Goal: Task Accomplishment & Management: Complete application form

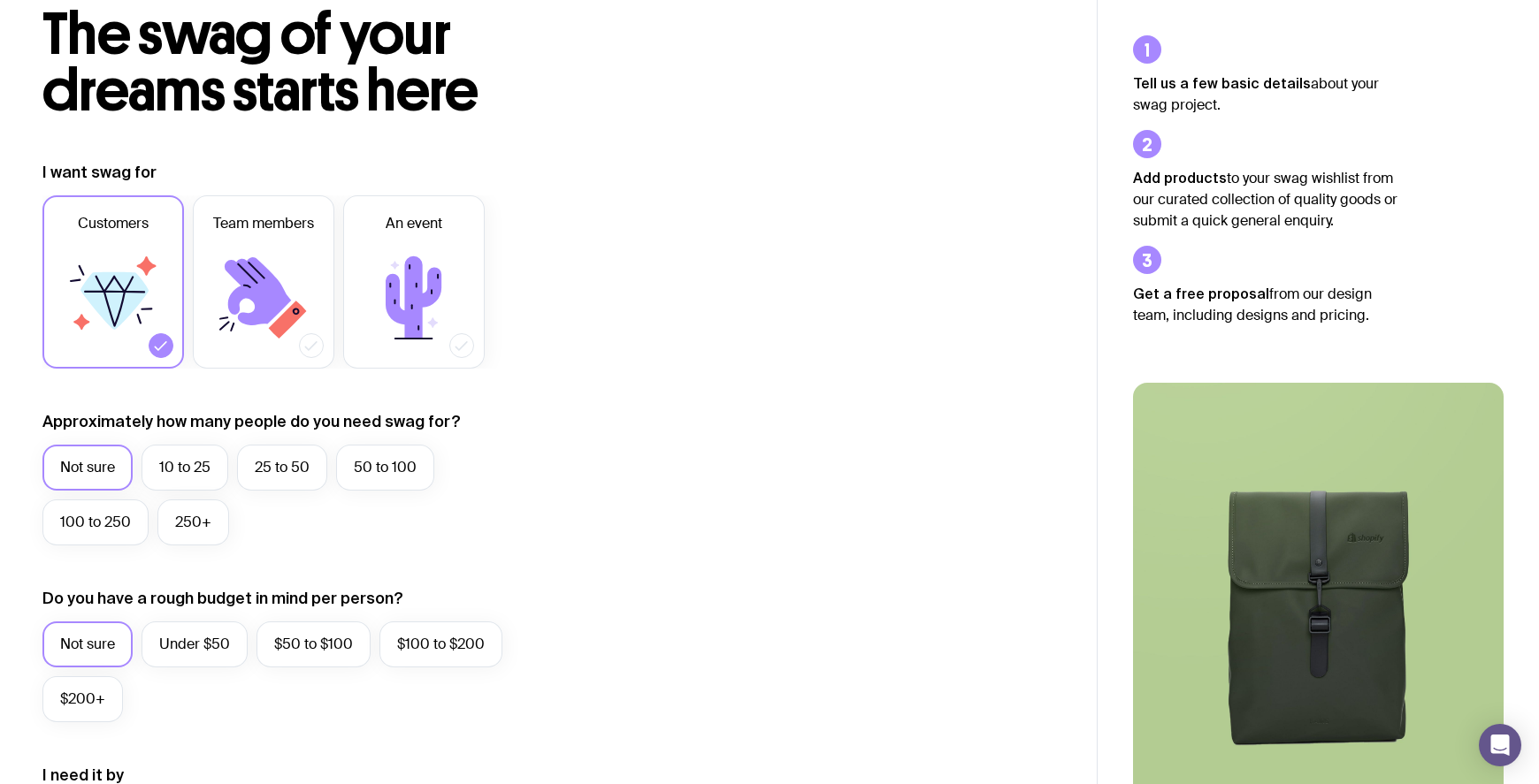
scroll to position [148, 0]
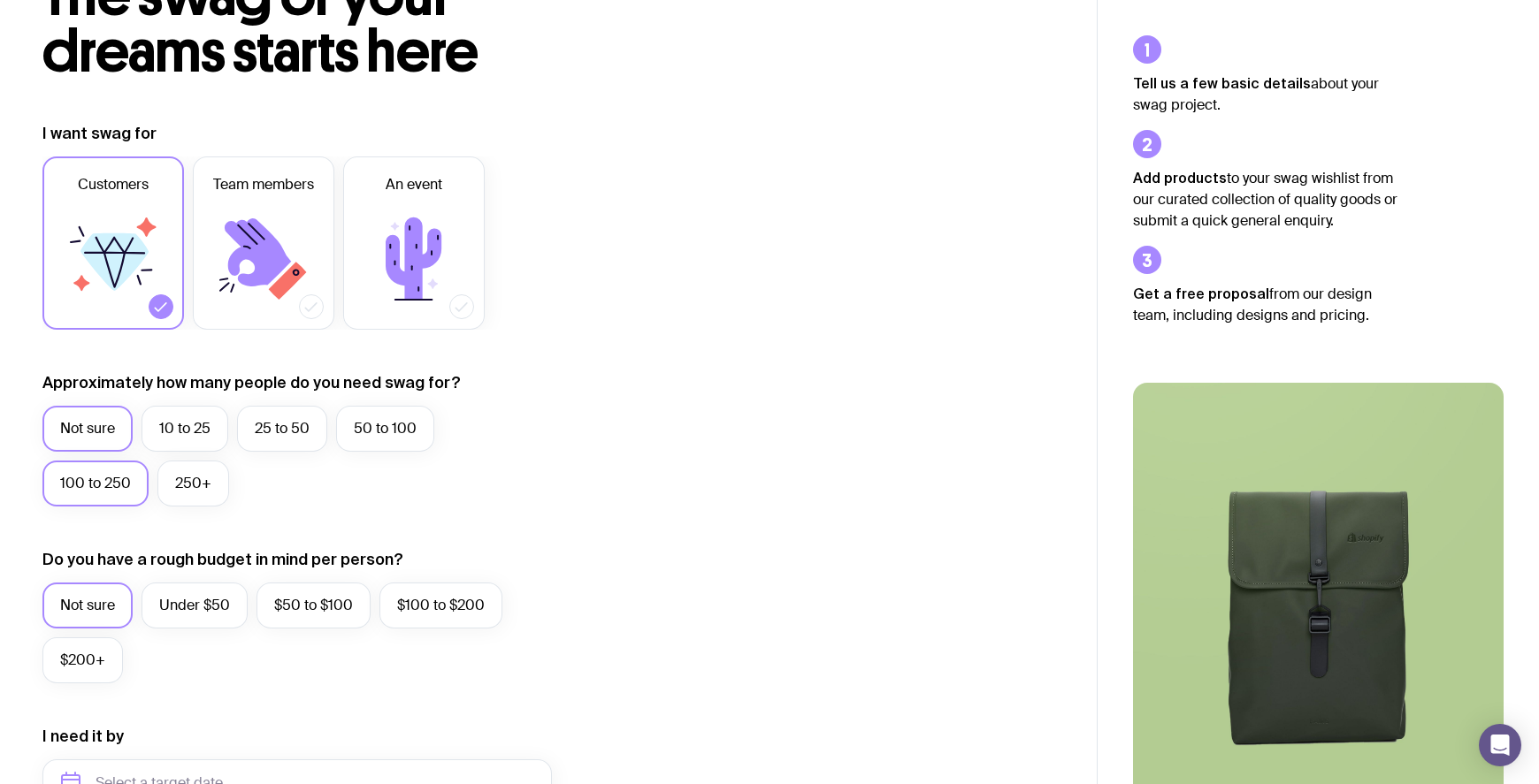
click at [90, 474] on label "100 to 250" at bounding box center [95, 483] width 106 height 46
click at [0, 0] on input "100 to 250" at bounding box center [0, 0] width 0 height 0
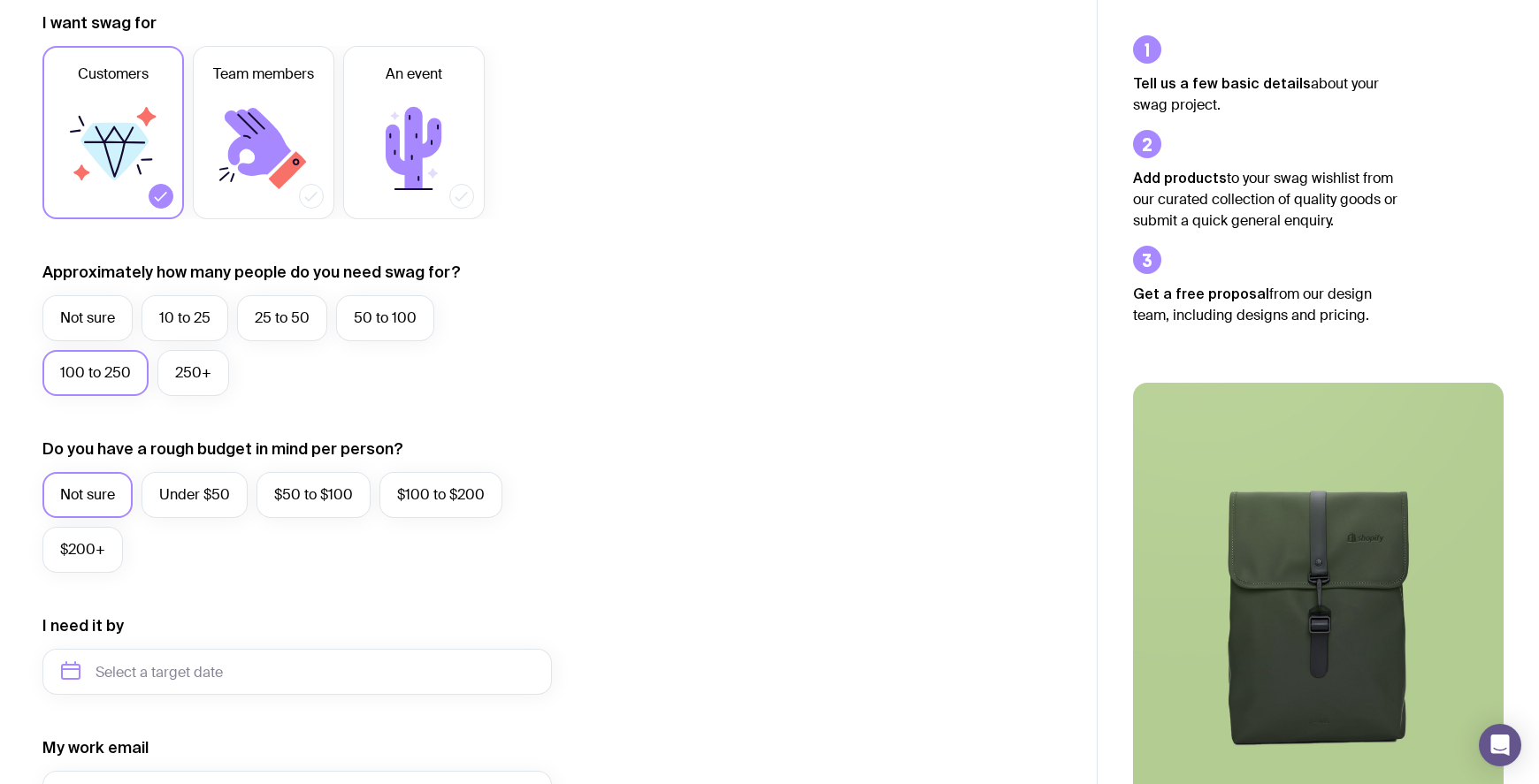
scroll to position [294, 0]
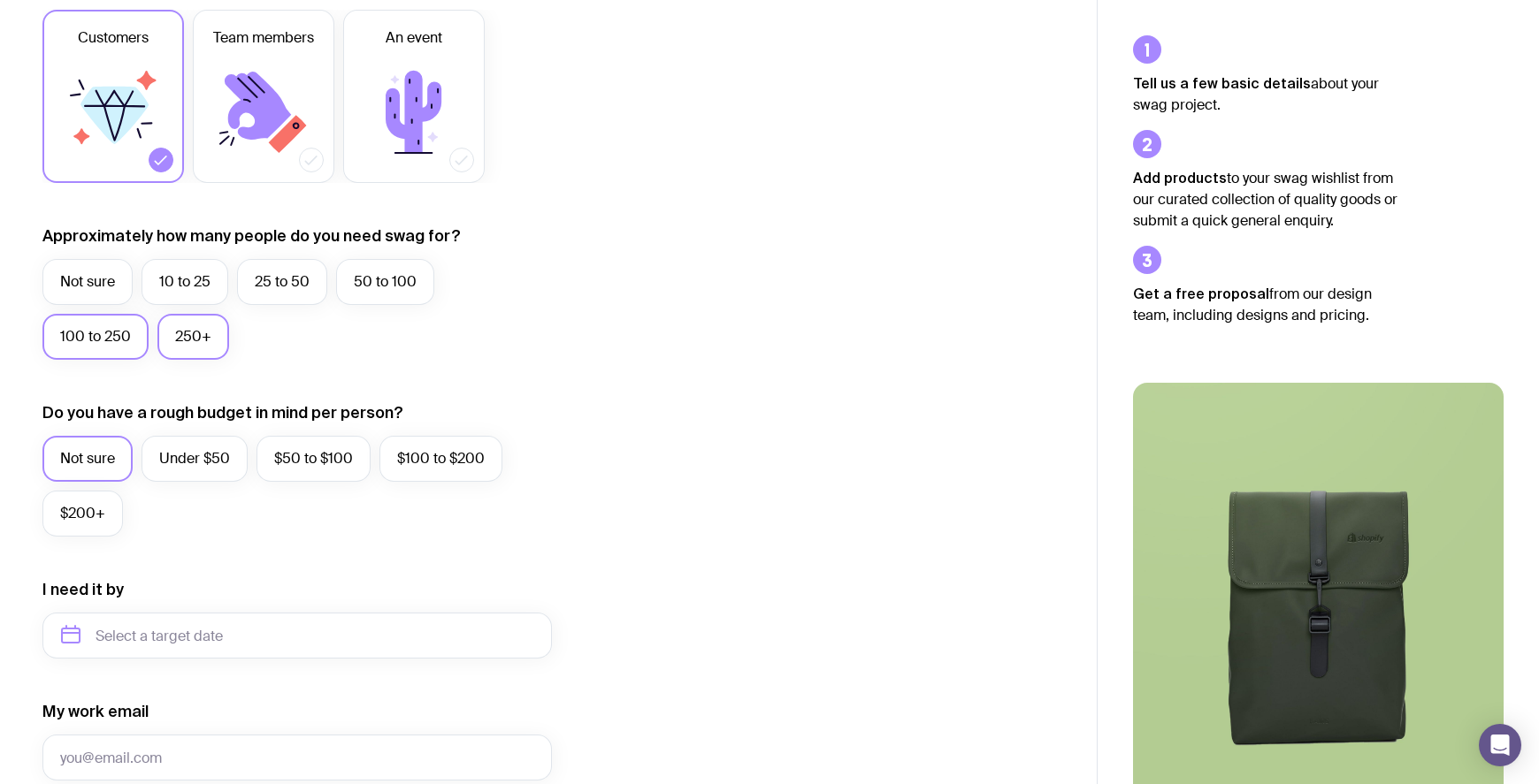
click at [213, 331] on label "250+" at bounding box center [193, 337] width 72 height 46
click at [0, 0] on input "250+" at bounding box center [0, 0] width 0 height 0
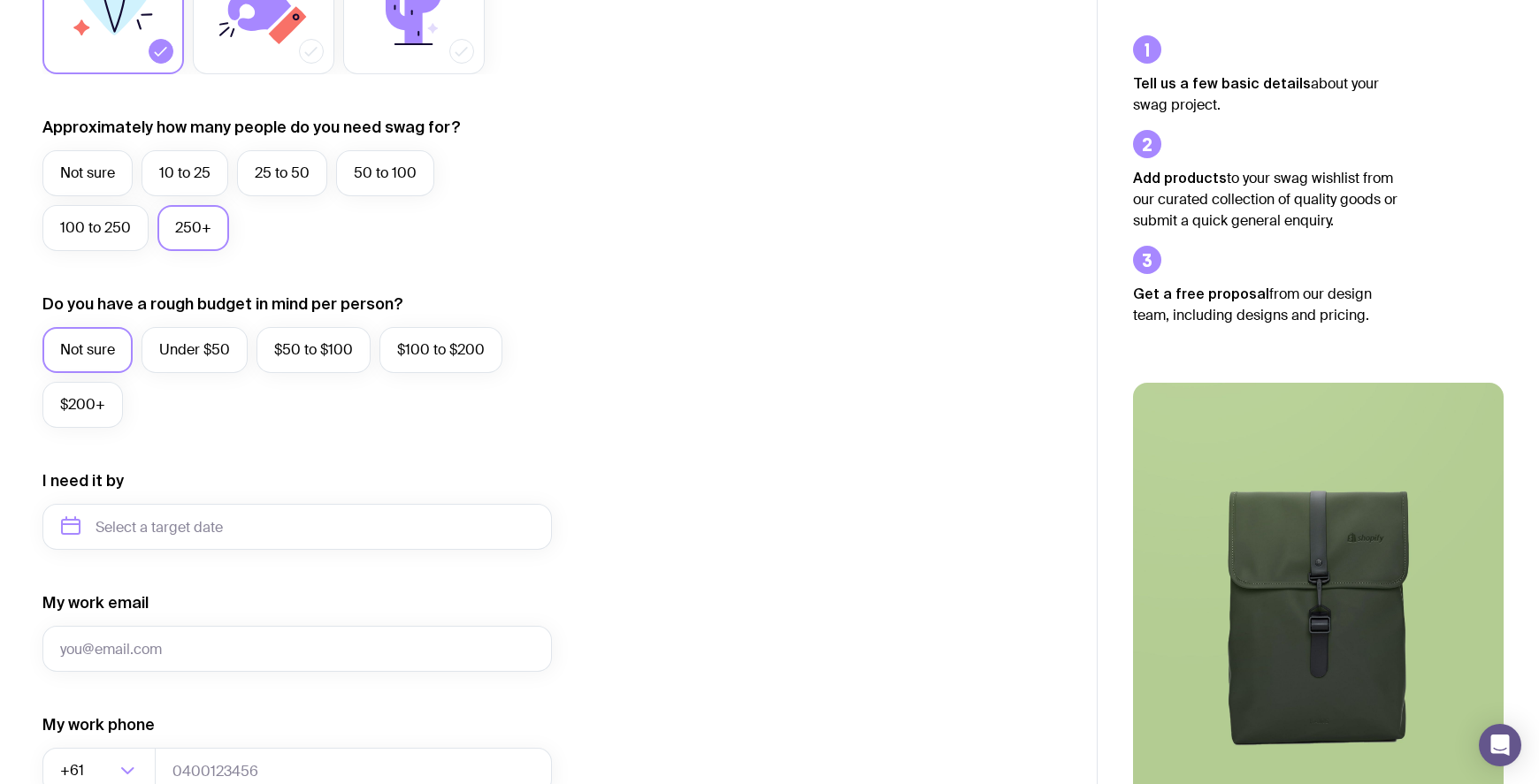
scroll to position [442, 0]
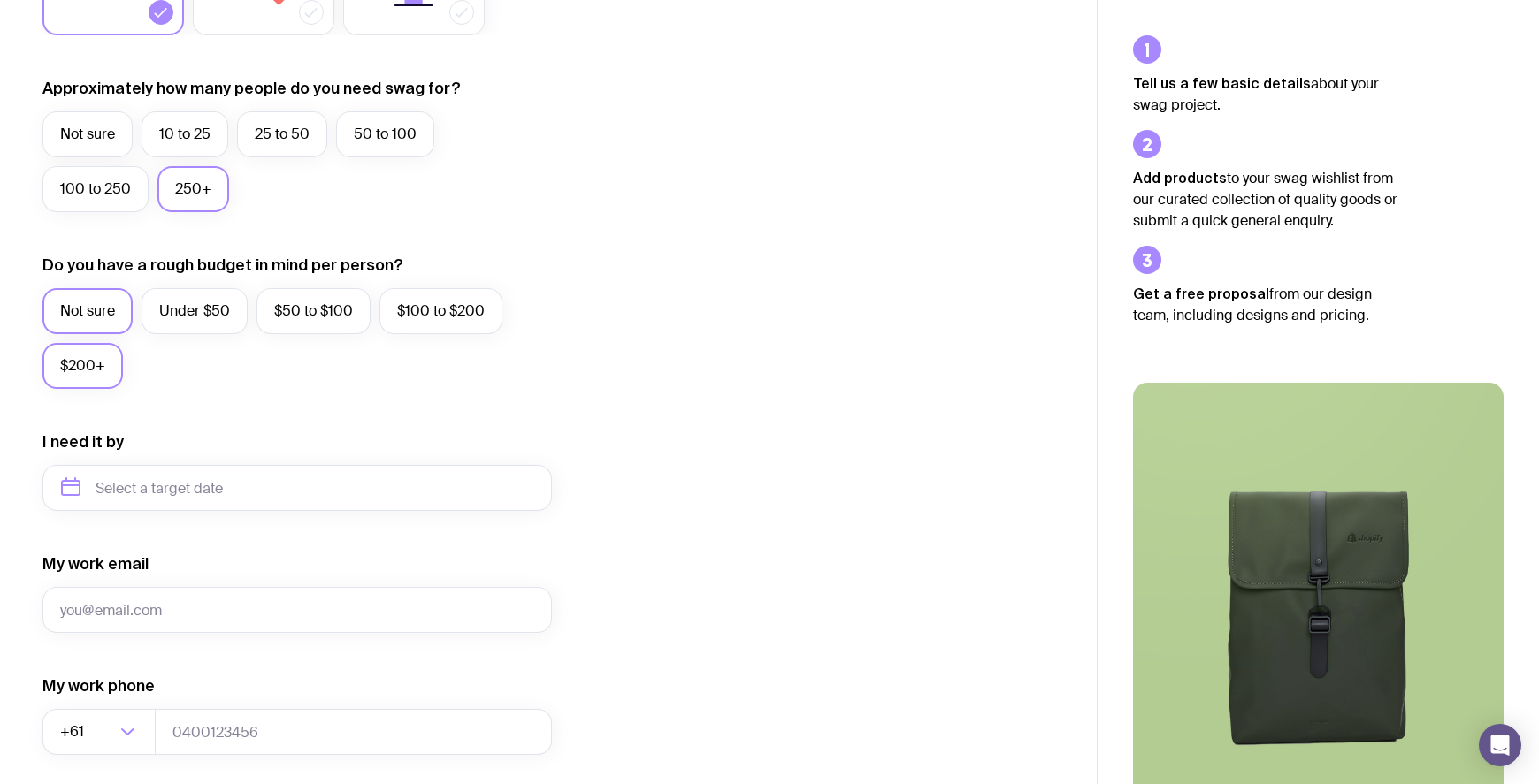
click at [99, 375] on label "$200+" at bounding box center [82, 366] width 81 height 46
click at [0, 0] on input "$200+" at bounding box center [0, 0] width 0 height 0
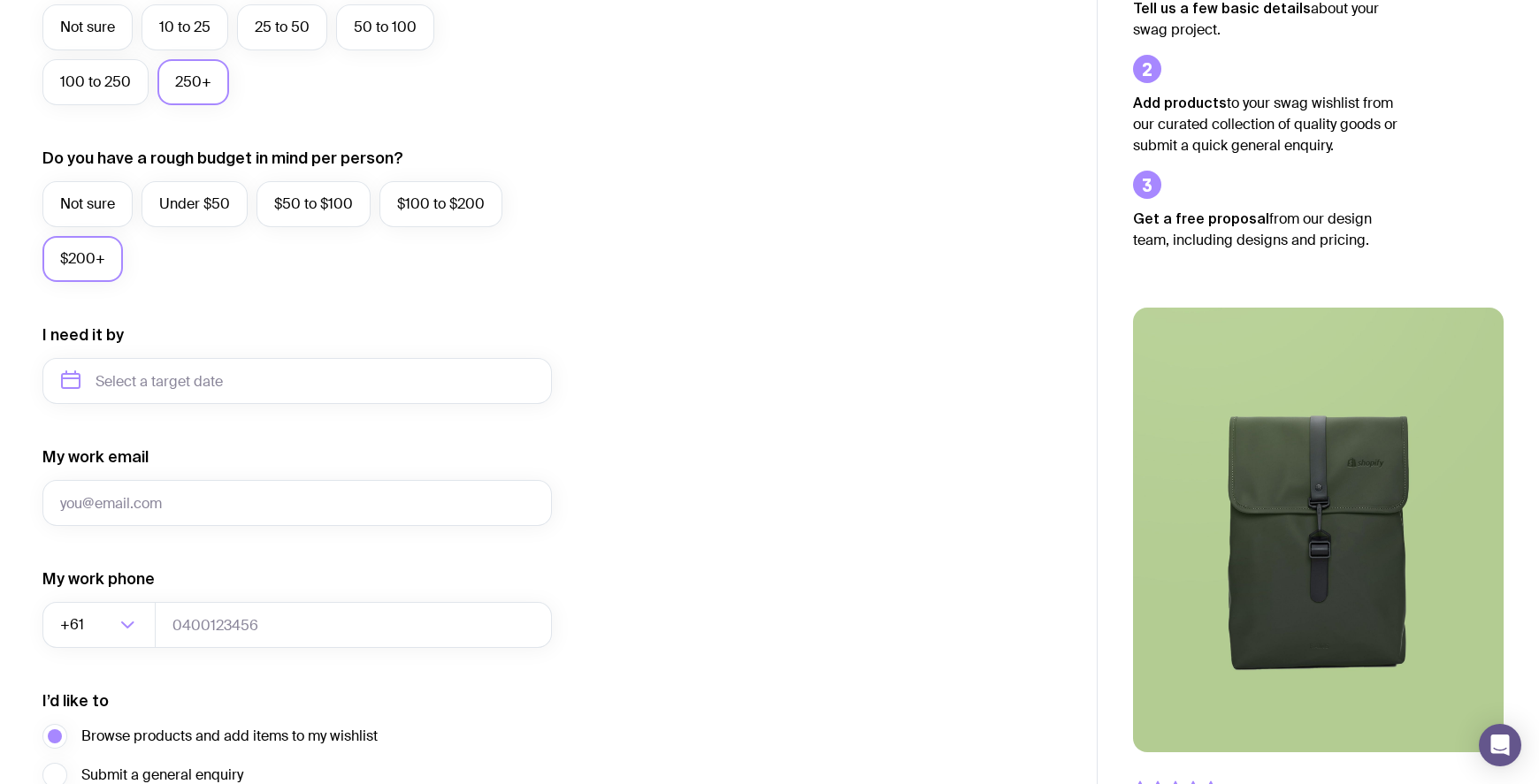
scroll to position [589, 0]
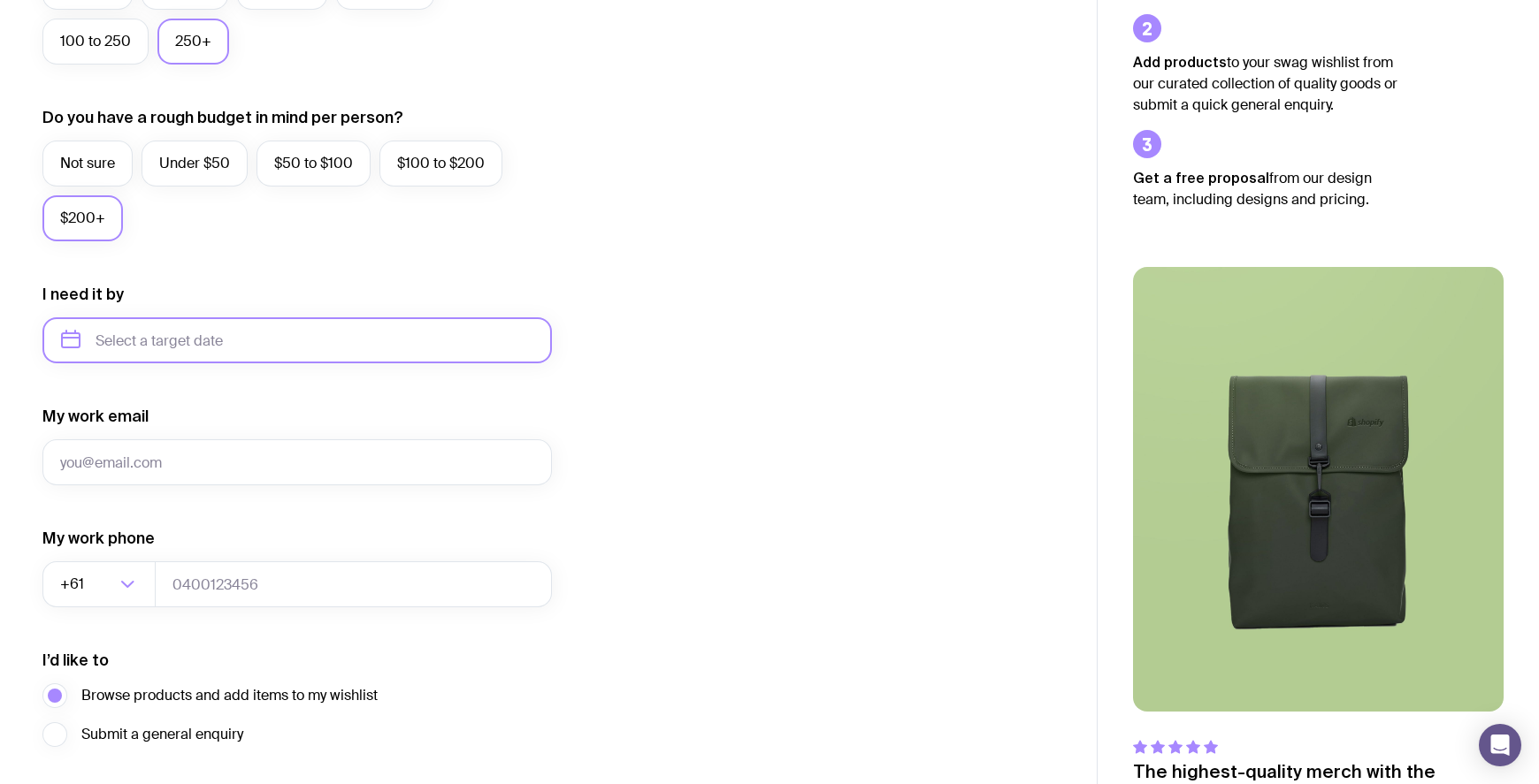
click at [195, 338] on input "text" at bounding box center [297, 340] width 509 height 46
click at [243, 558] on button "Dec" at bounding box center [227, 558] width 64 height 35
type input "[DATE]"
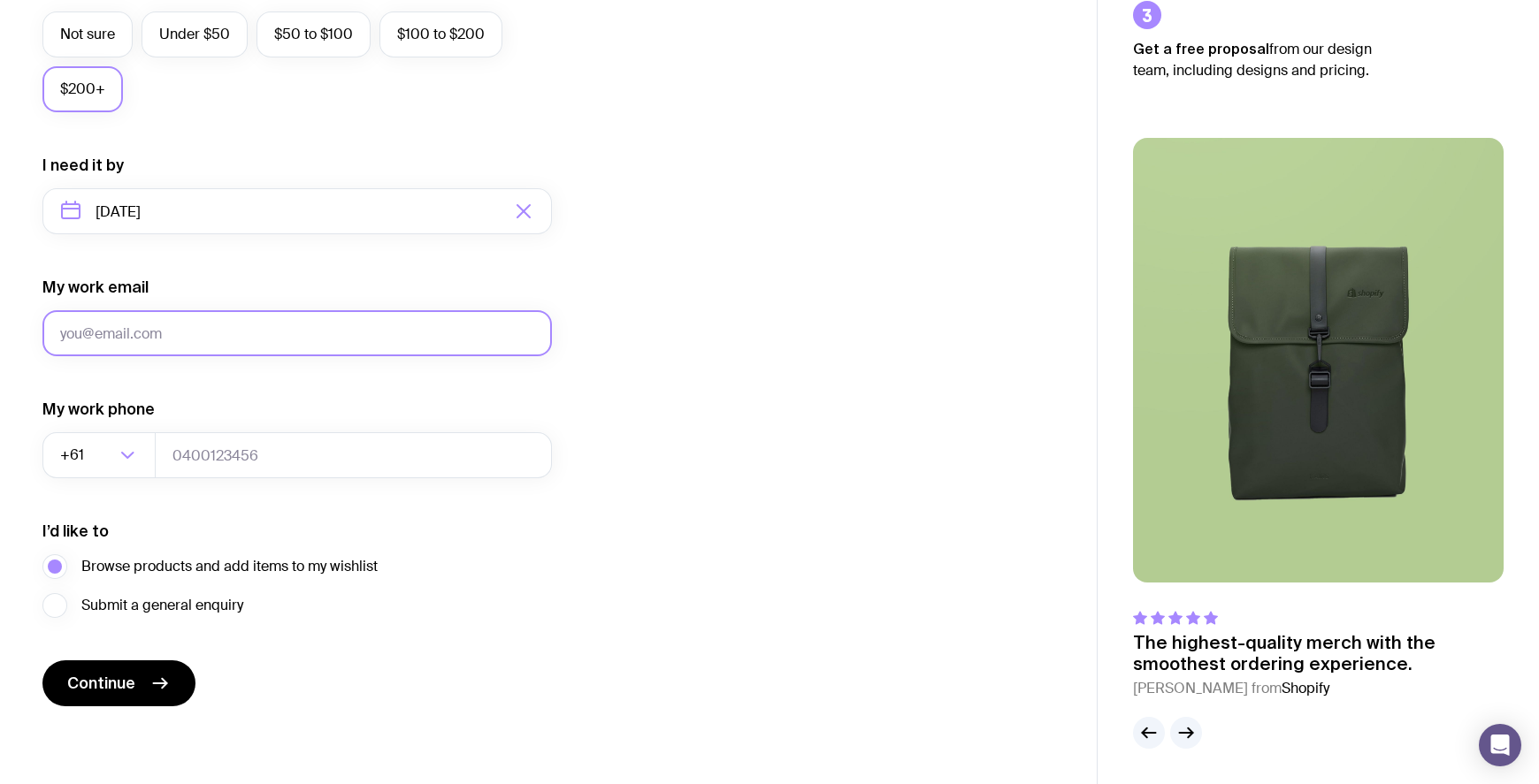
click at [349, 328] on input "My work email" at bounding box center [297, 333] width 509 height 46
type input "[PERSON_NAME][EMAIL_ADDRESS][PERSON_NAME][PERSON_NAME][DOMAIN_NAME]"
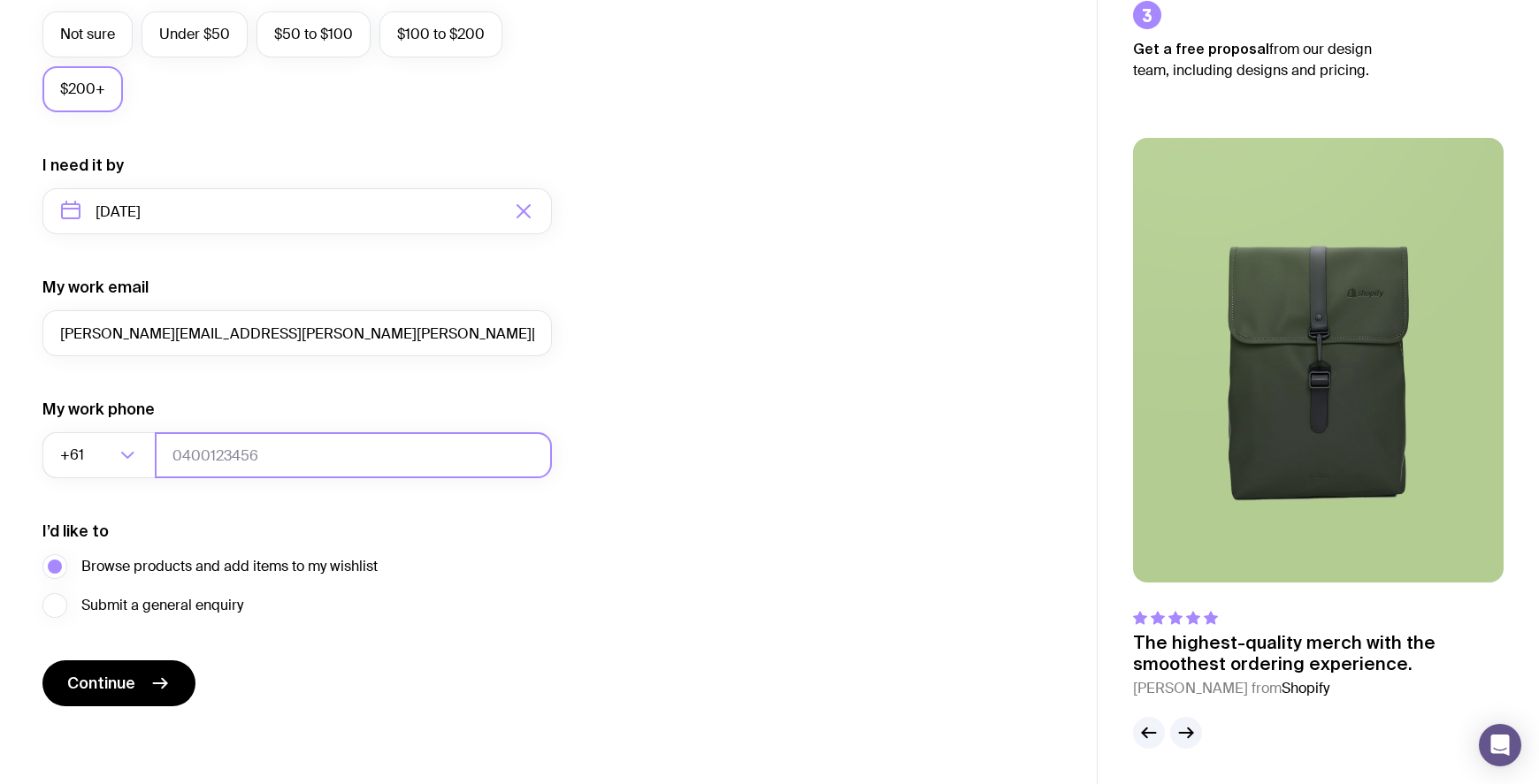
click at [235, 449] on input "tel" at bounding box center [353, 454] width 397 height 46
click at [185, 501] on form "I want swag for Customers Team members An event Approximately how many people d…" at bounding box center [297, 129] width 509 height 1154
click at [214, 454] on input "tel" at bounding box center [353, 454] width 397 height 46
type input "0448077726"
click at [130, 684] on span "Continue" at bounding box center [101, 683] width 68 height 21
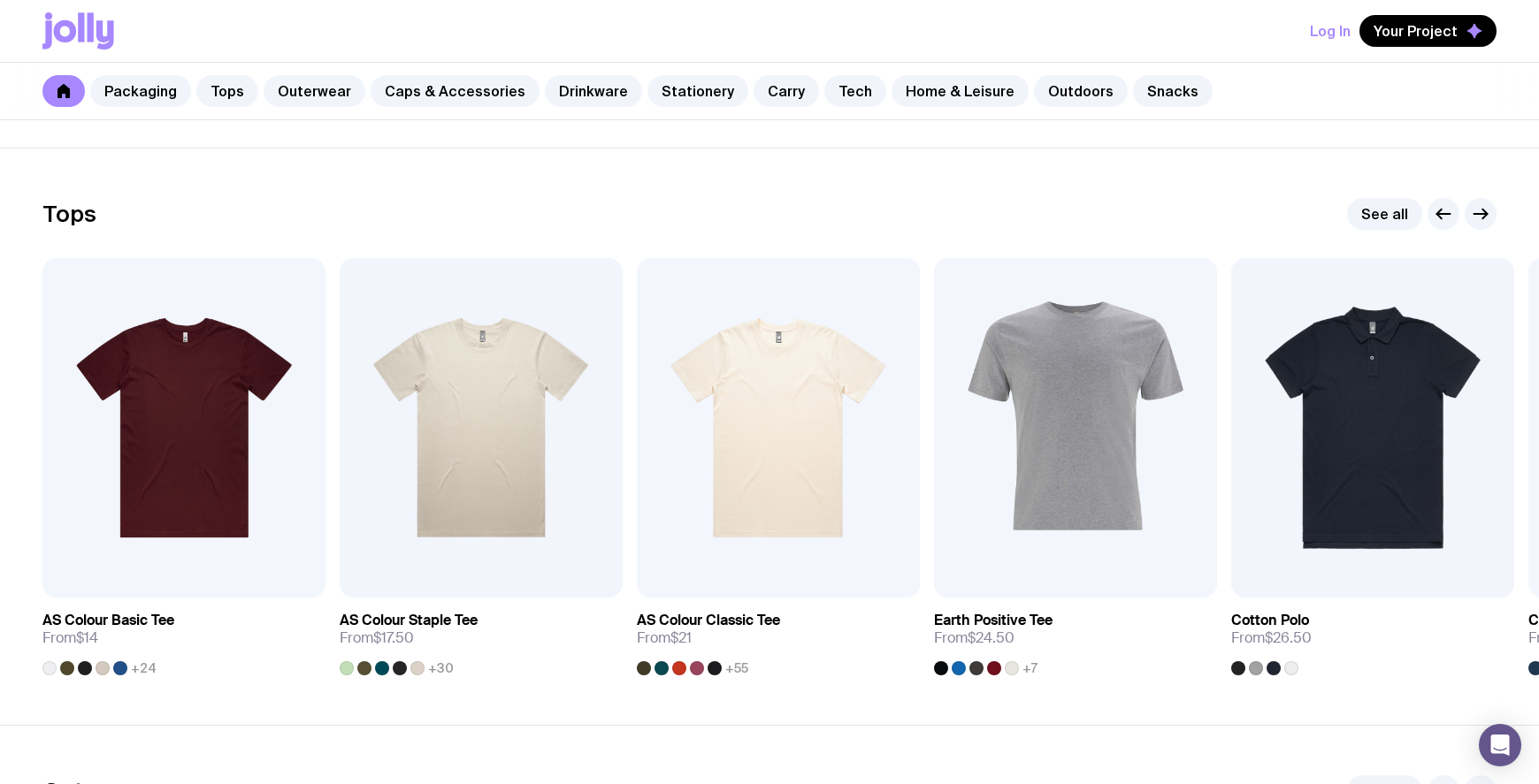
scroll to position [736, 0]
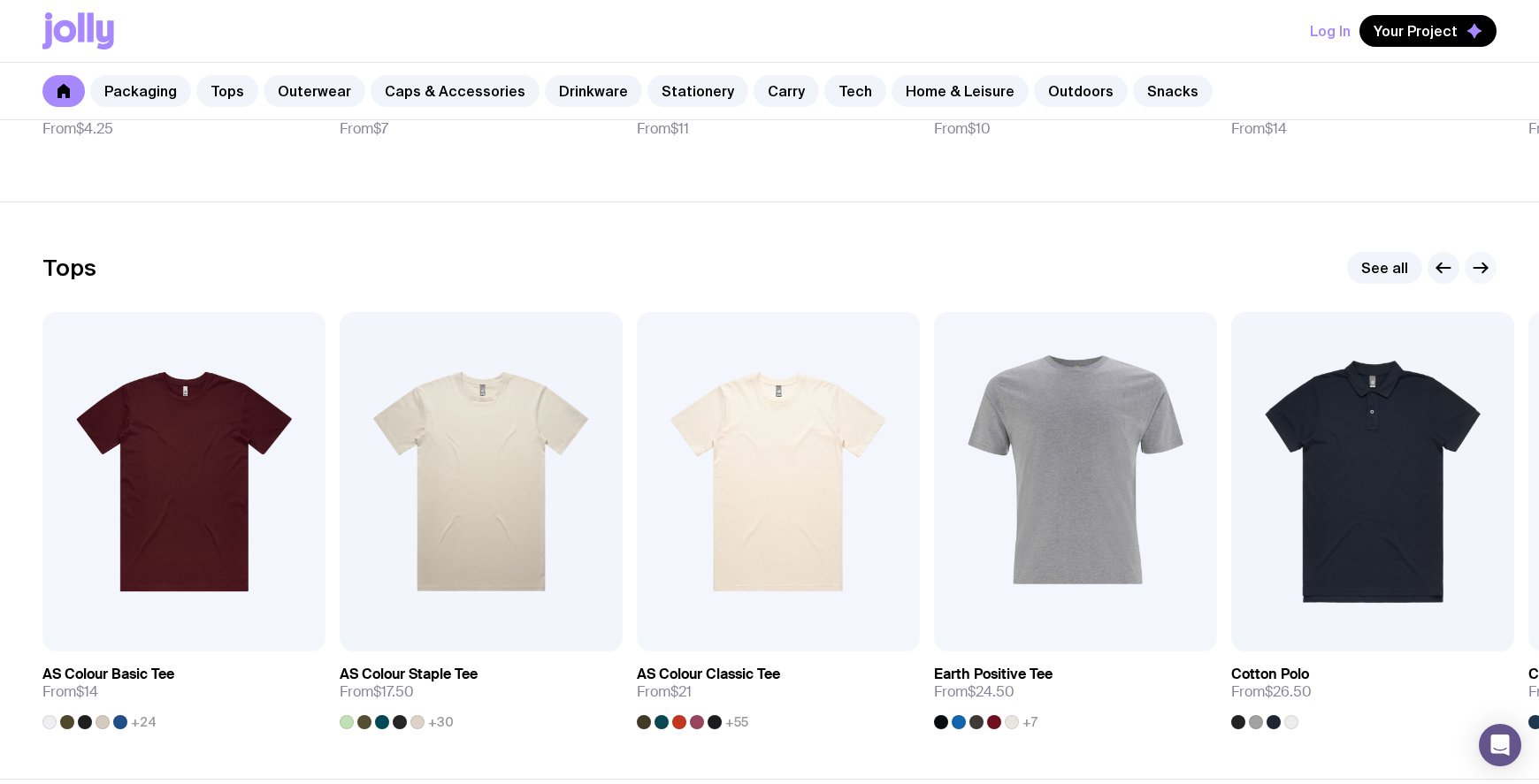
click at [1484, 266] on icon "button" at bounding box center [1480, 267] width 21 height 21
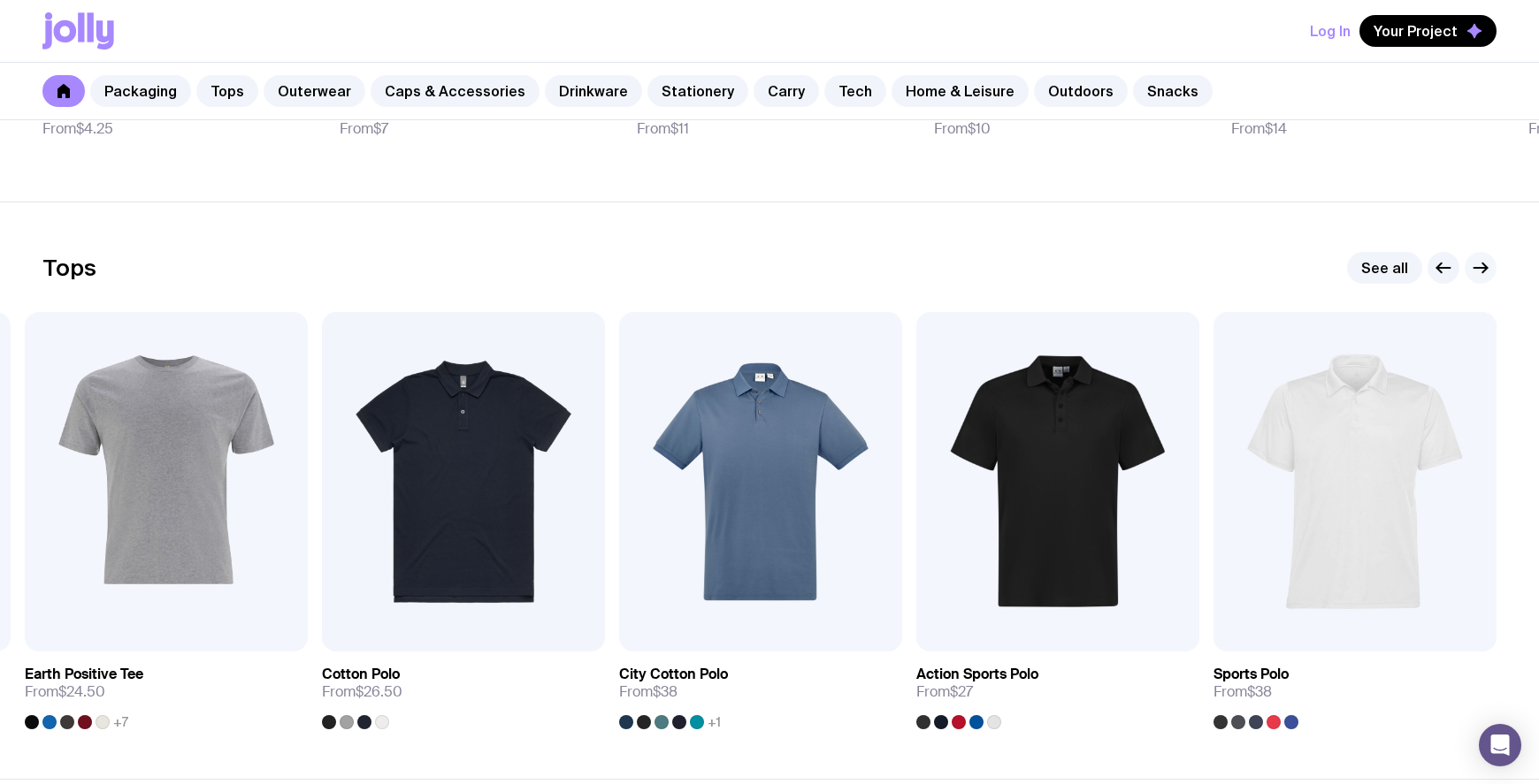
click at [1484, 266] on icon "button" at bounding box center [1480, 267] width 21 height 21
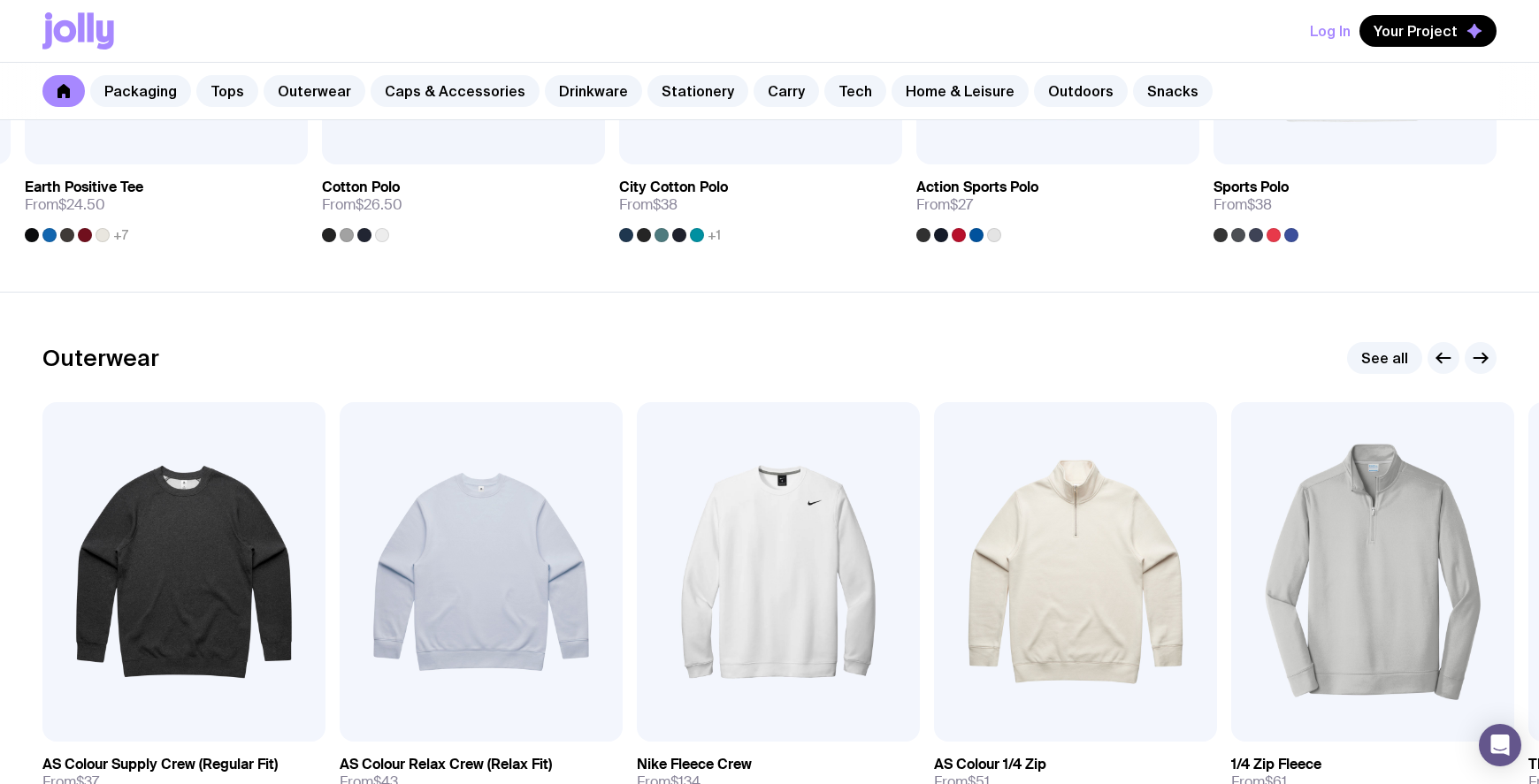
scroll to position [1326, 0]
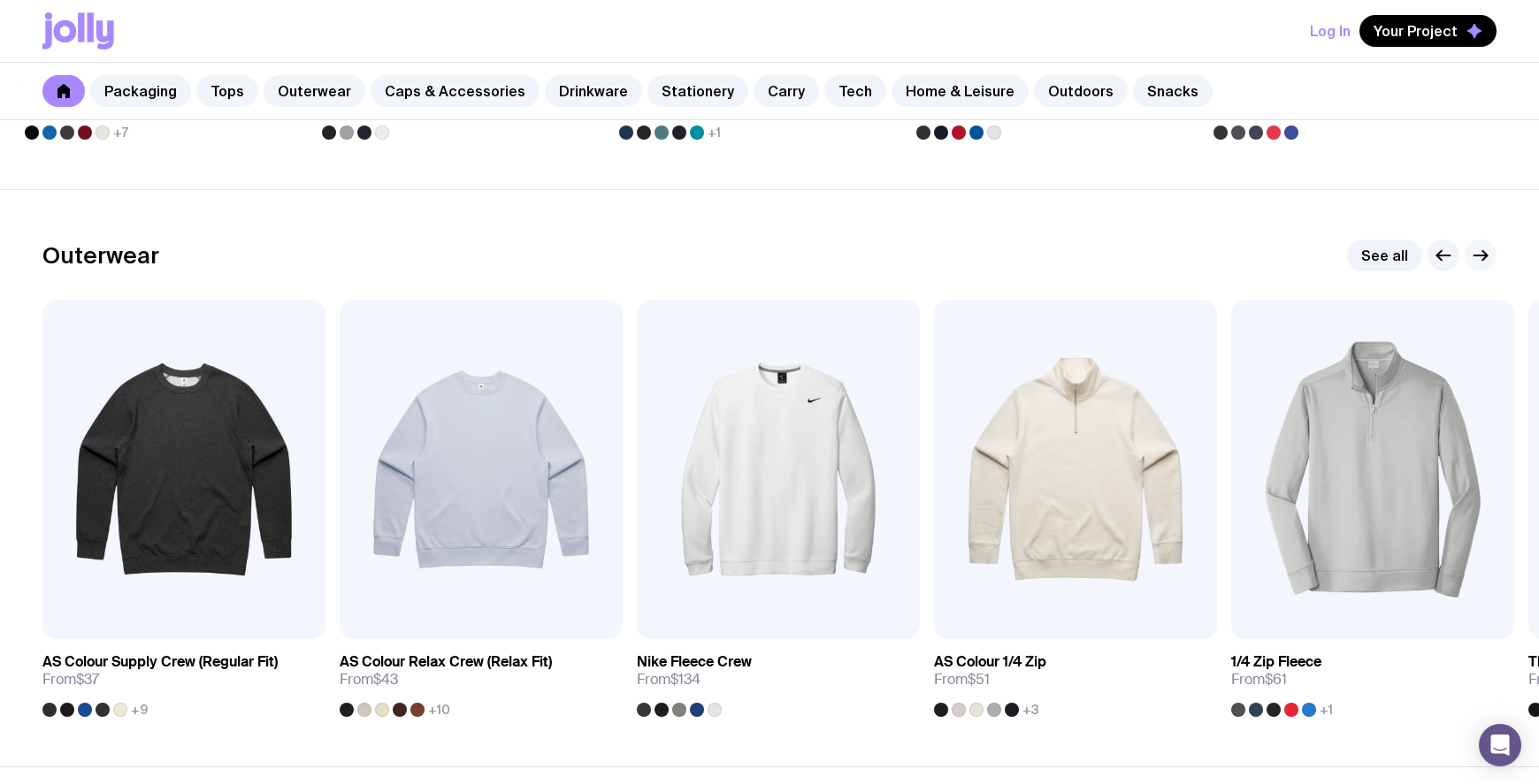
click at [1483, 261] on icon "button" at bounding box center [1485, 255] width 5 height 10
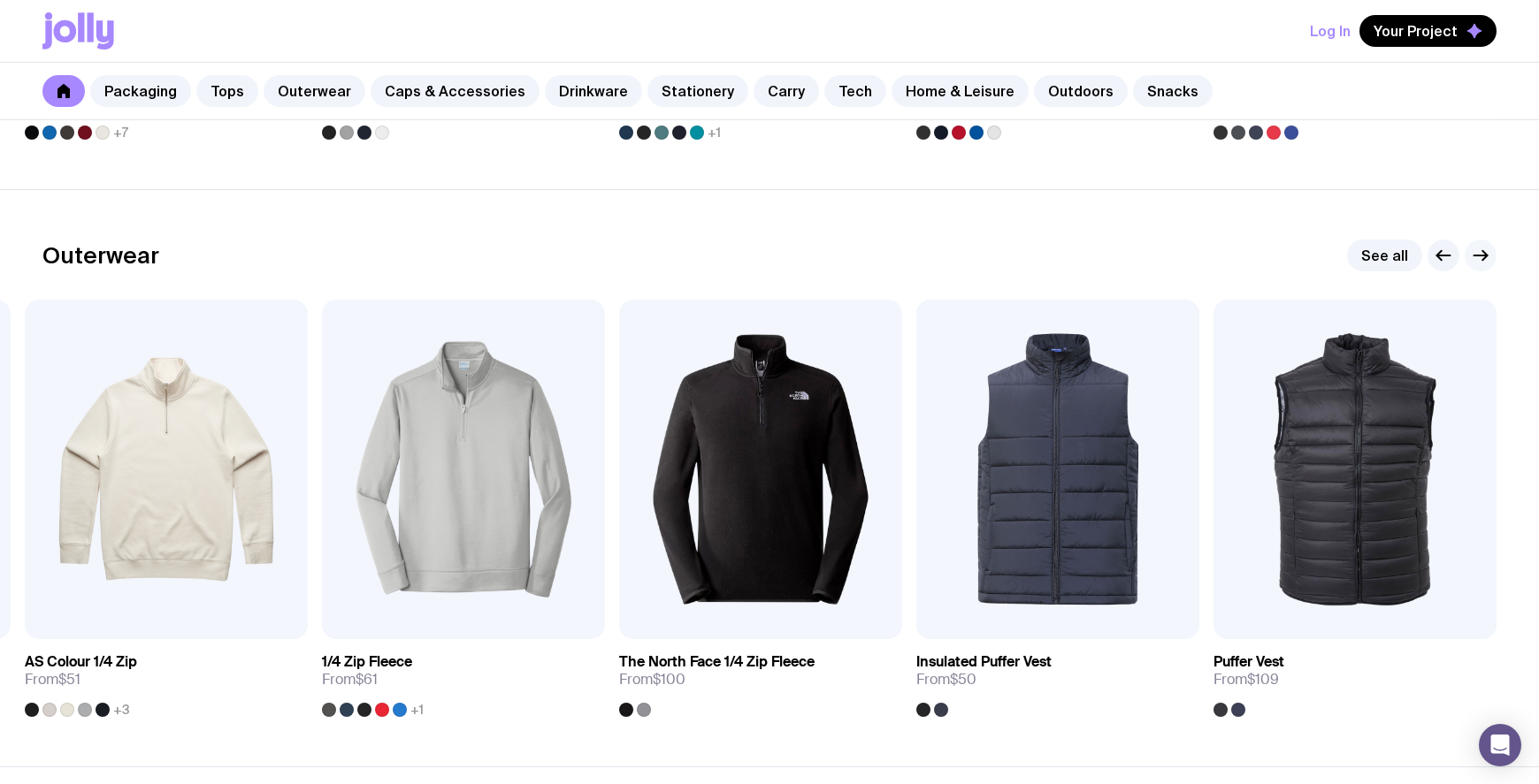
click at [1483, 261] on icon "button" at bounding box center [1485, 255] width 5 height 10
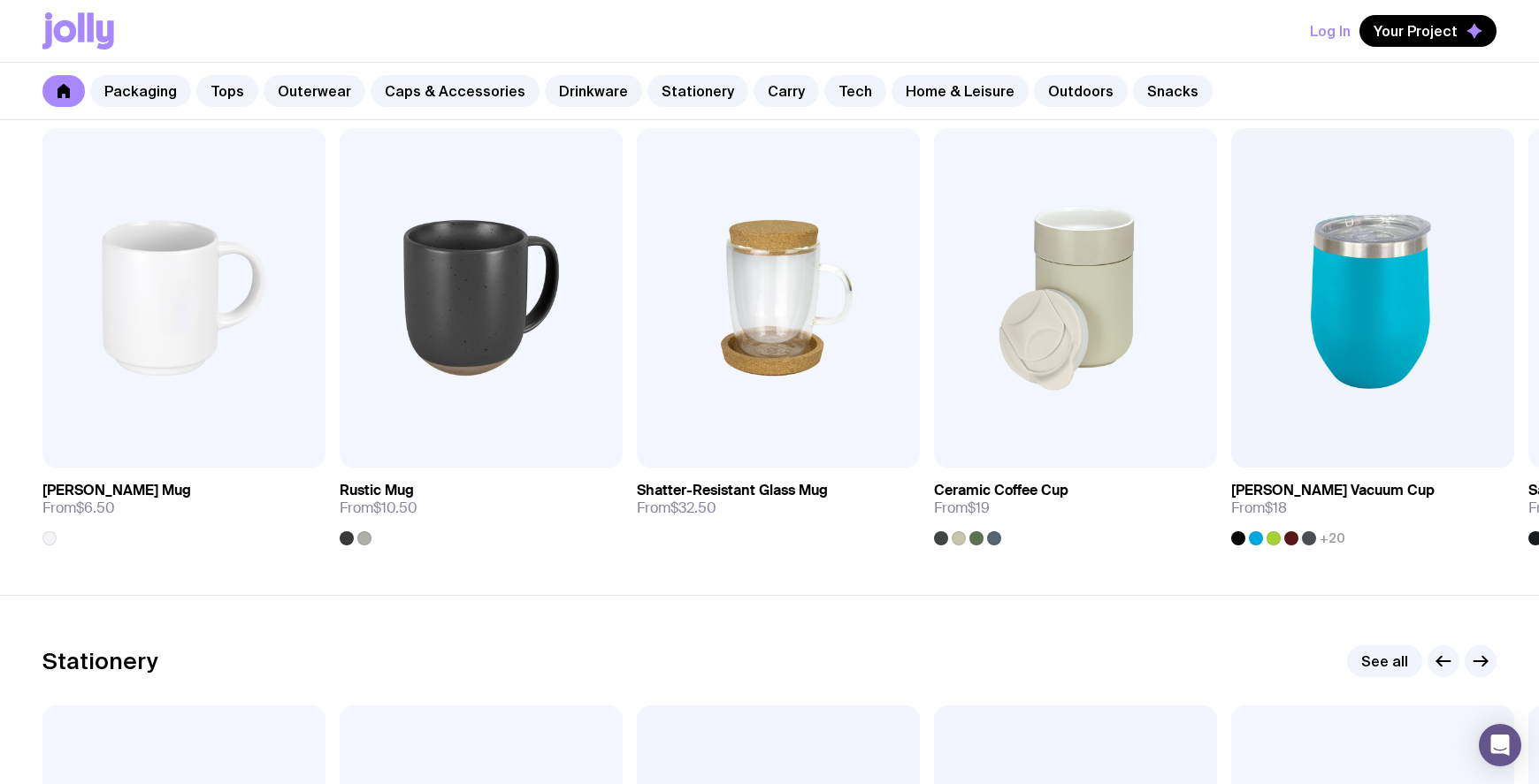
scroll to position [2504, 0]
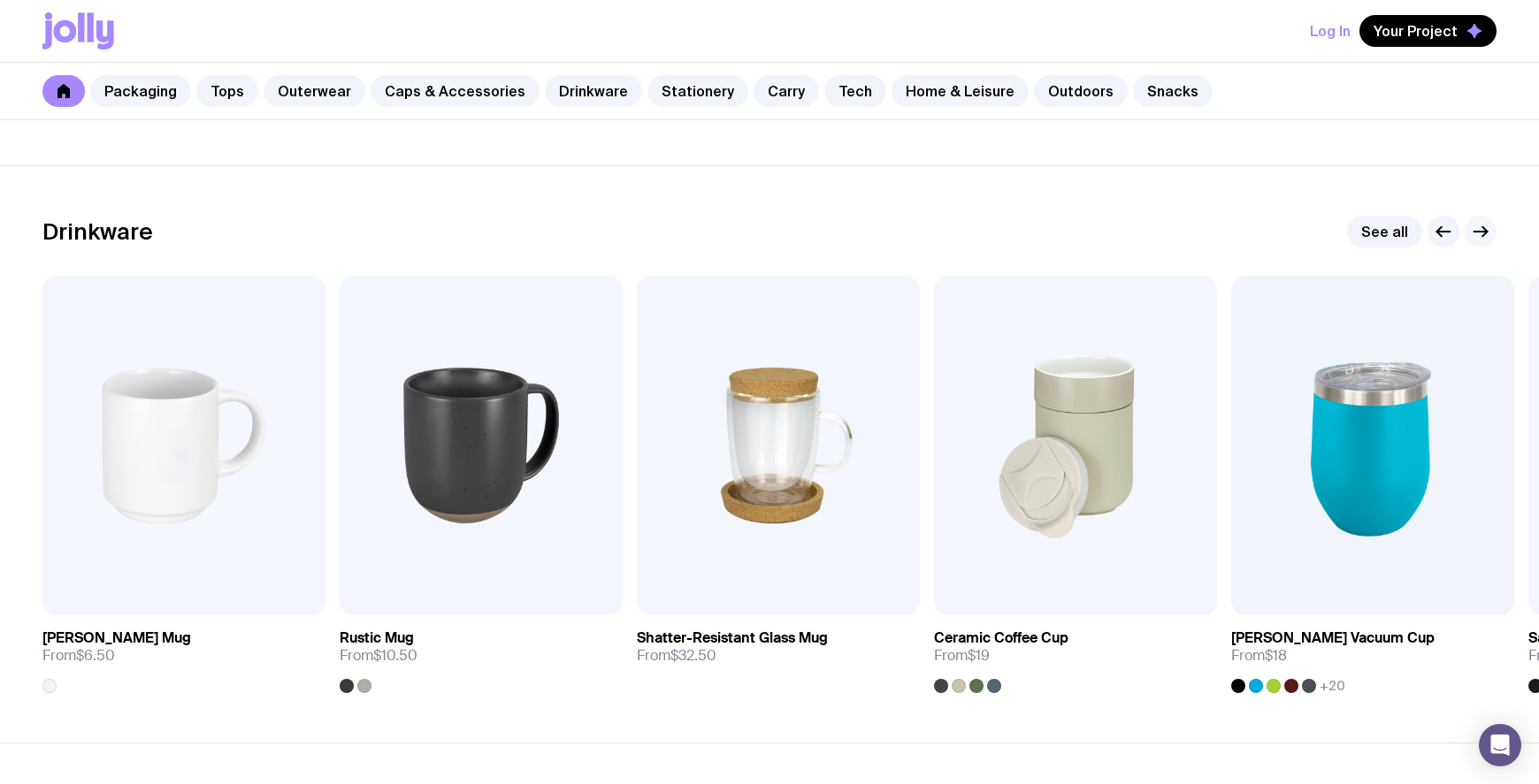
click at [1474, 227] on icon "button" at bounding box center [1480, 231] width 21 height 21
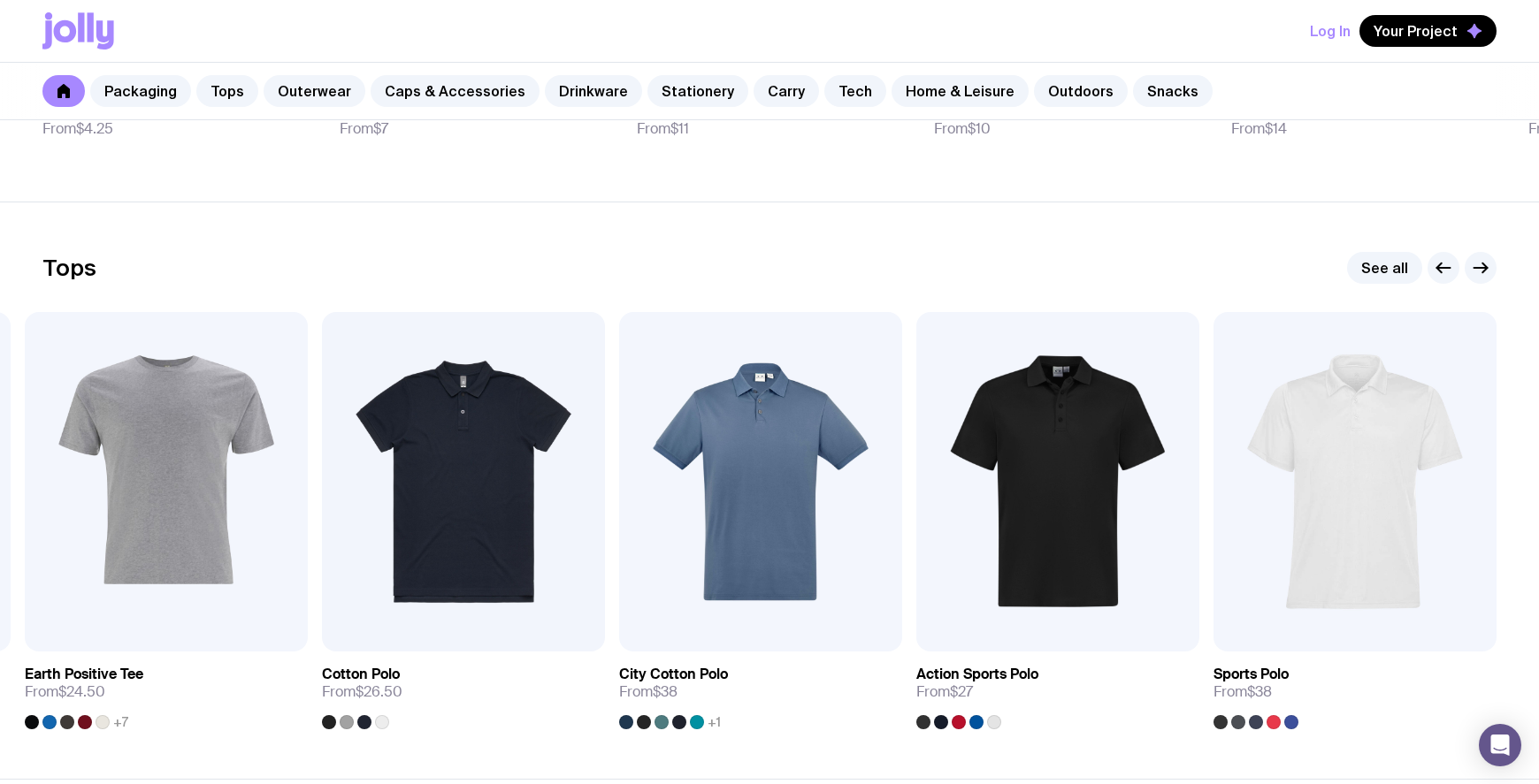
scroll to position [884, 0]
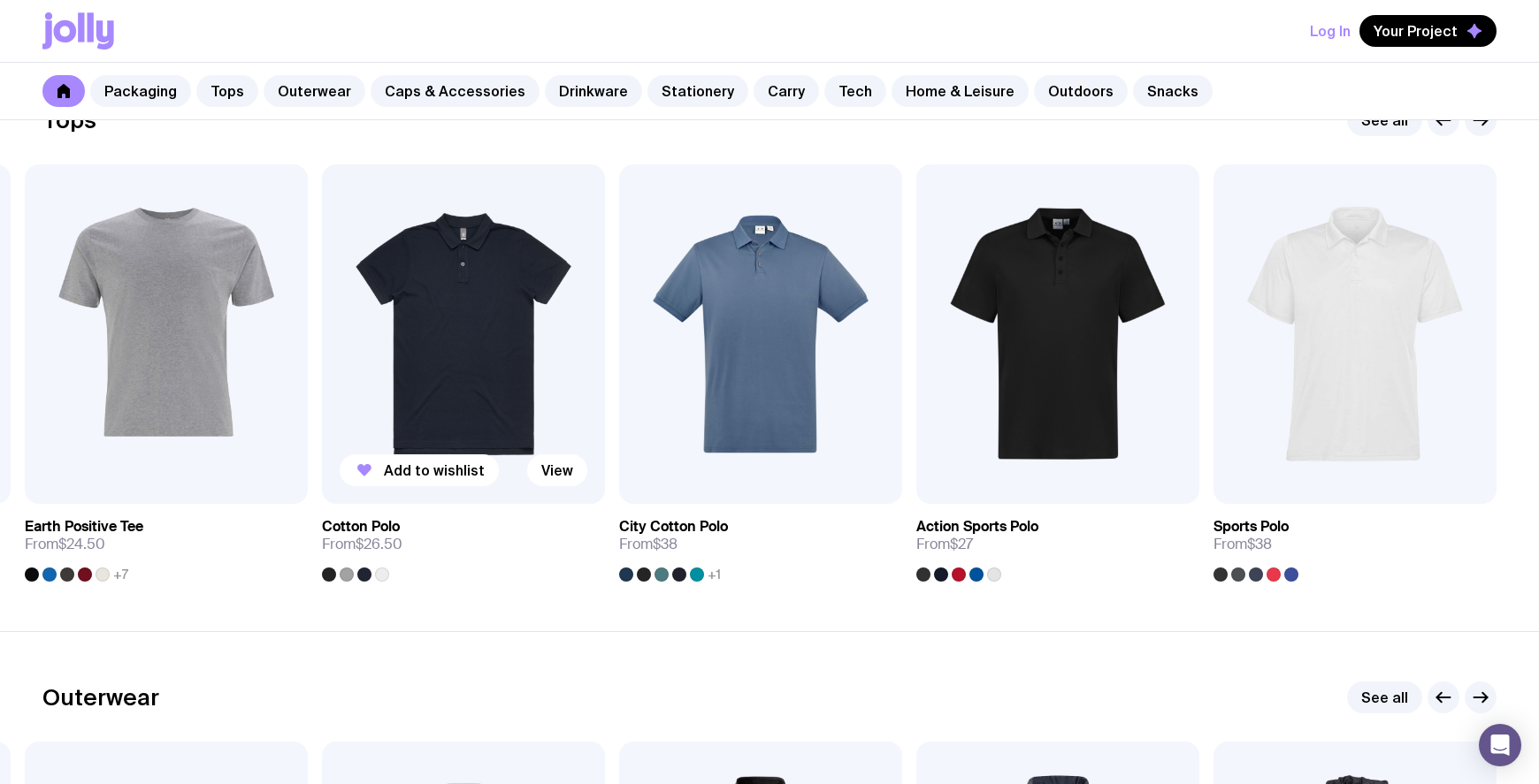
click at [382, 575] on div at bounding box center [382, 575] width 14 height 14
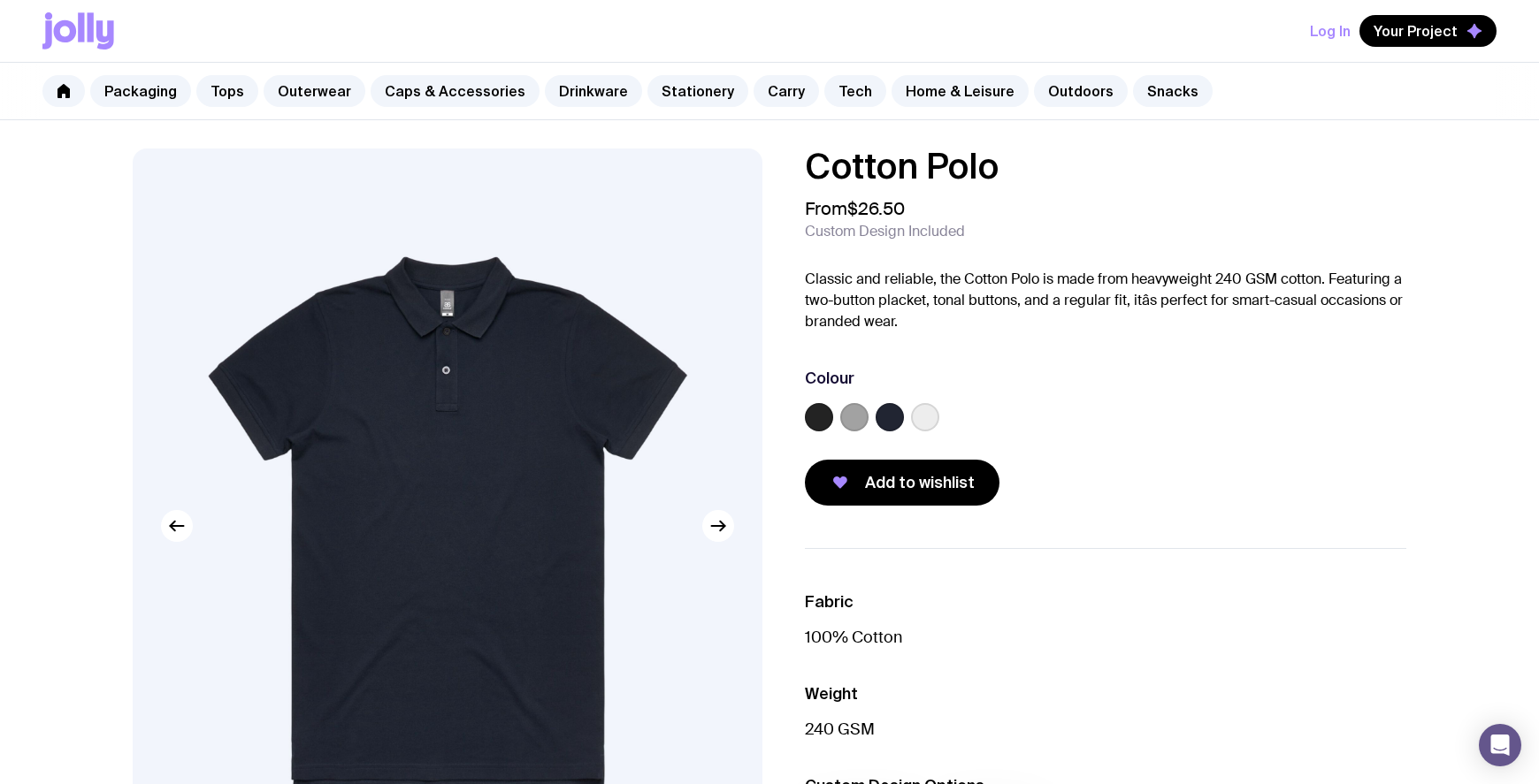
click at [921, 411] on label at bounding box center [925, 416] width 28 height 28
click at [0, 0] on input "radio" at bounding box center [0, 0] width 0 height 0
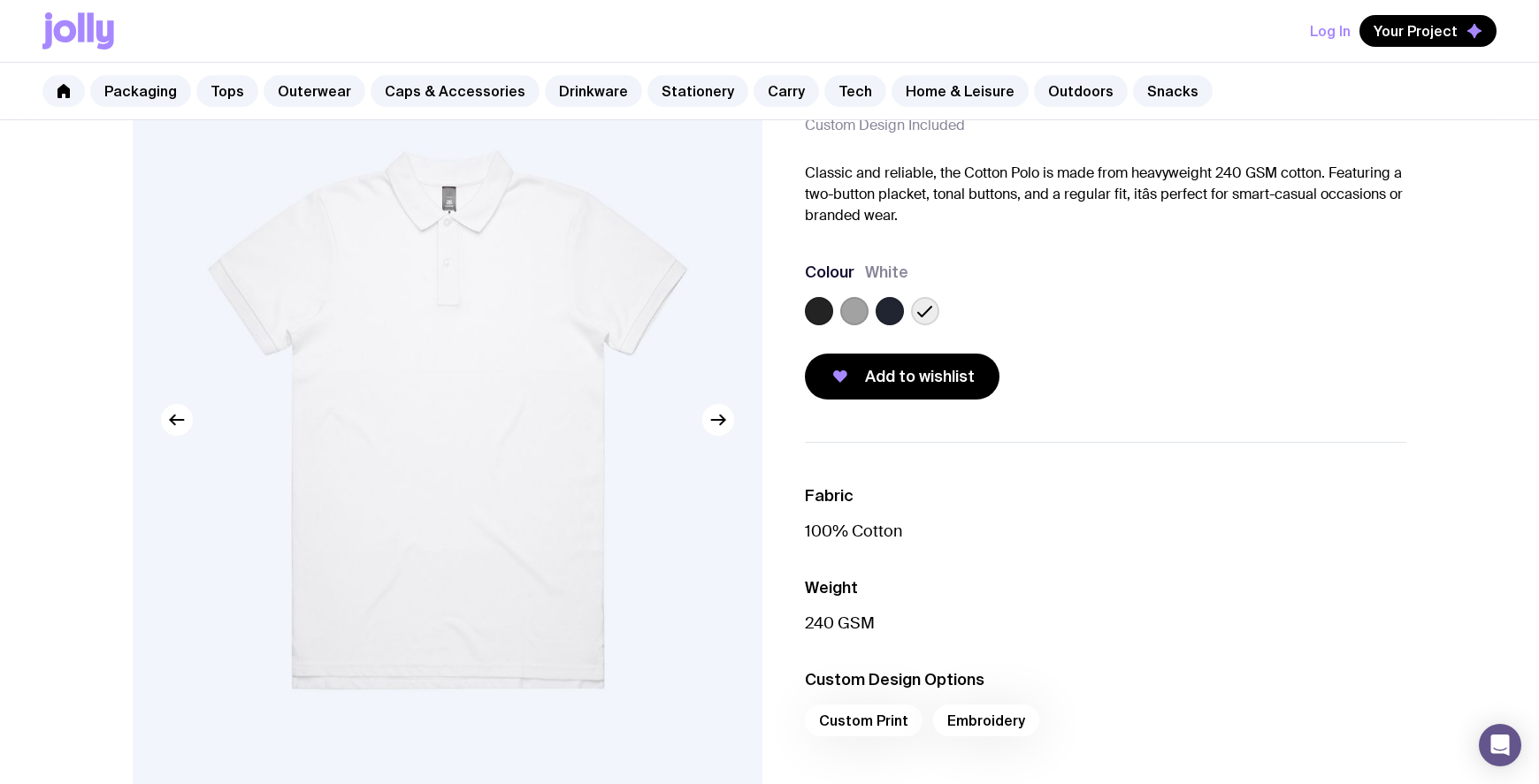
scroll to position [148, 0]
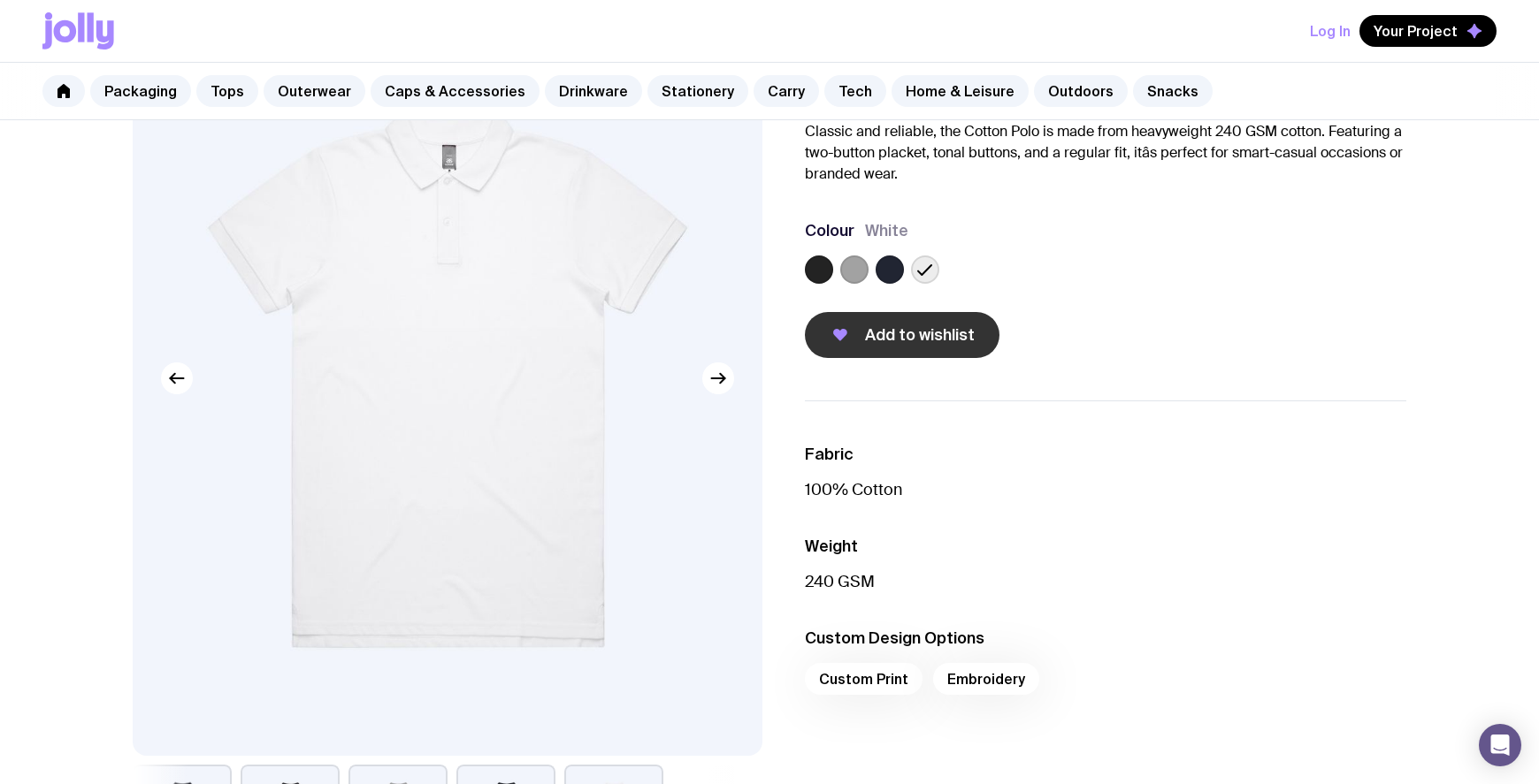
click at [920, 340] on span "Add to wishlist" at bounding box center [919, 334] width 110 height 21
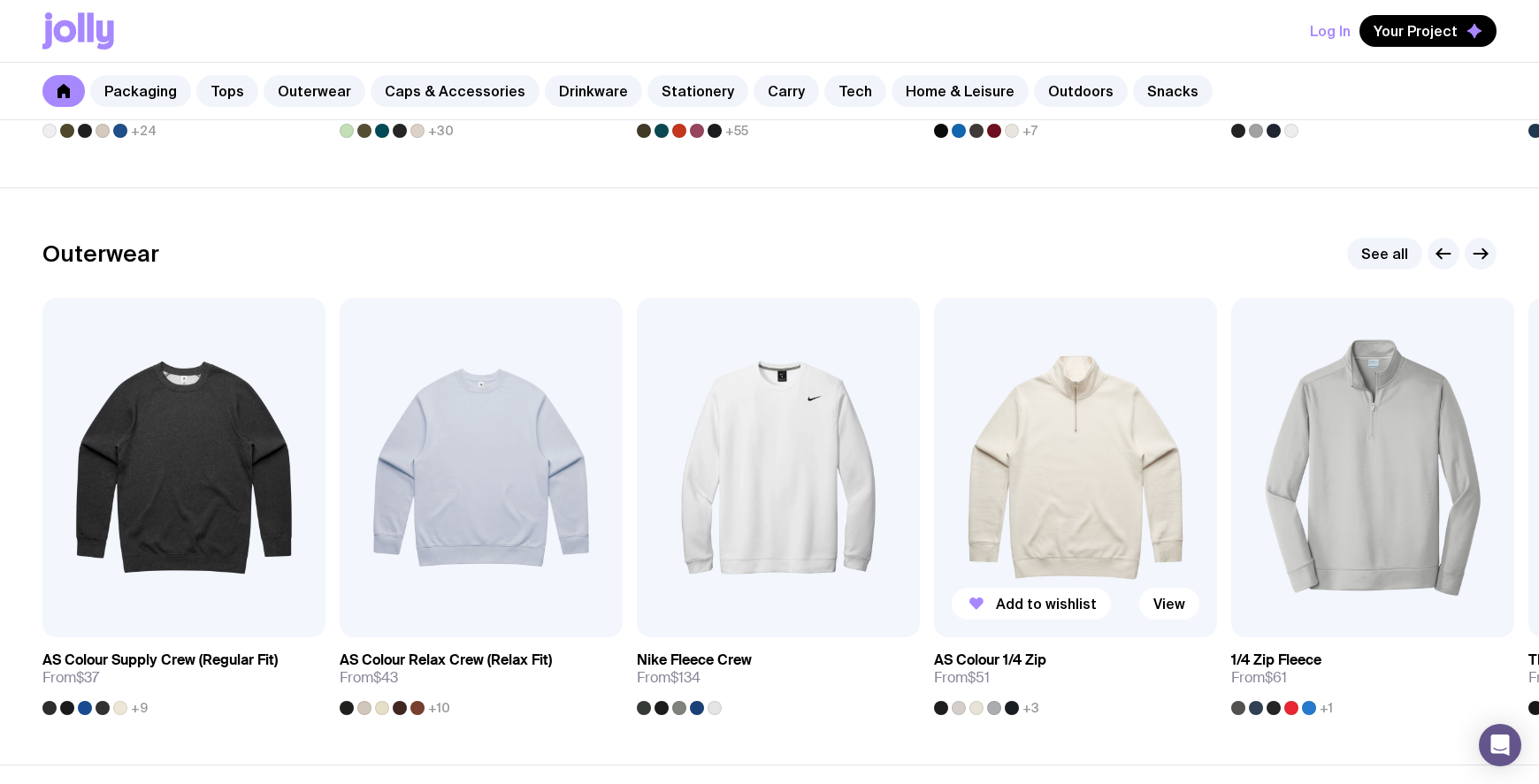
scroll to position [1326, 0]
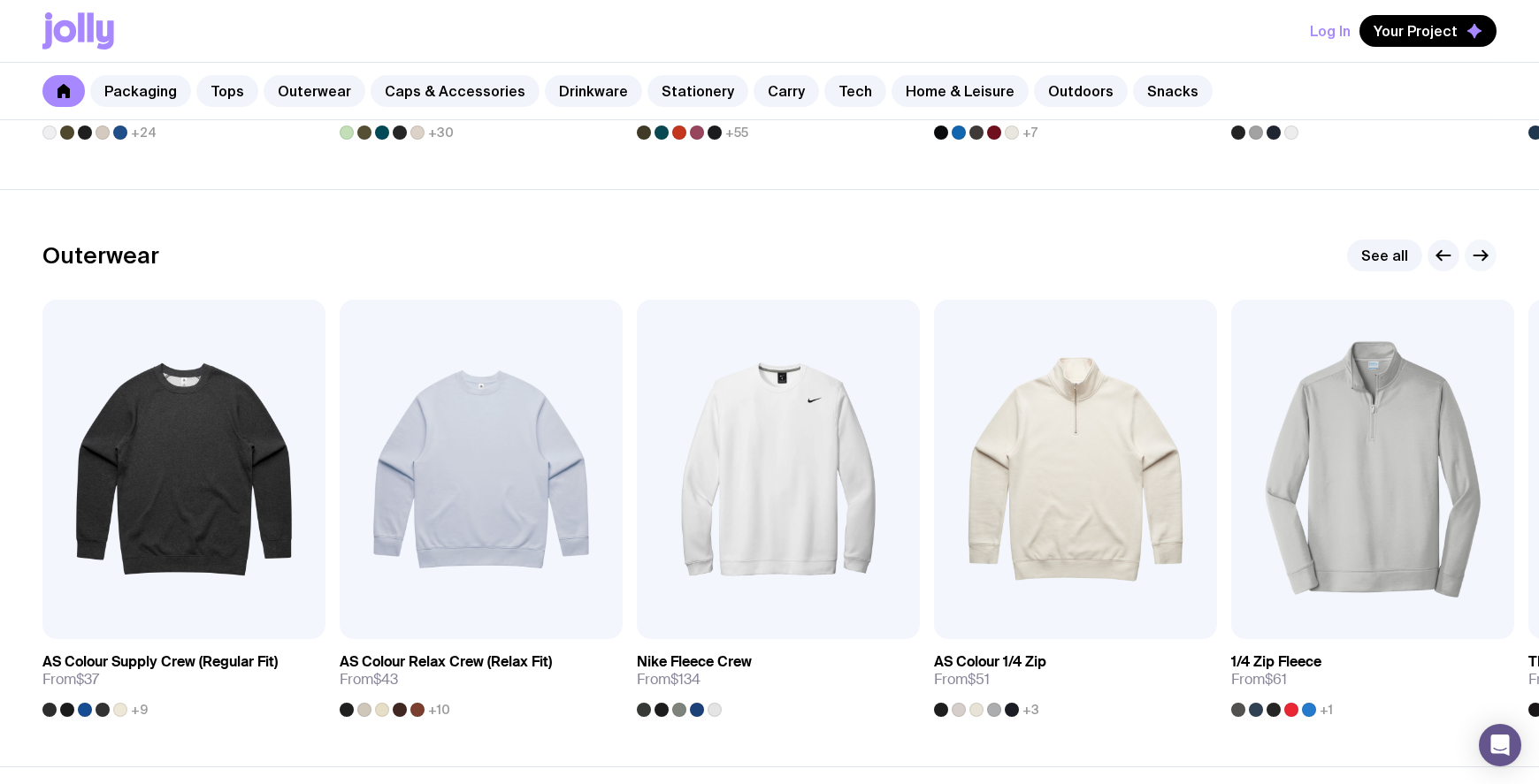
click at [1484, 258] on icon "button" at bounding box center [1485, 255] width 5 height 10
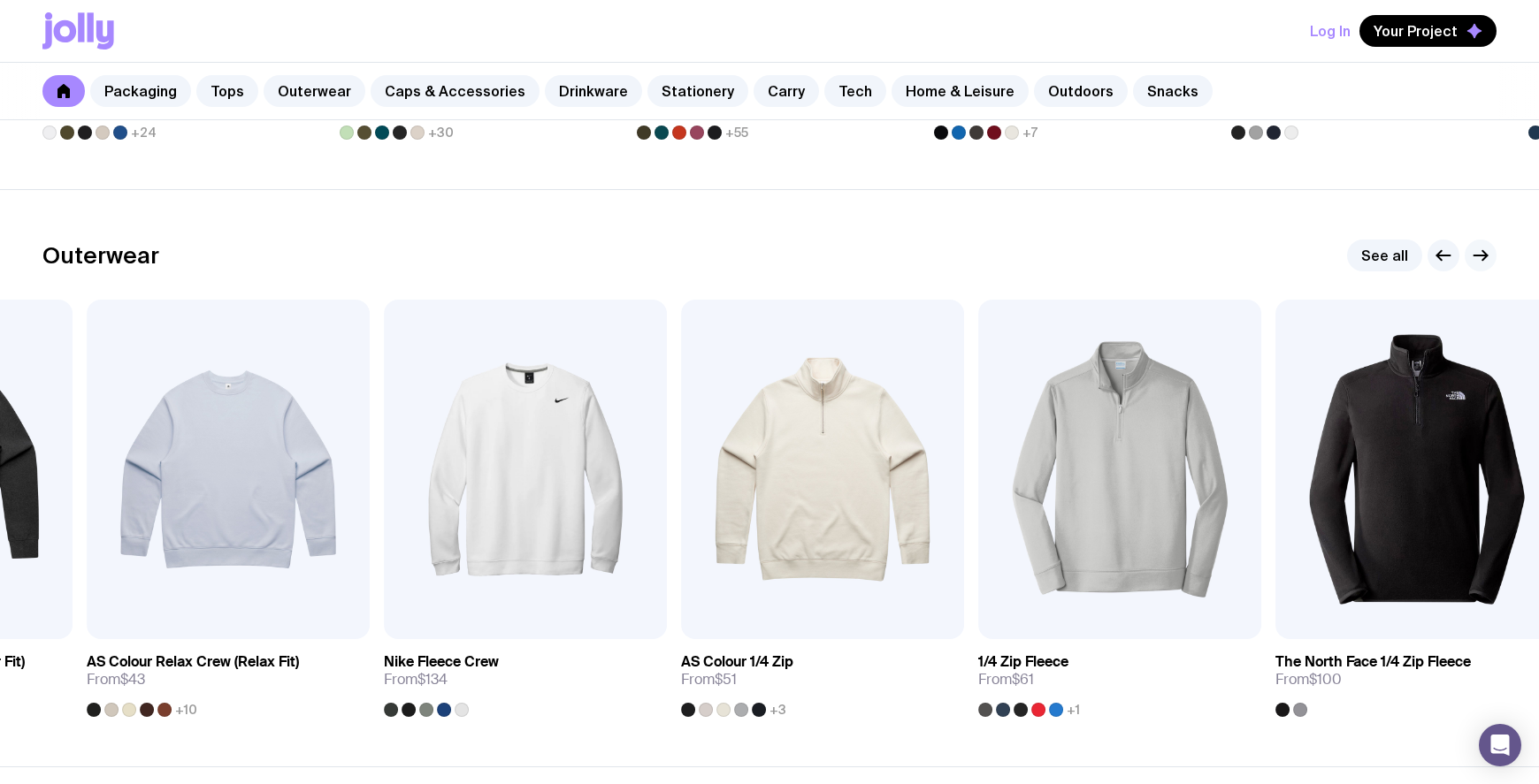
click at [1484, 258] on icon "button" at bounding box center [1485, 255] width 5 height 10
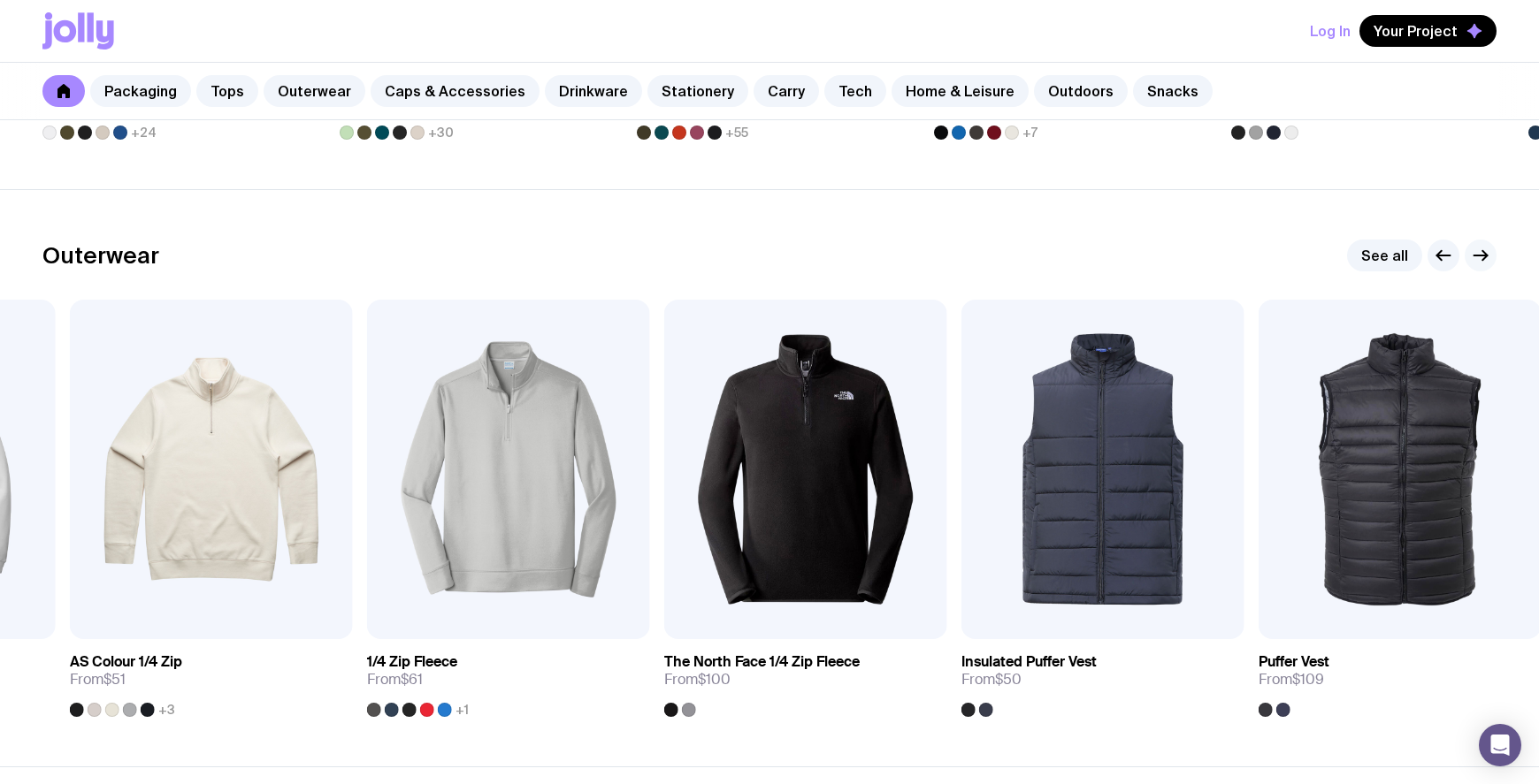
click at [1484, 258] on icon "button" at bounding box center [1485, 255] width 5 height 10
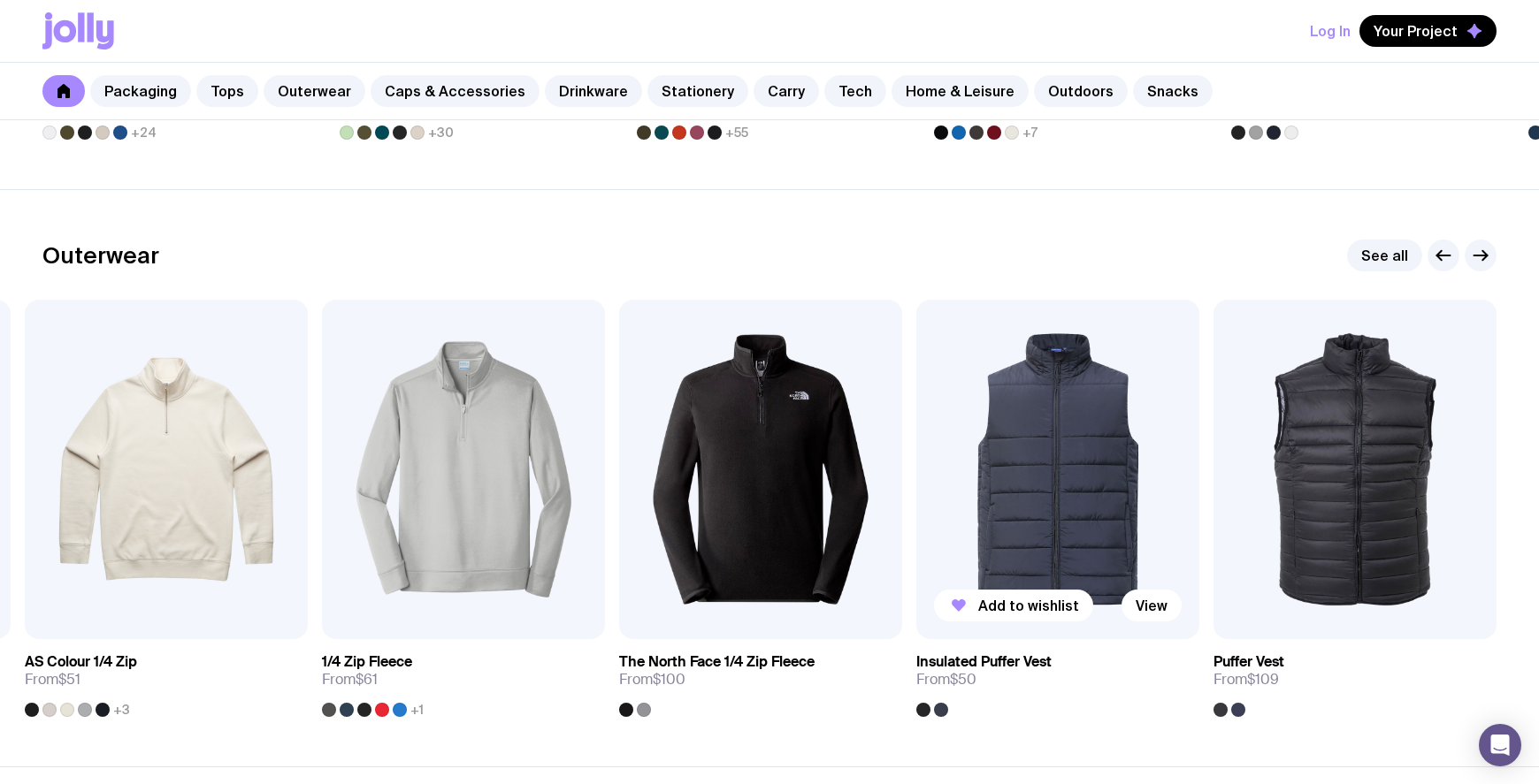
click at [1034, 479] on img at bounding box center [1058, 469] width 283 height 339
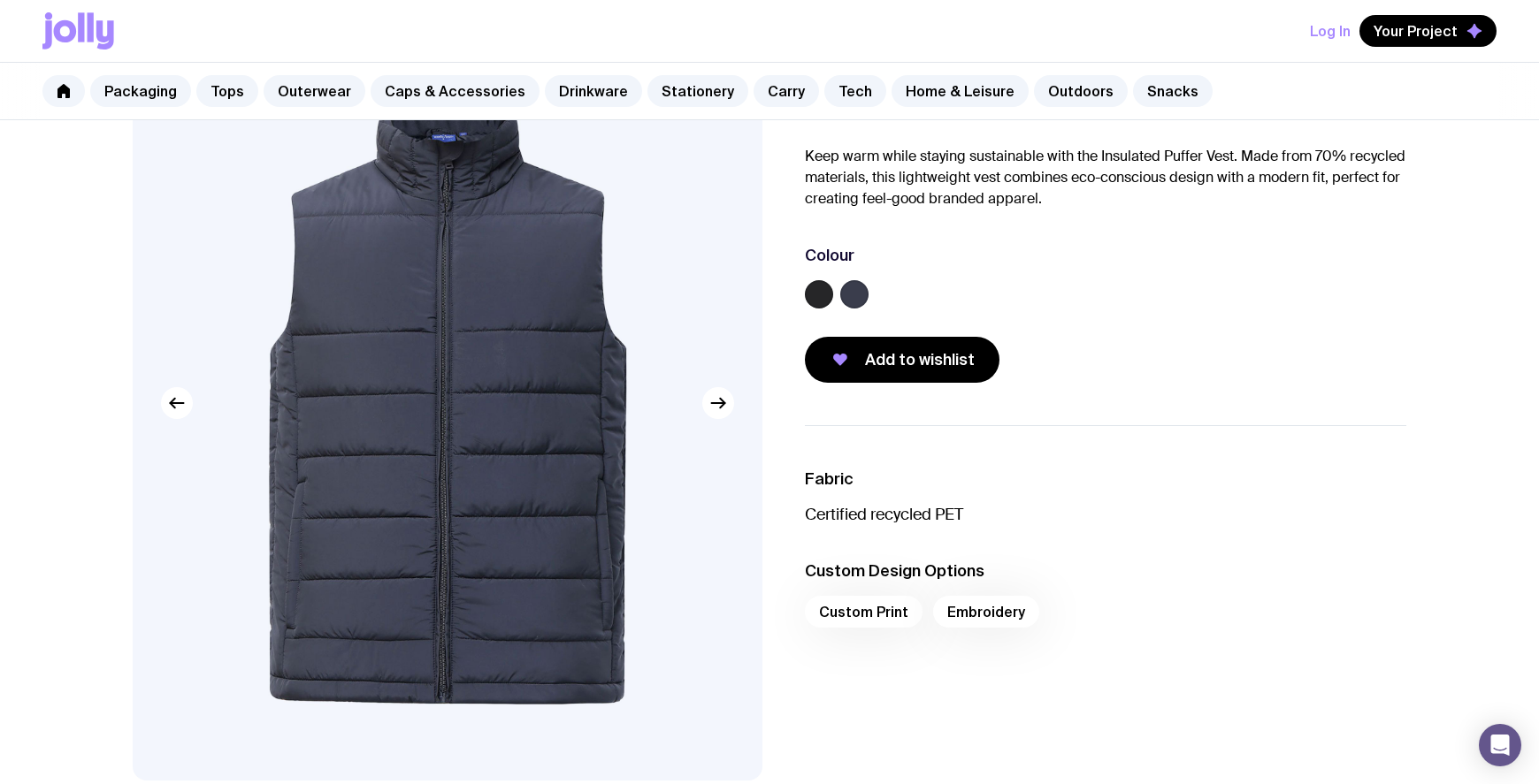
scroll to position [148, 0]
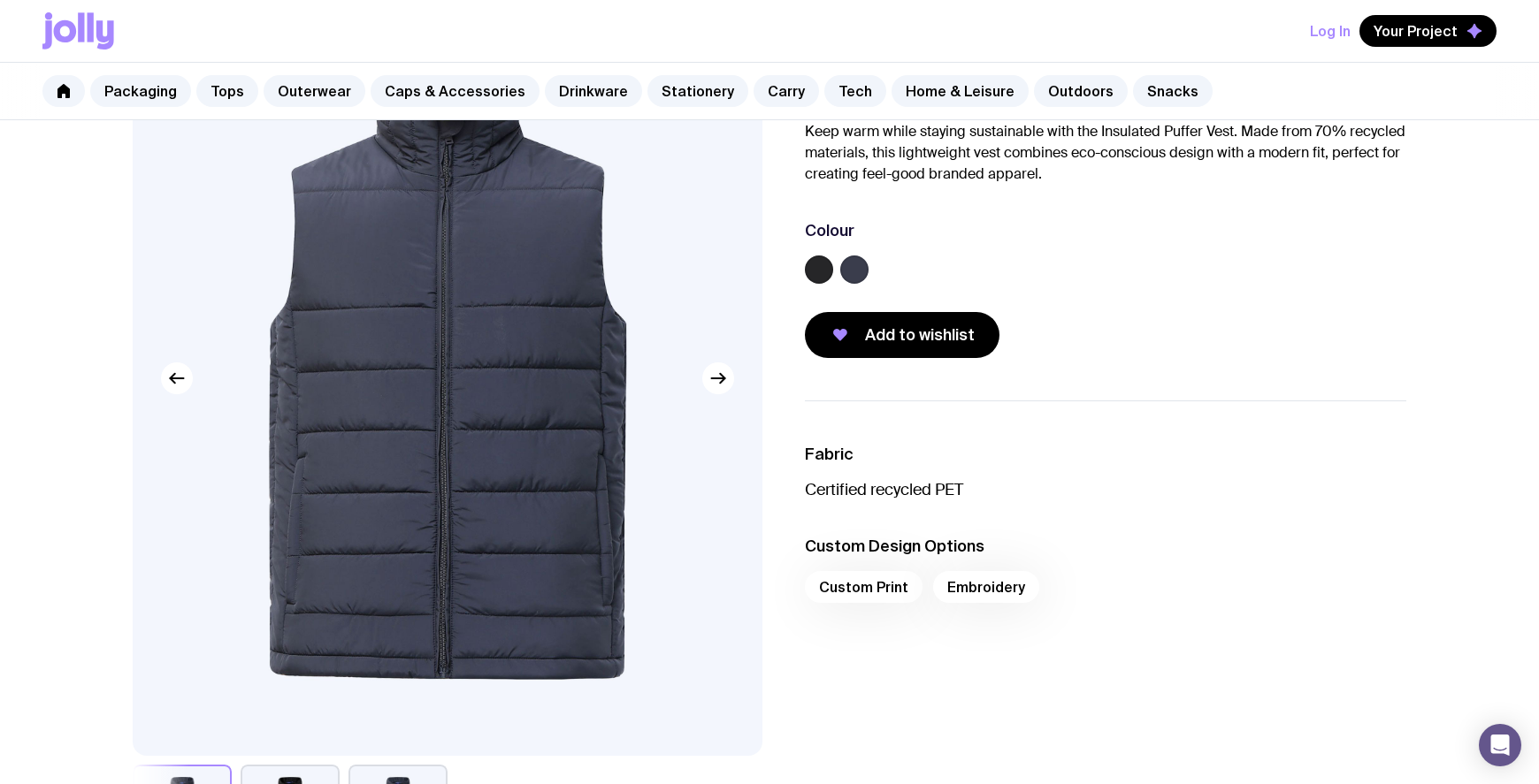
click at [822, 270] on label at bounding box center [819, 269] width 28 height 28
click at [0, 0] on input "radio" at bounding box center [0, 0] width 0 height 0
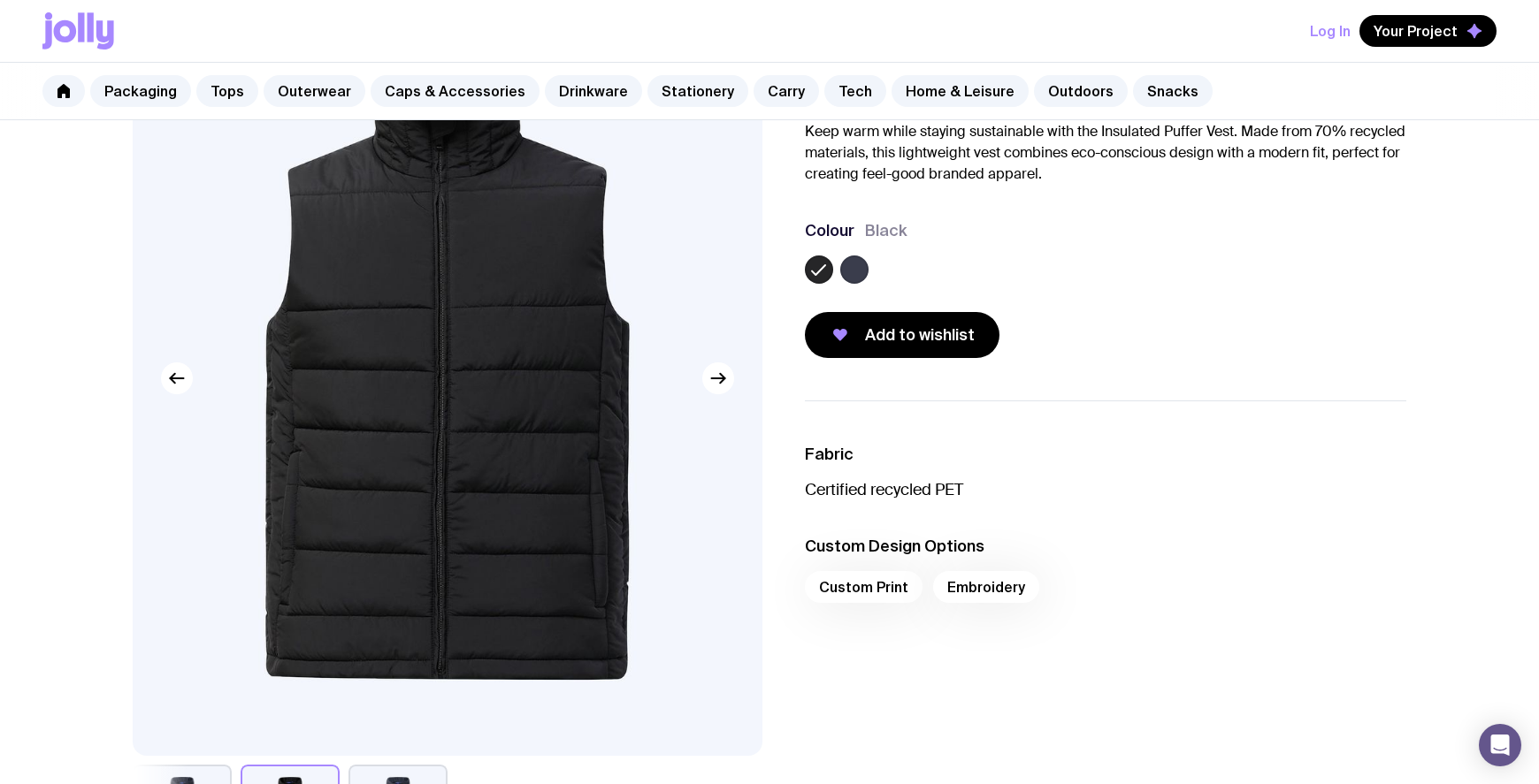
click at [858, 272] on label at bounding box center [854, 269] width 28 height 28
click at [0, 0] on input "radio" at bounding box center [0, 0] width 0 height 0
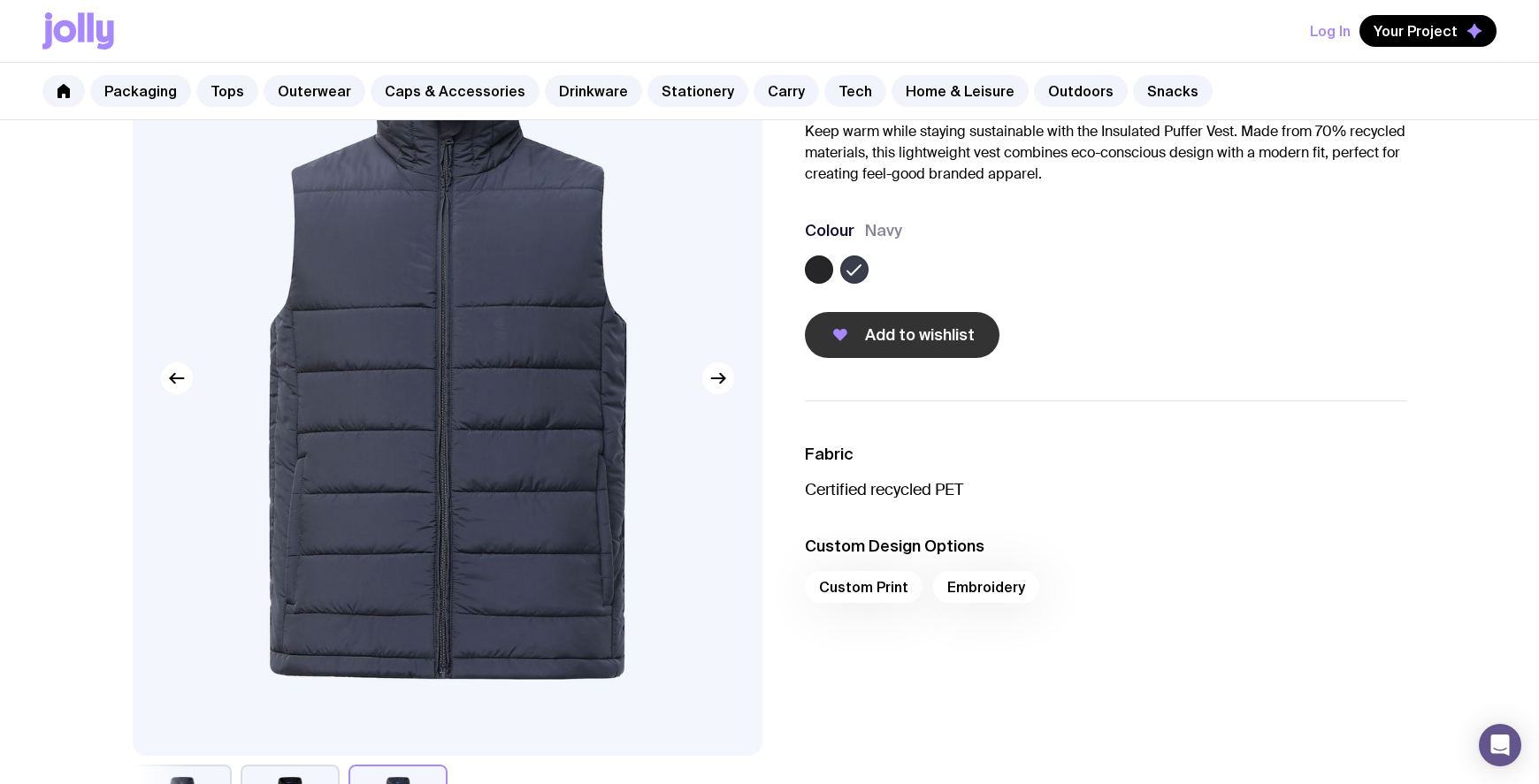
click at [896, 338] on span "Add to wishlist" at bounding box center [919, 334] width 110 height 21
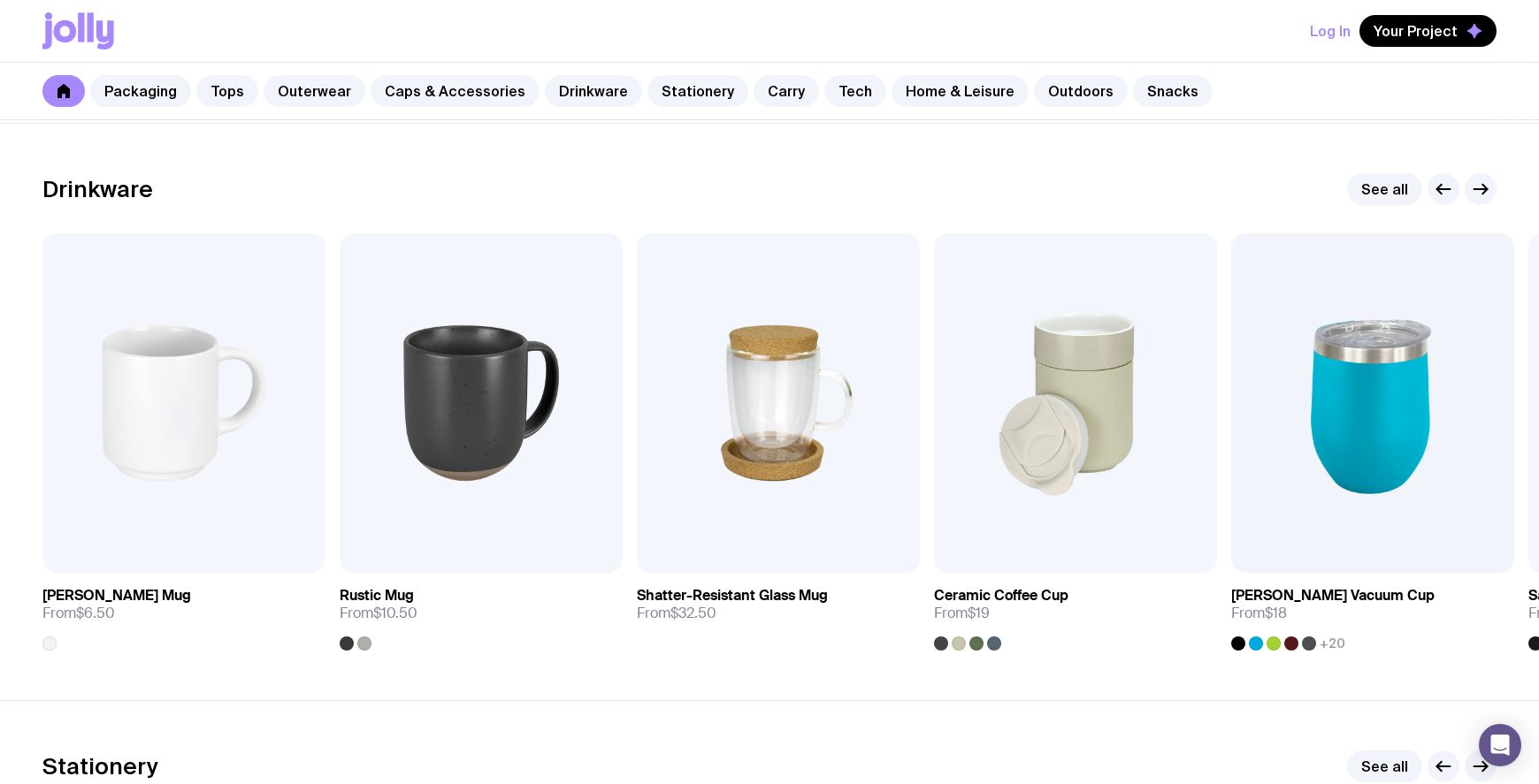
scroll to position [2596, 0]
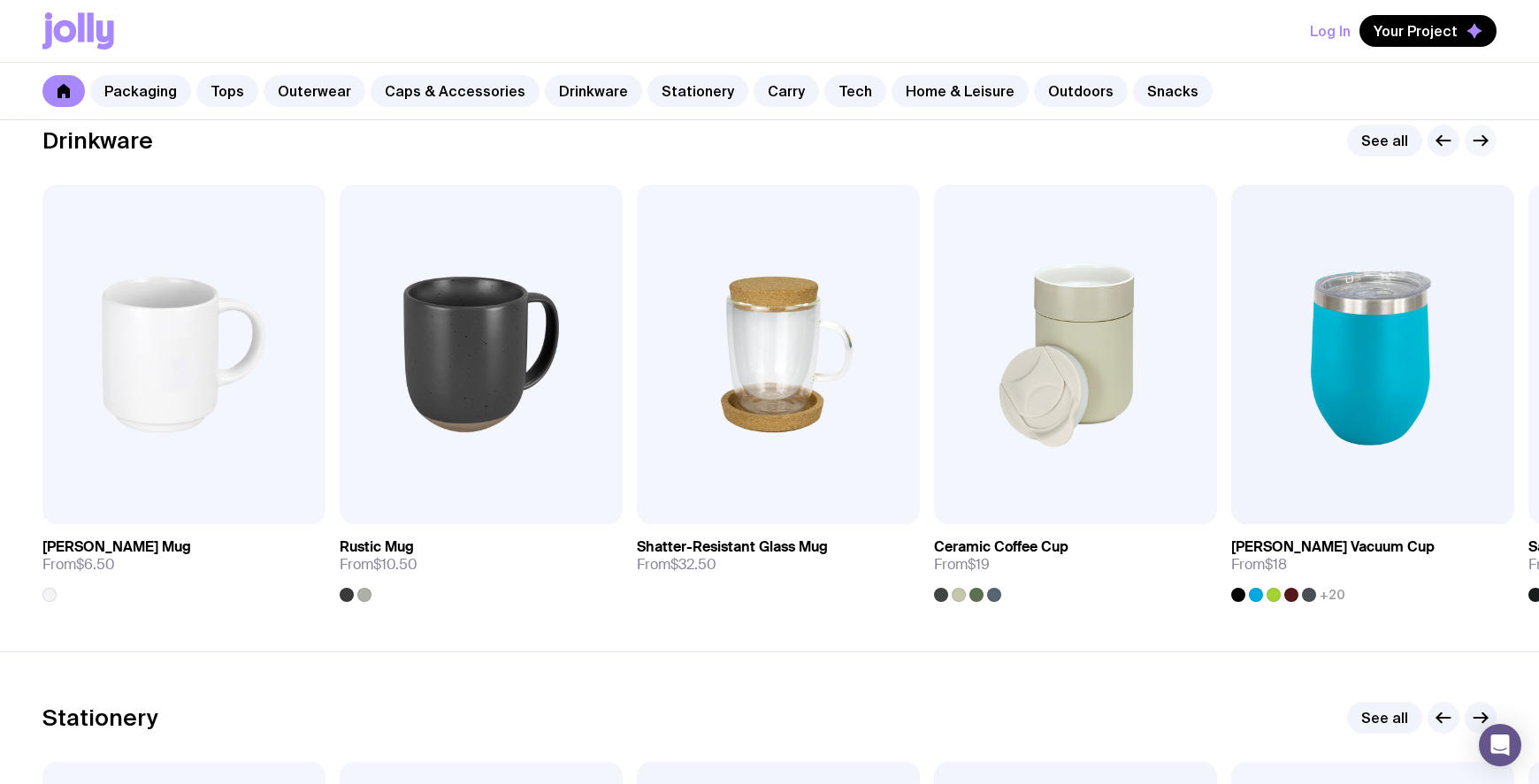
click at [1484, 139] on icon "button" at bounding box center [1480, 140] width 21 height 21
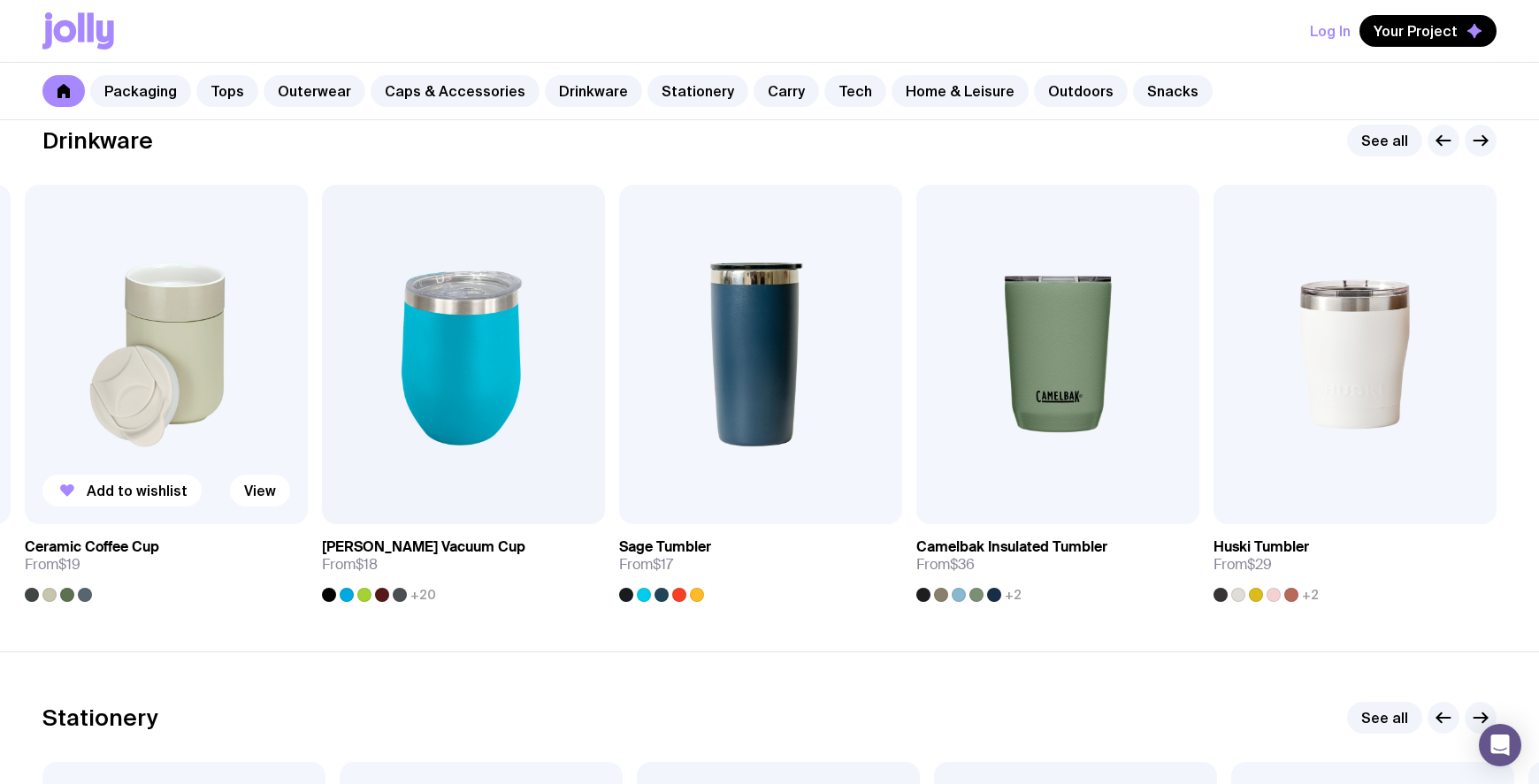
click at [167, 349] on img at bounding box center [166, 354] width 283 height 339
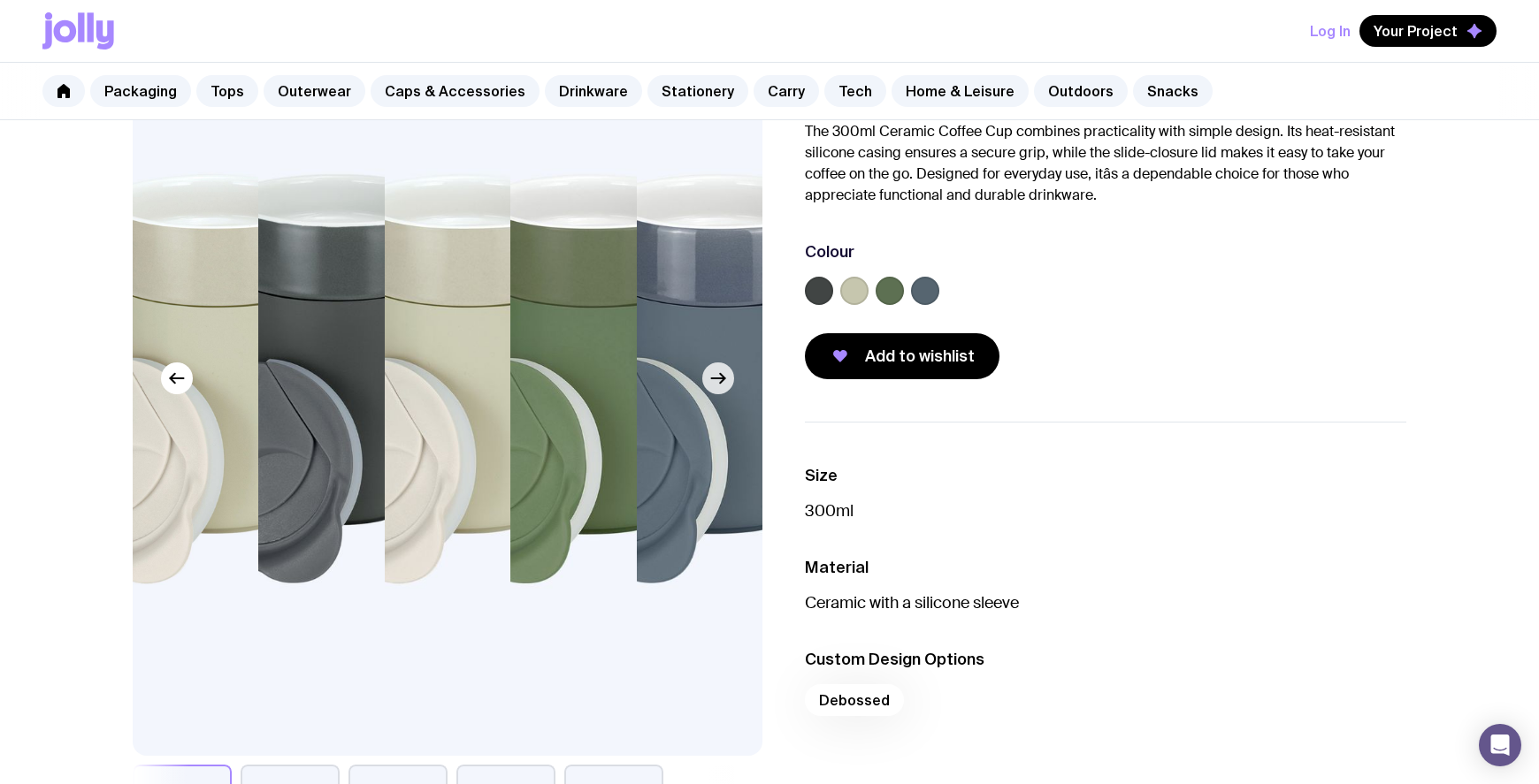
scroll to position [295, 0]
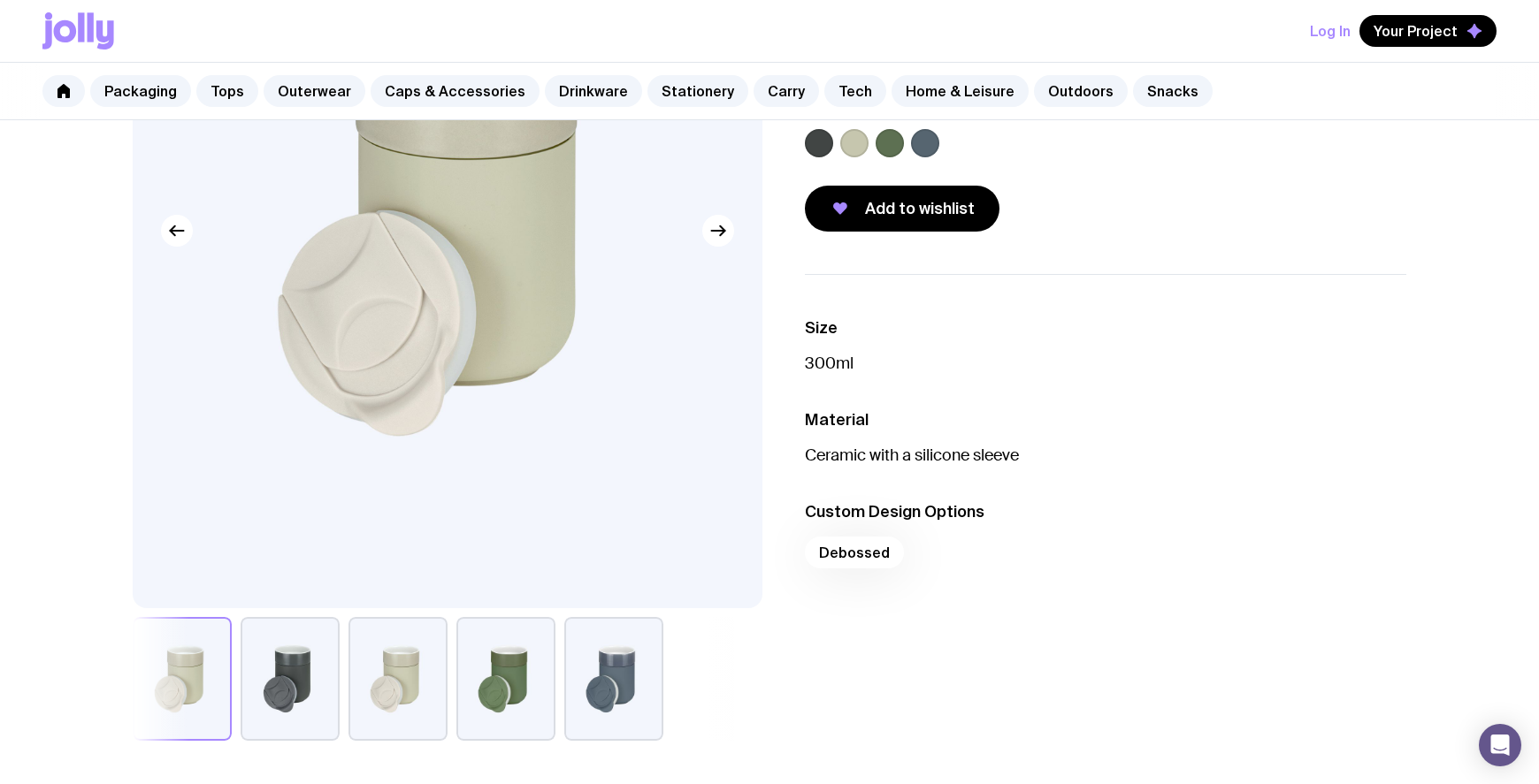
click at [619, 667] on button "button" at bounding box center [613, 679] width 99 height 124
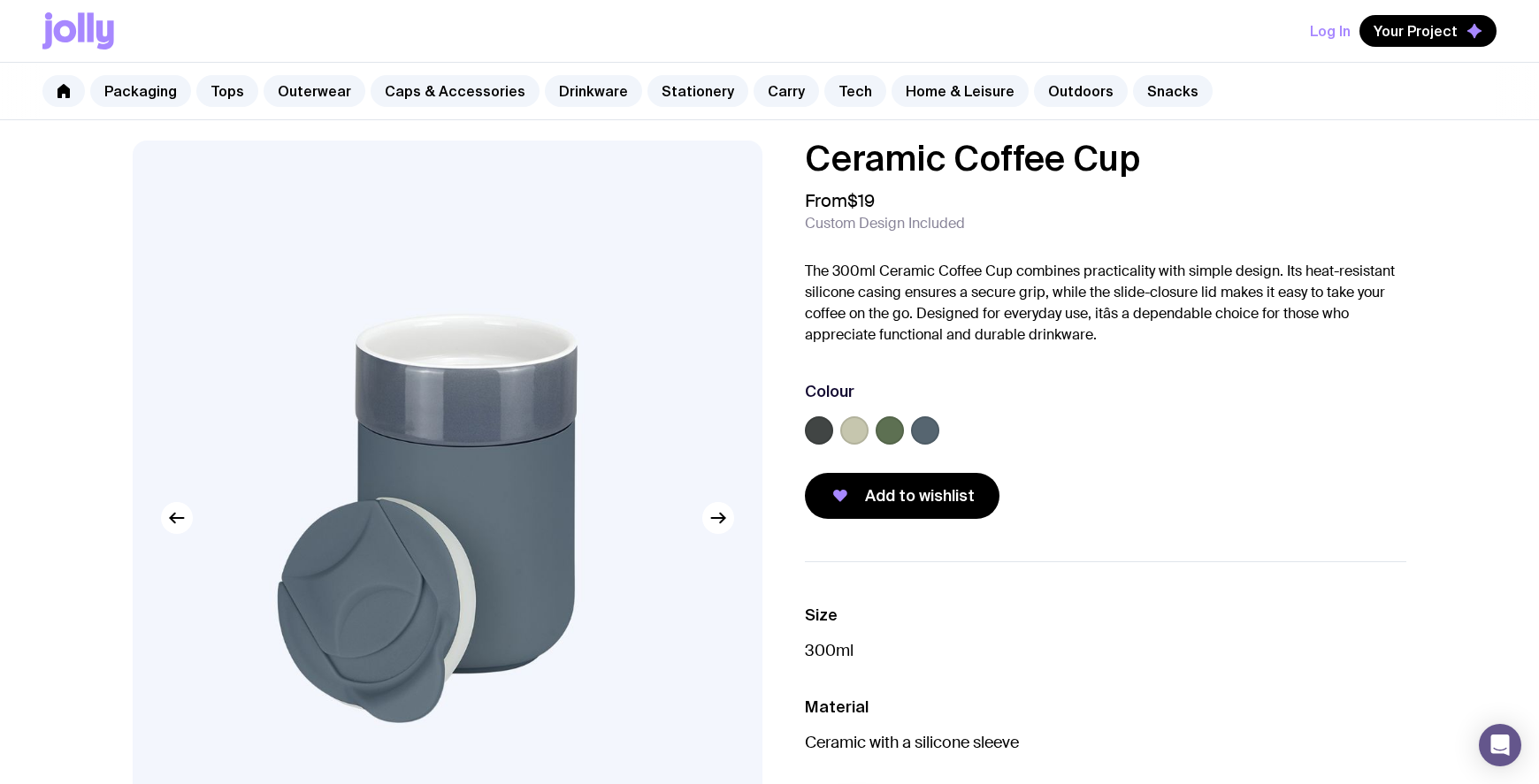
scroll to position [0, 0]
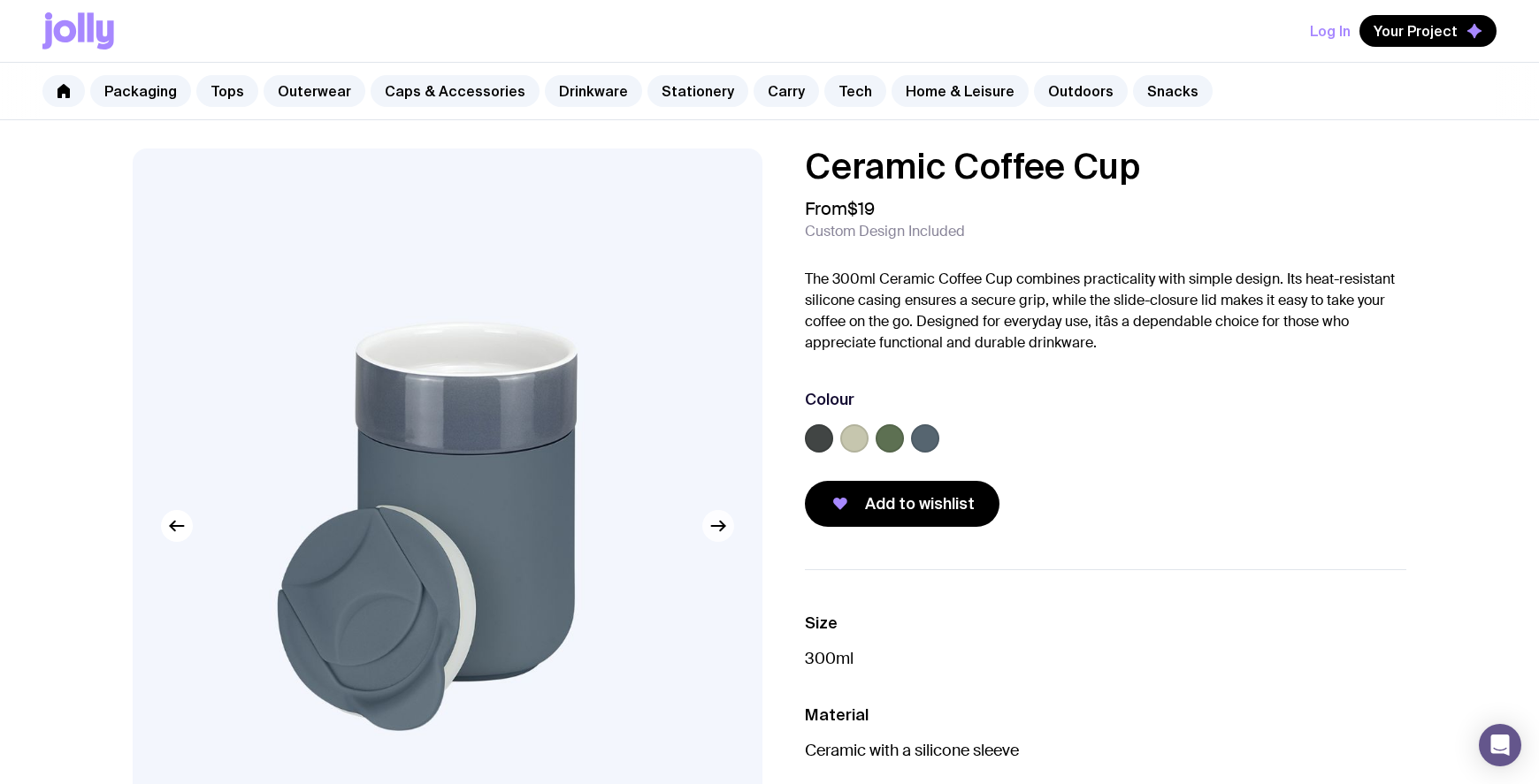
click at [720, 532] on icon "button" at bounding box center [717, 525] width 21 height 21
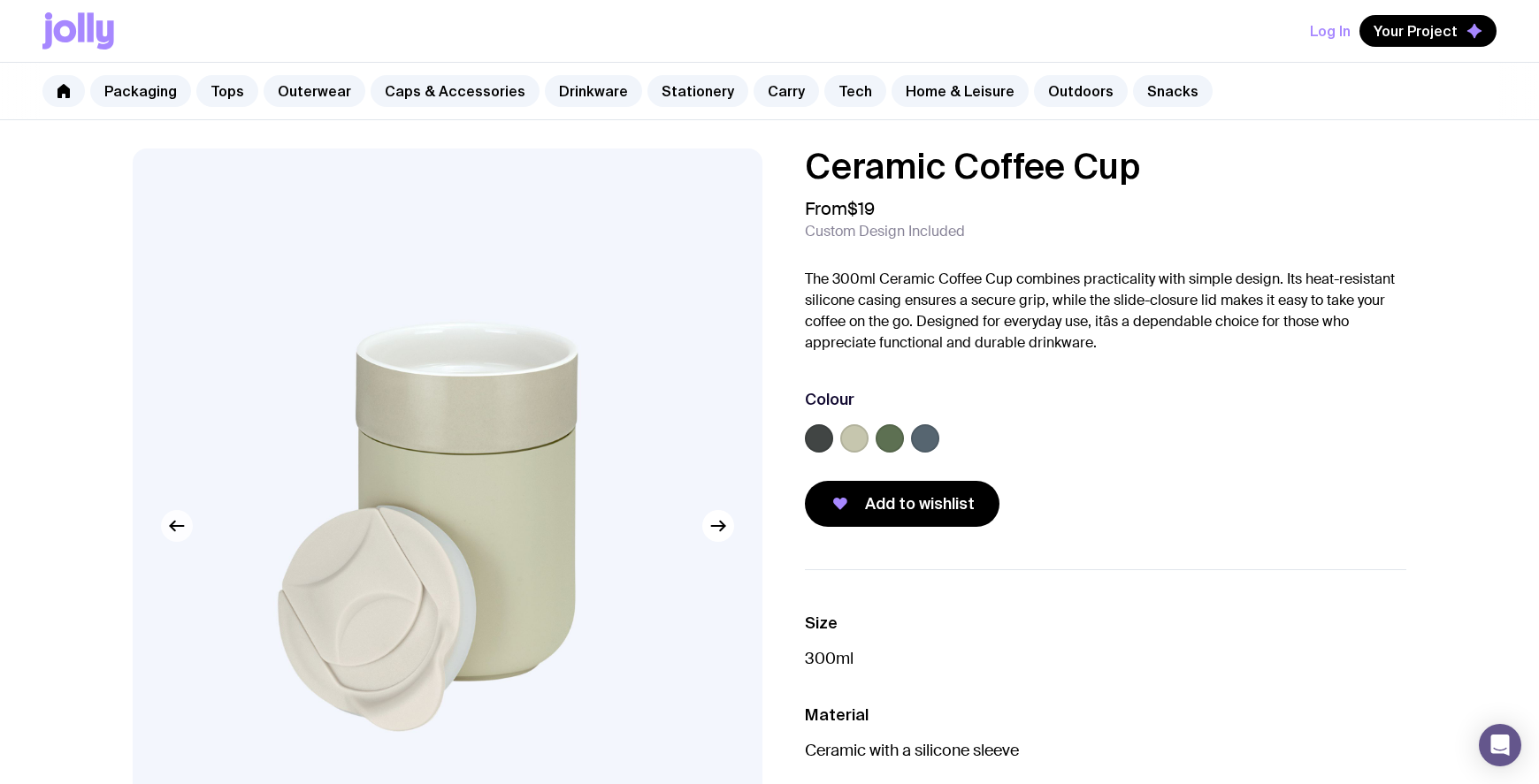
click at [173, 540] on button "button" at bounding box center [177, 525] width 32 height 32
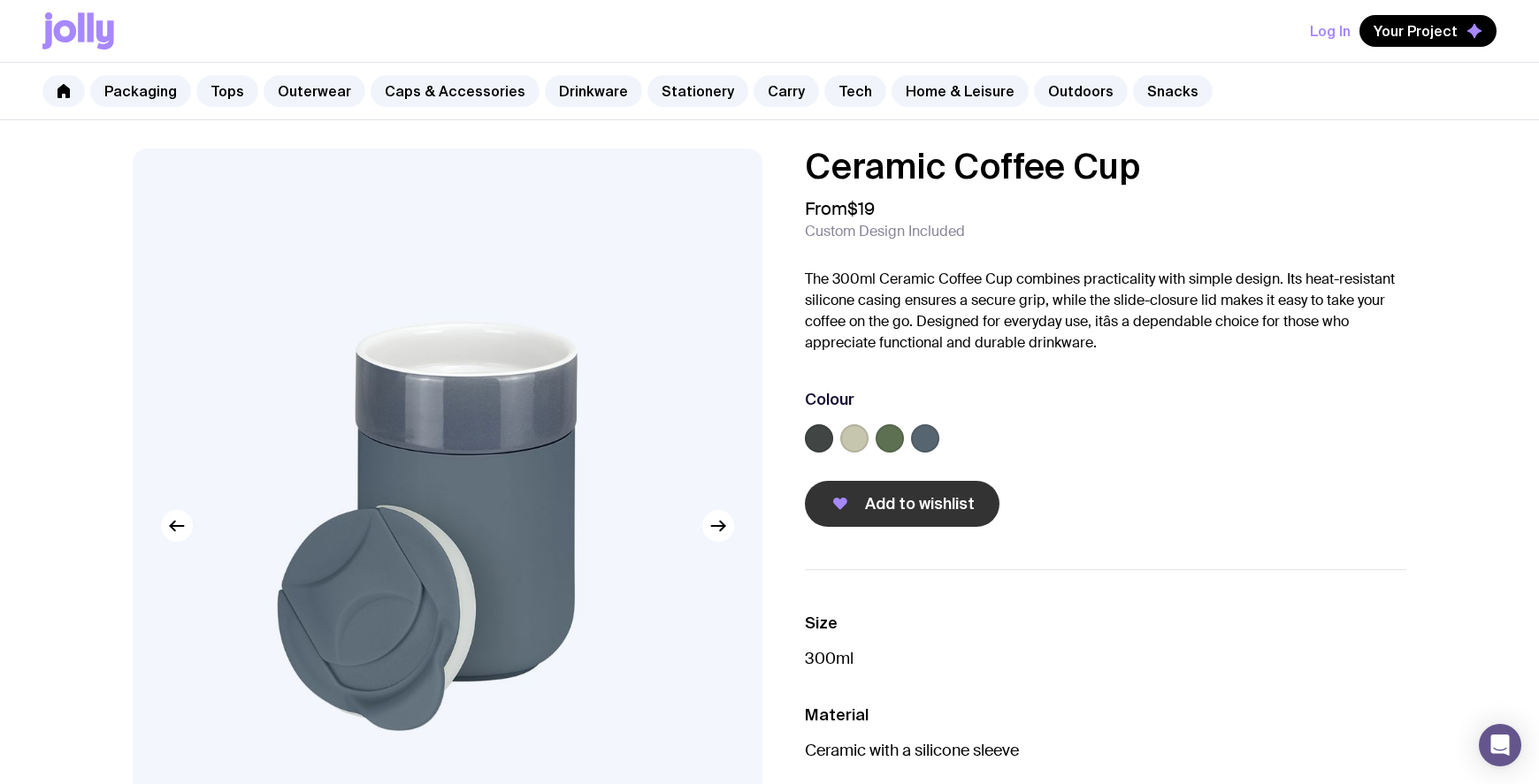
click at [901, 505] on span "Add to wishlist" at bounding box center [919, 503] width 110 height 21
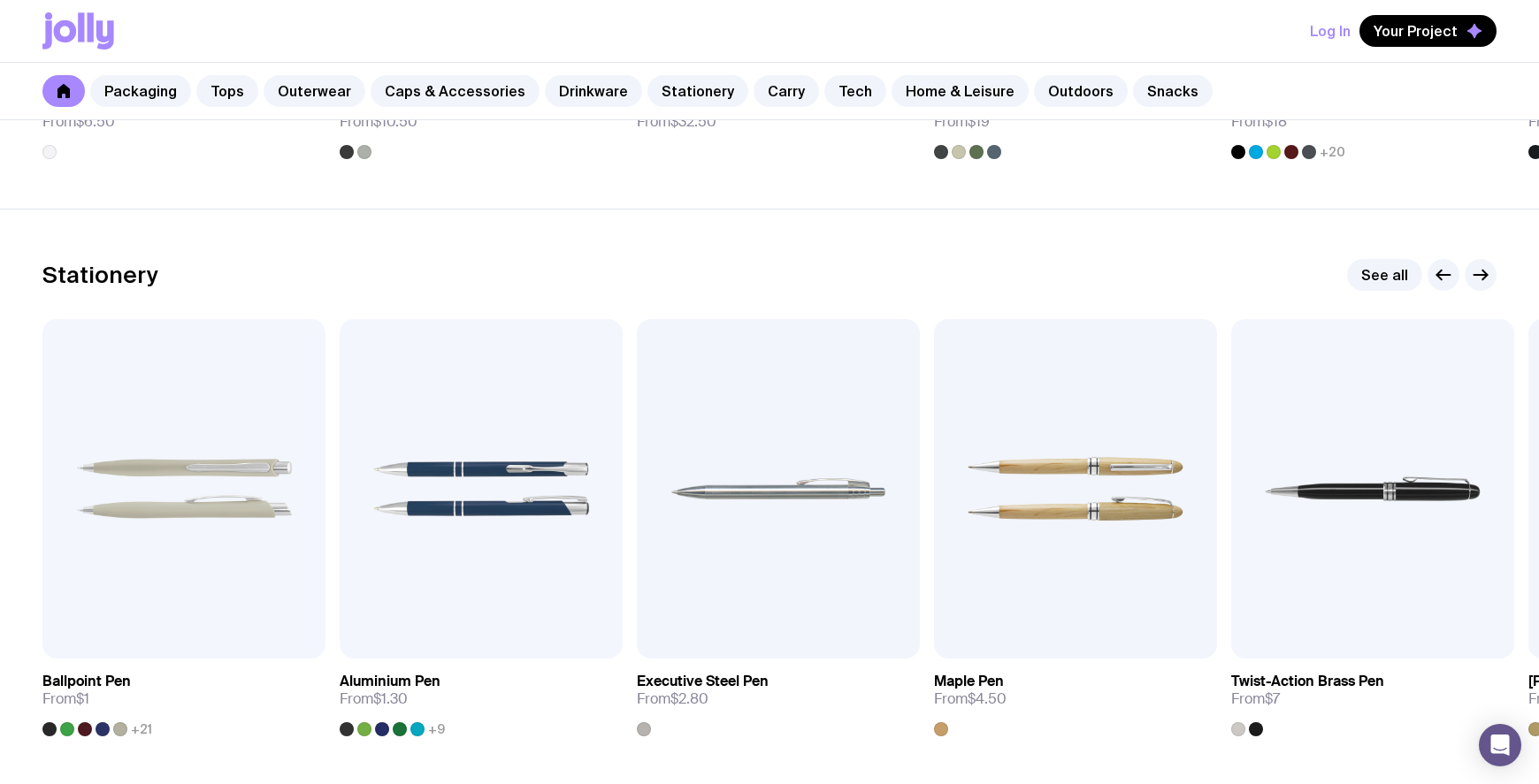
scroll to position [3185, 0]
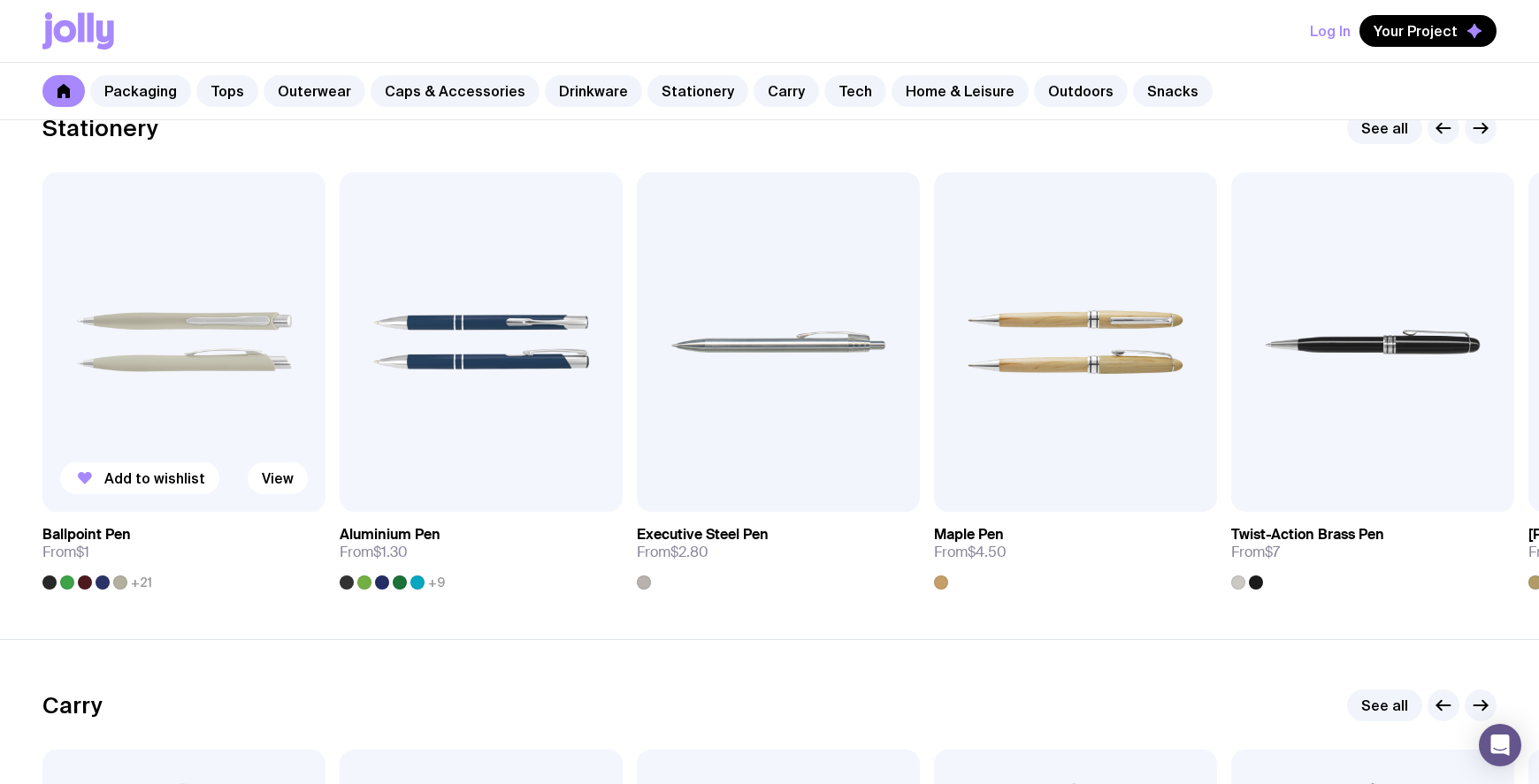
click at [207, 369] on img at bounding box center [184, 341] width 283 height 339
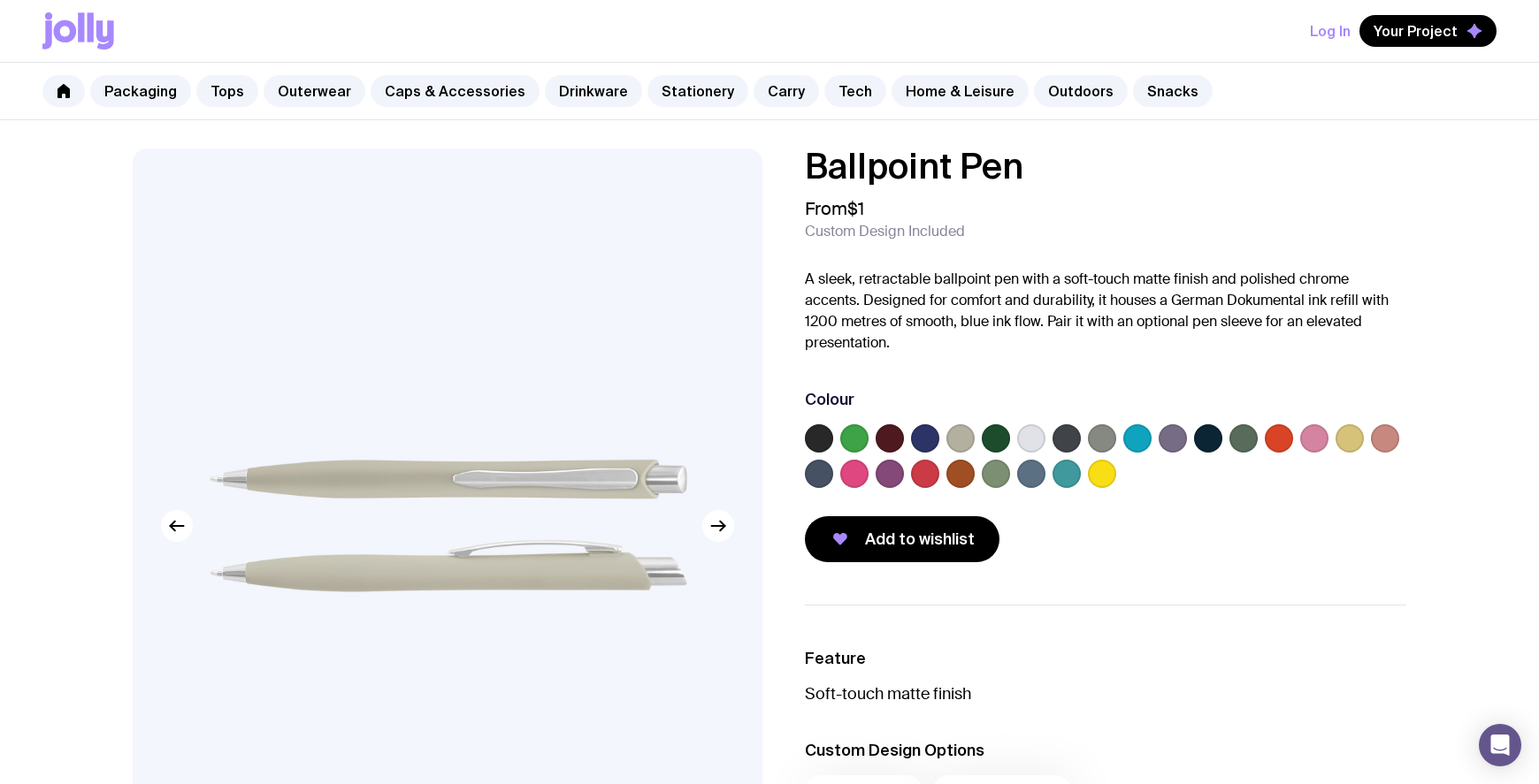
click at [1043, 474] on label at bounding box center [1031, 473] width 28 height 28
click at [0, 0] on input "radio" at bounding box center [0, 0] width 0 height 0
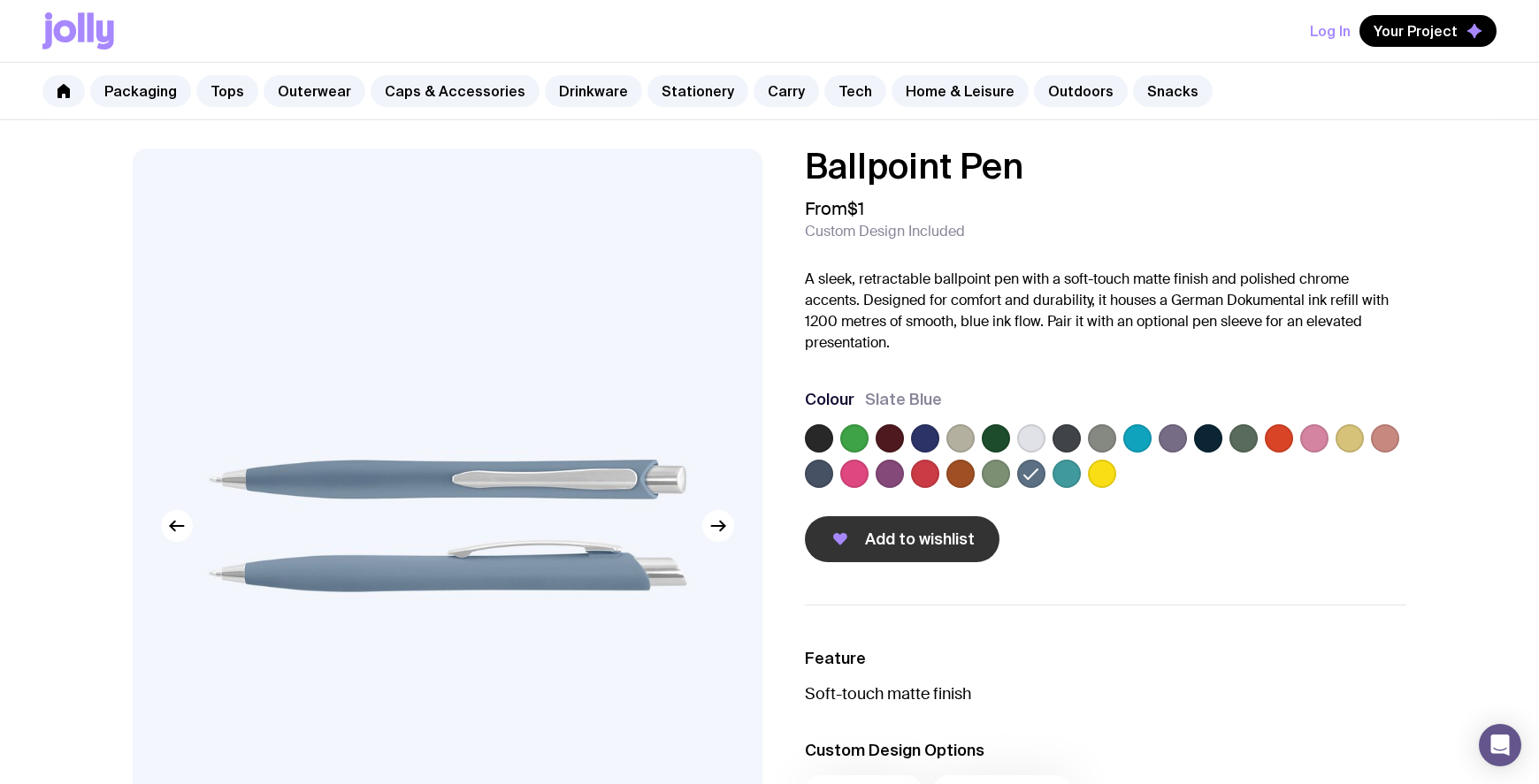
click at [886, 540] on span "Add to wishlist" at bounding box center [919, 539] width 110 height 21
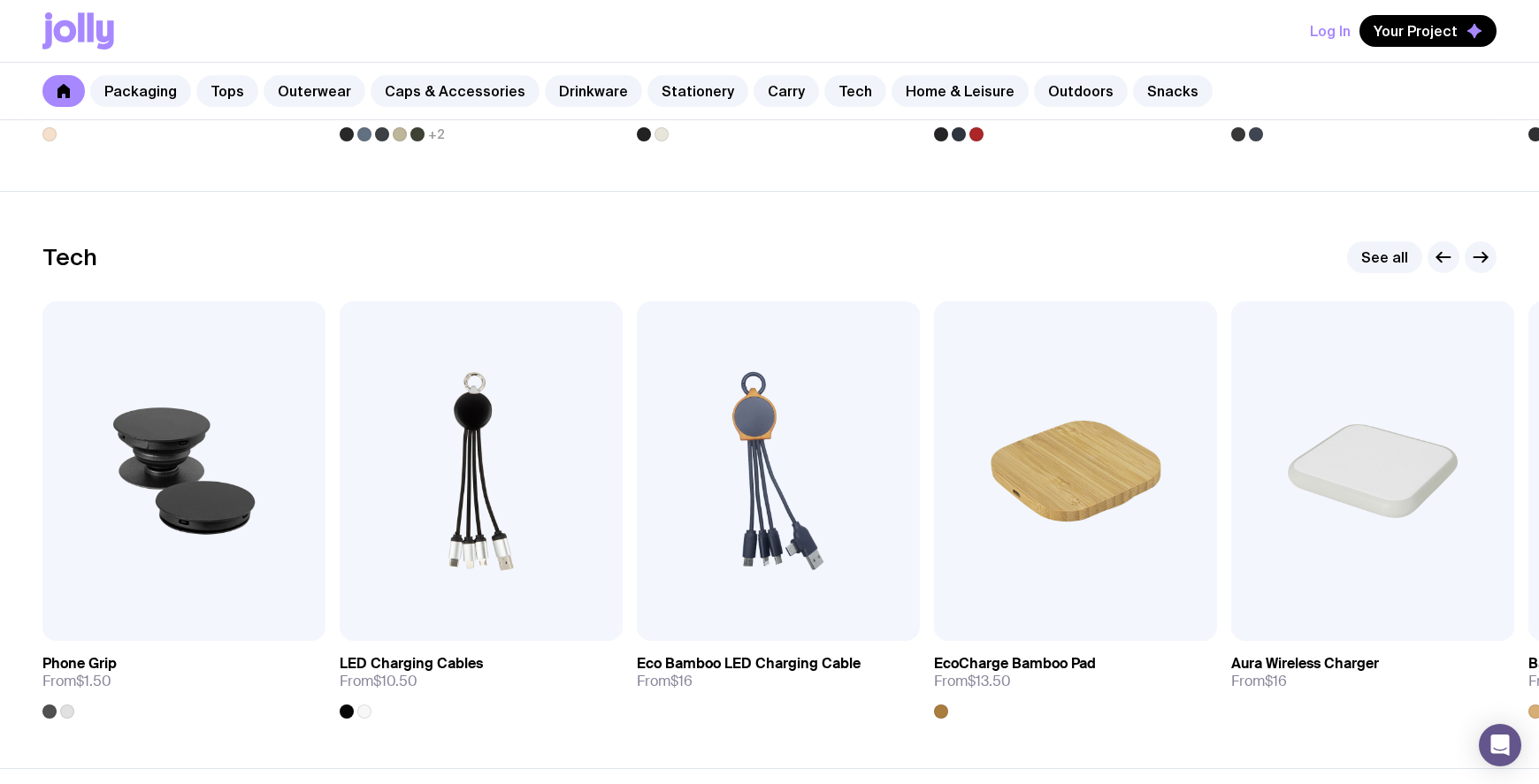
scroll to position [4365, 0]
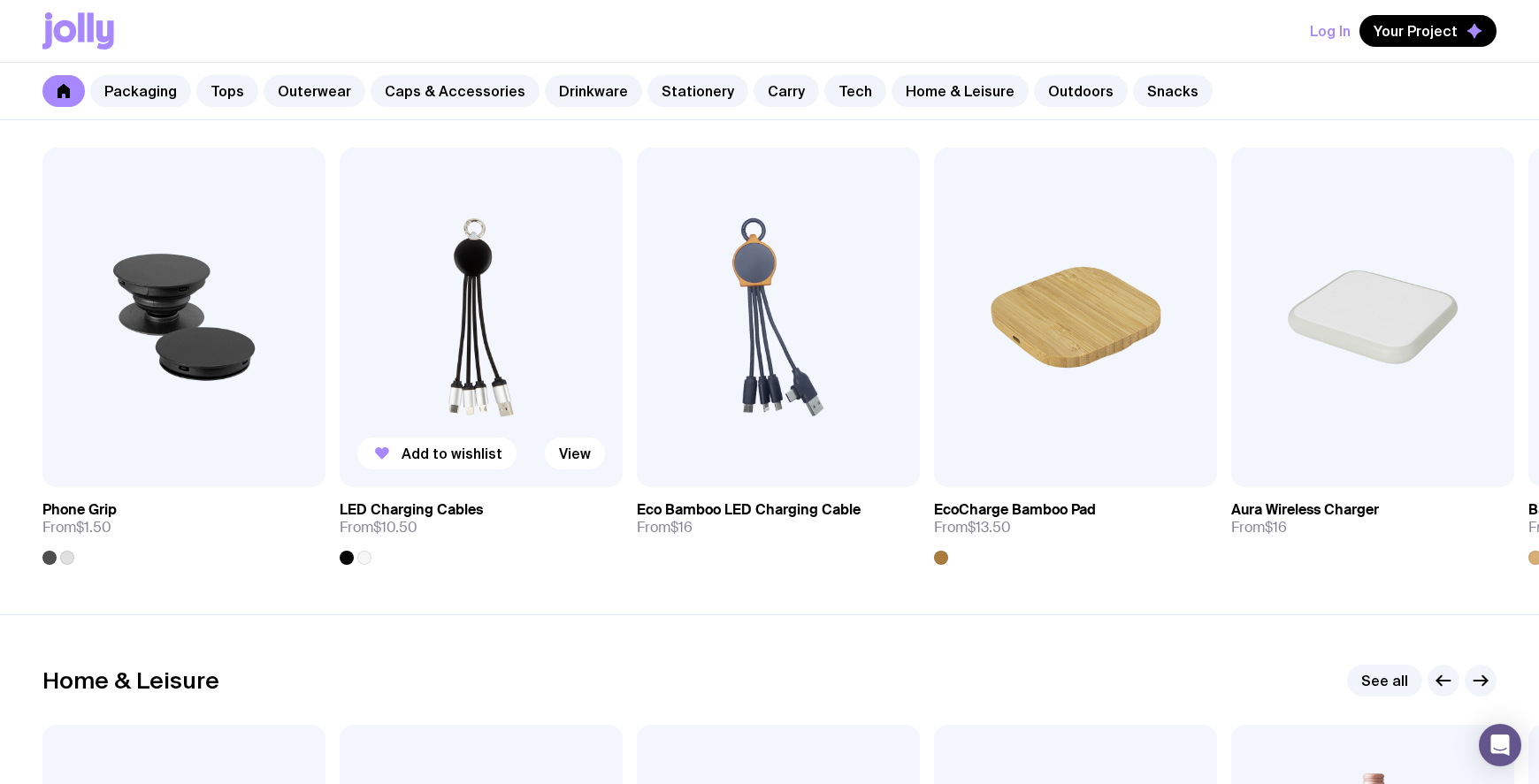
click at [484, 299] on img at bounding box center [481, 317] width 283 height 339
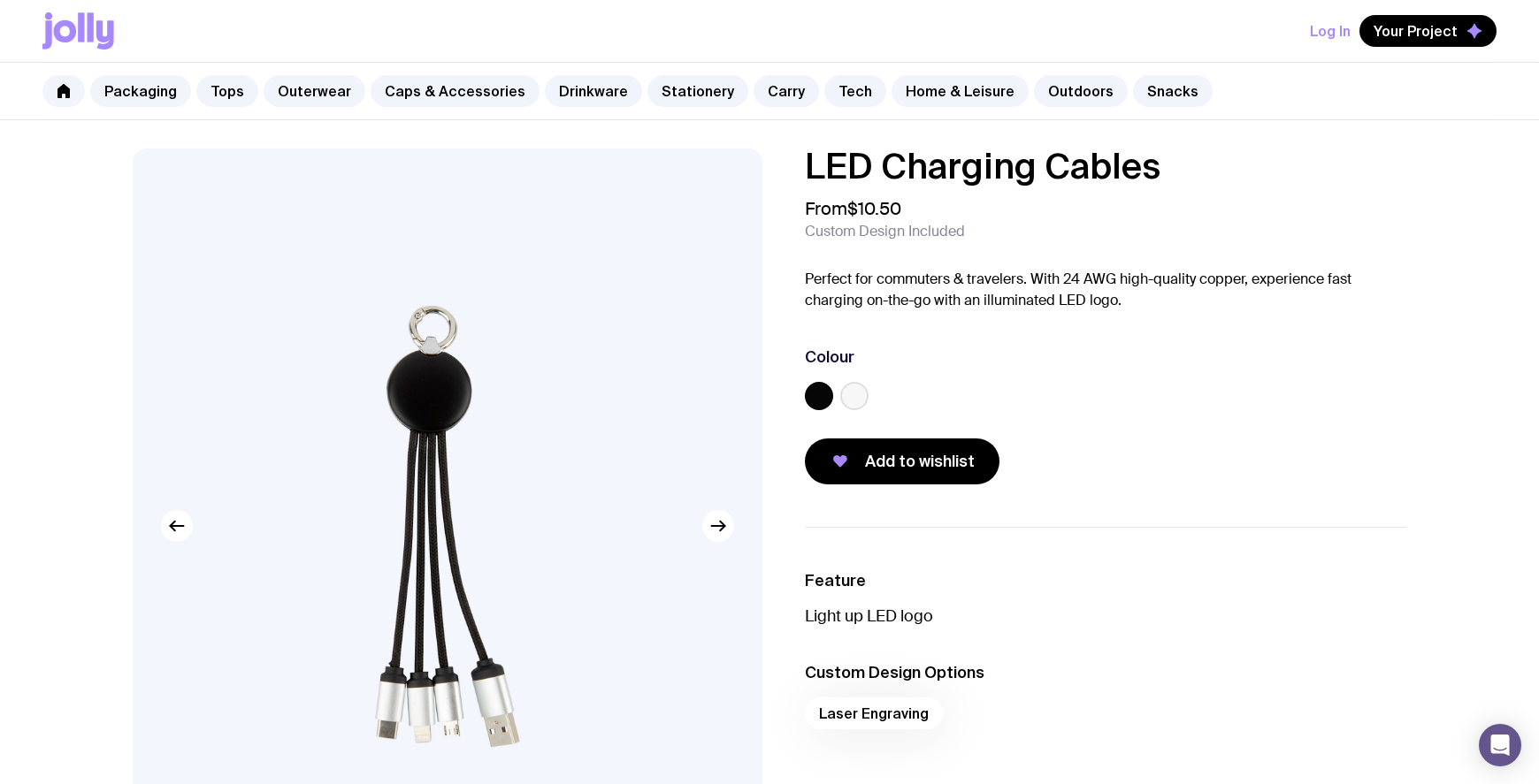
scroll to position [148, 0]
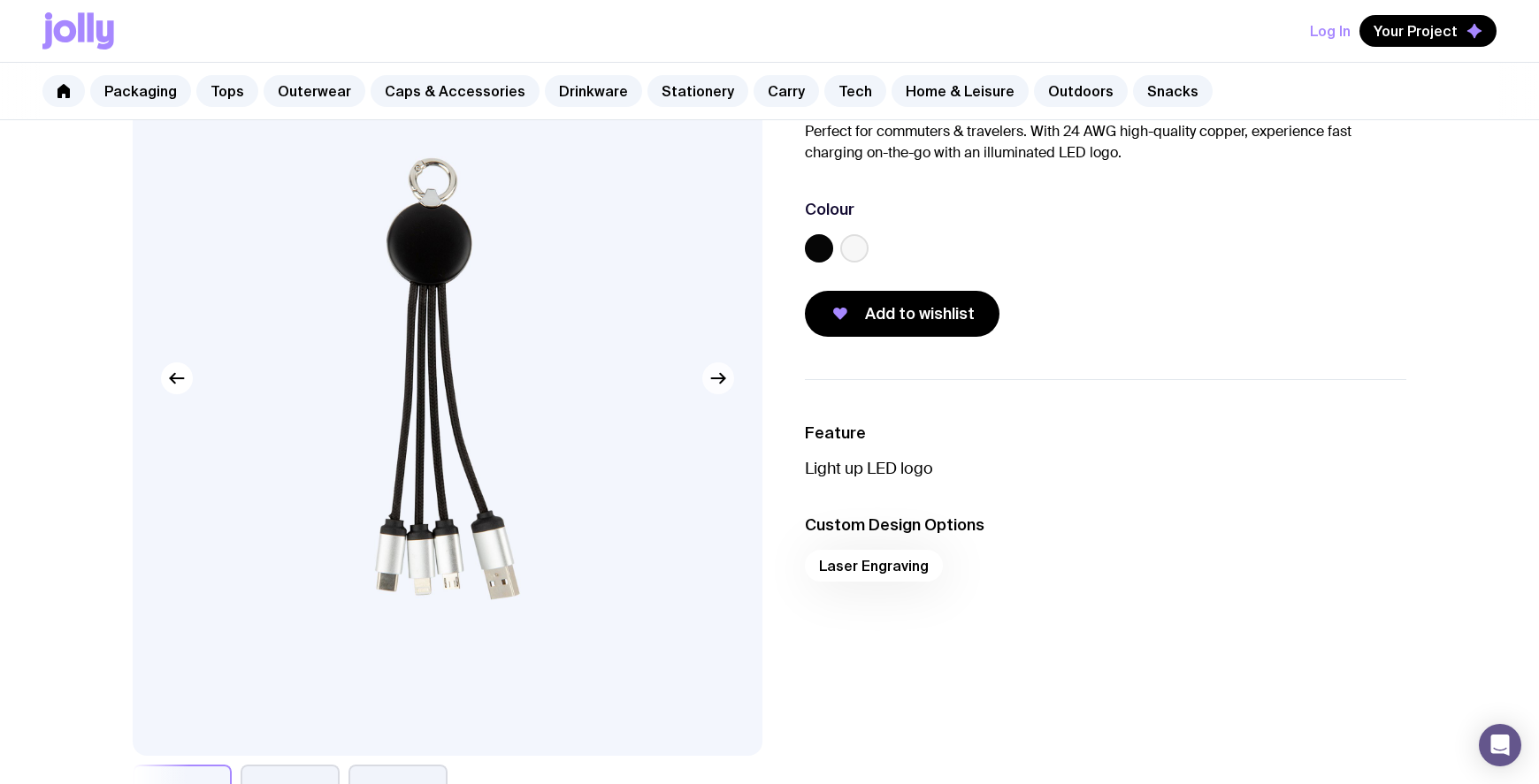
click at [723, 386] on icon "button" at bounding box center [717, 378] width 21 height 21
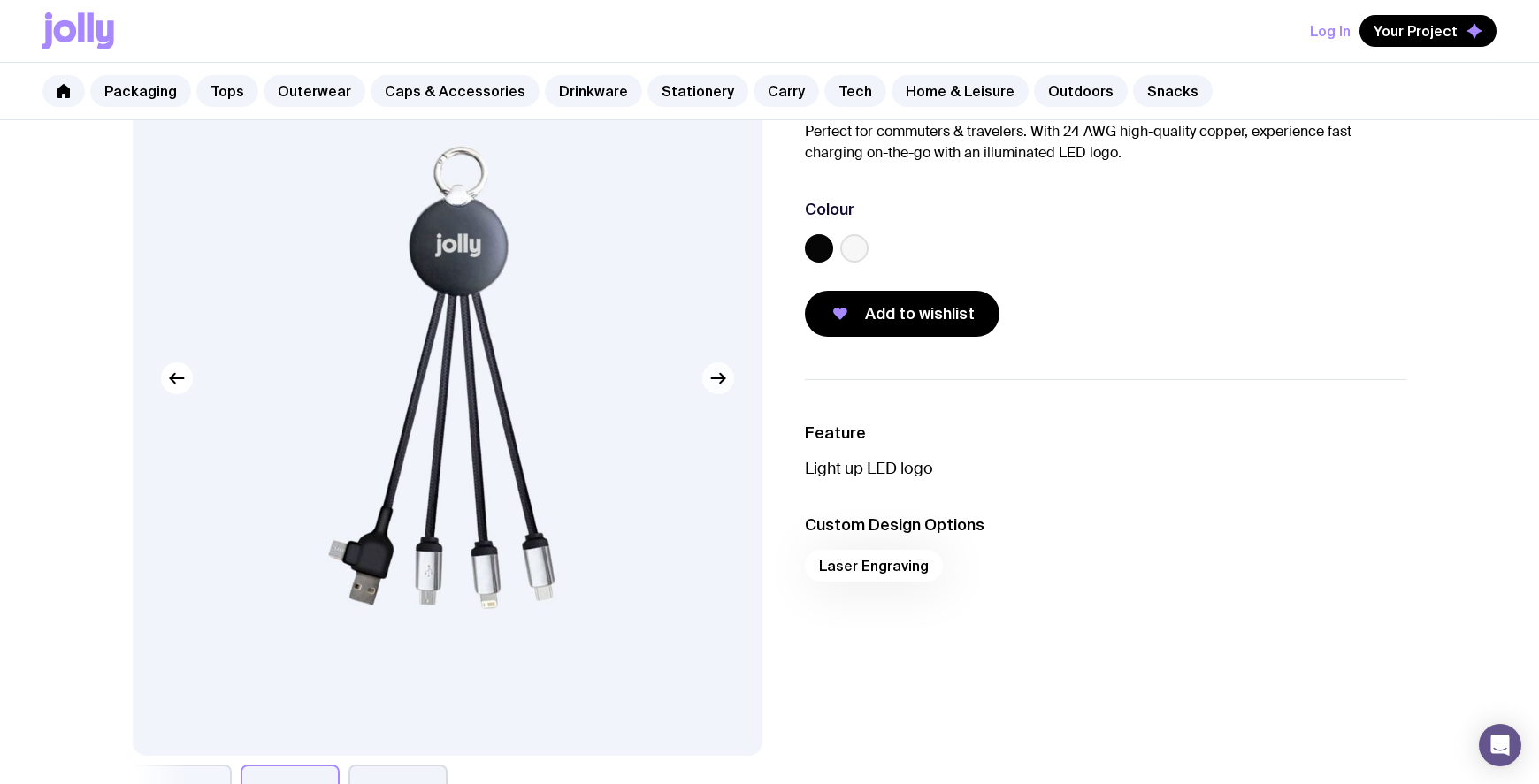
click at [722, 379] on icon "button" at bounding box center [717, 378] width 21 height 21
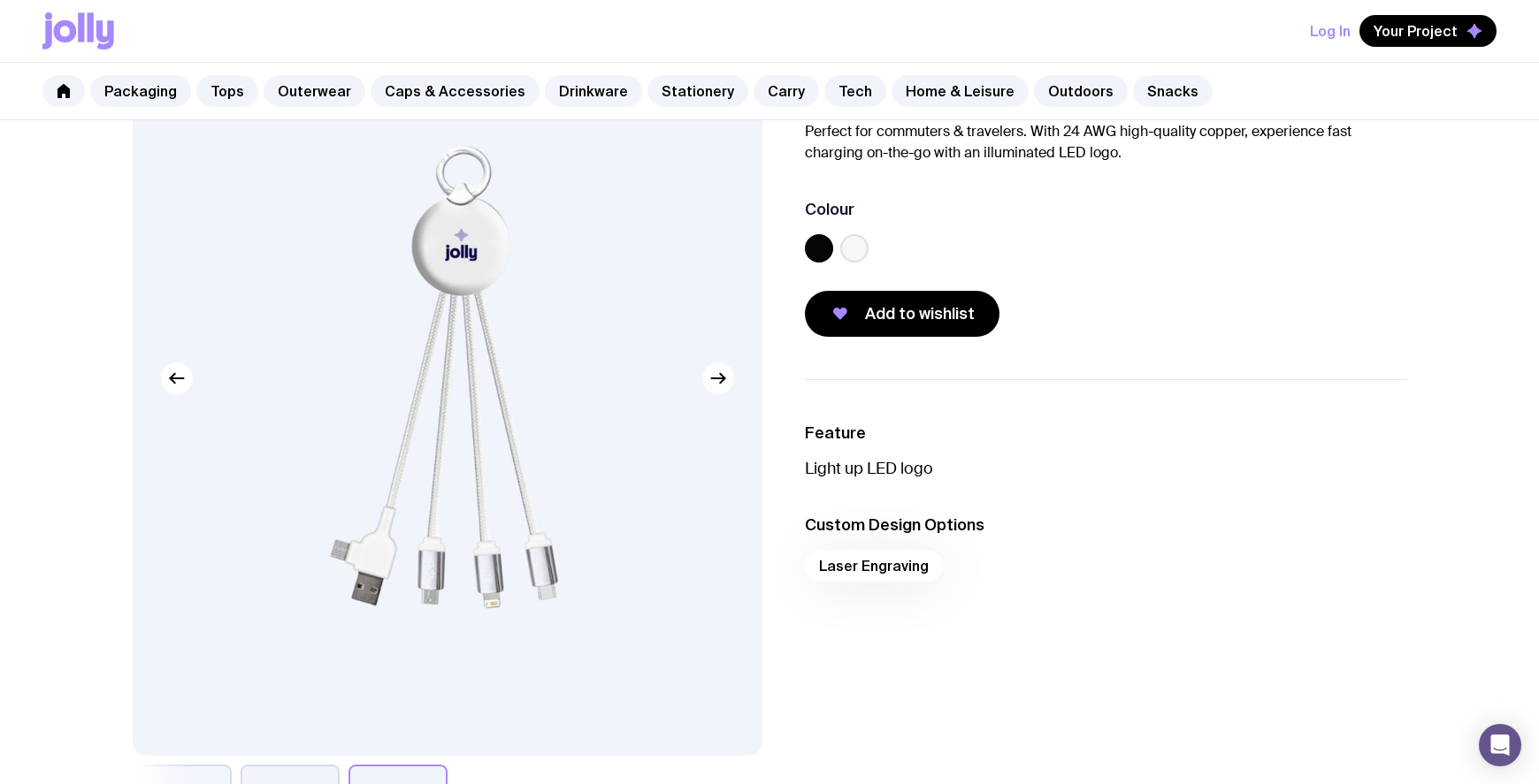
click at [722, 379] on icon "button" at bounding box center [717, 378] width 21 height 21
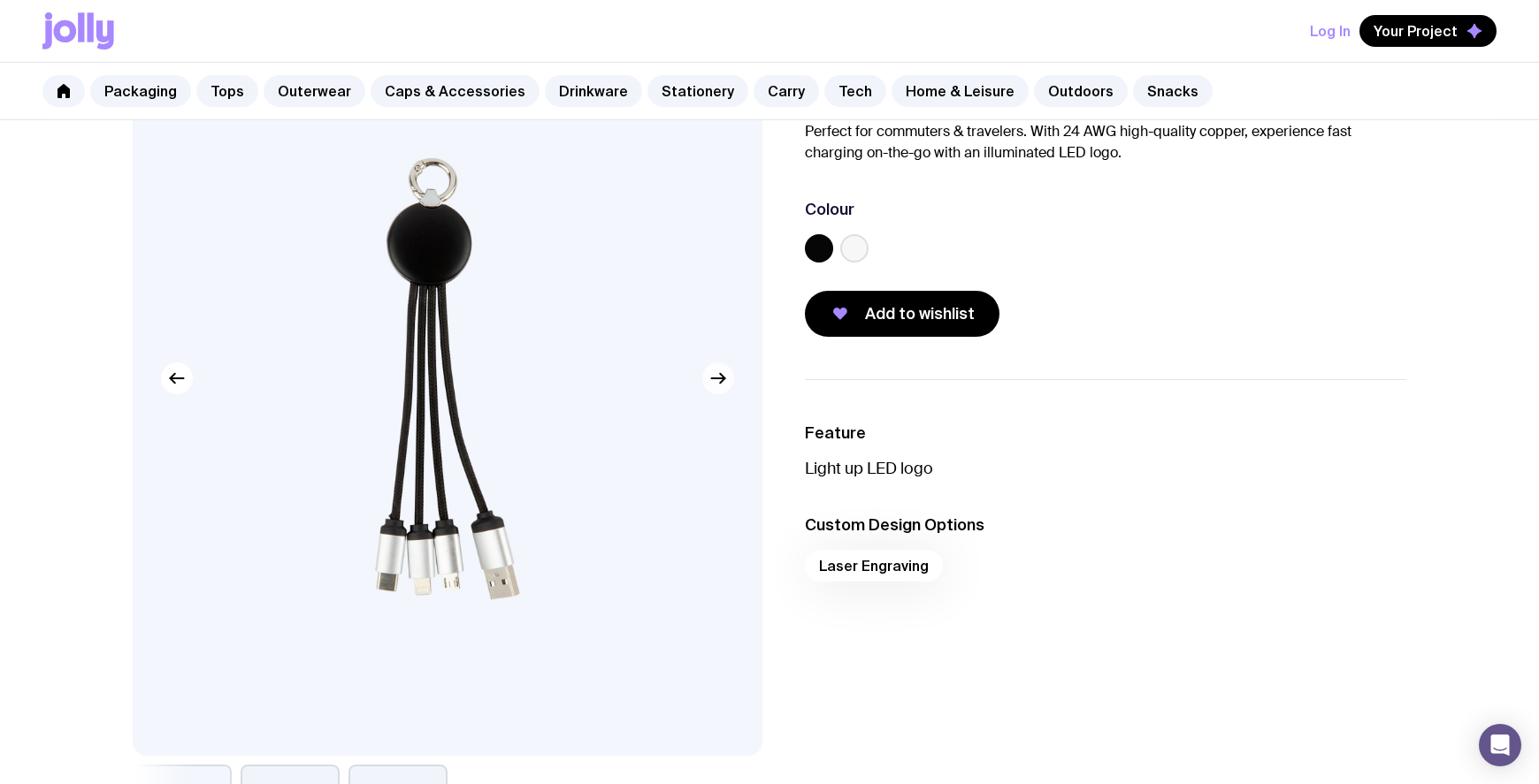
click at [721, 385] on icon "button" at bounding box center [717, 378] width 21 height 21
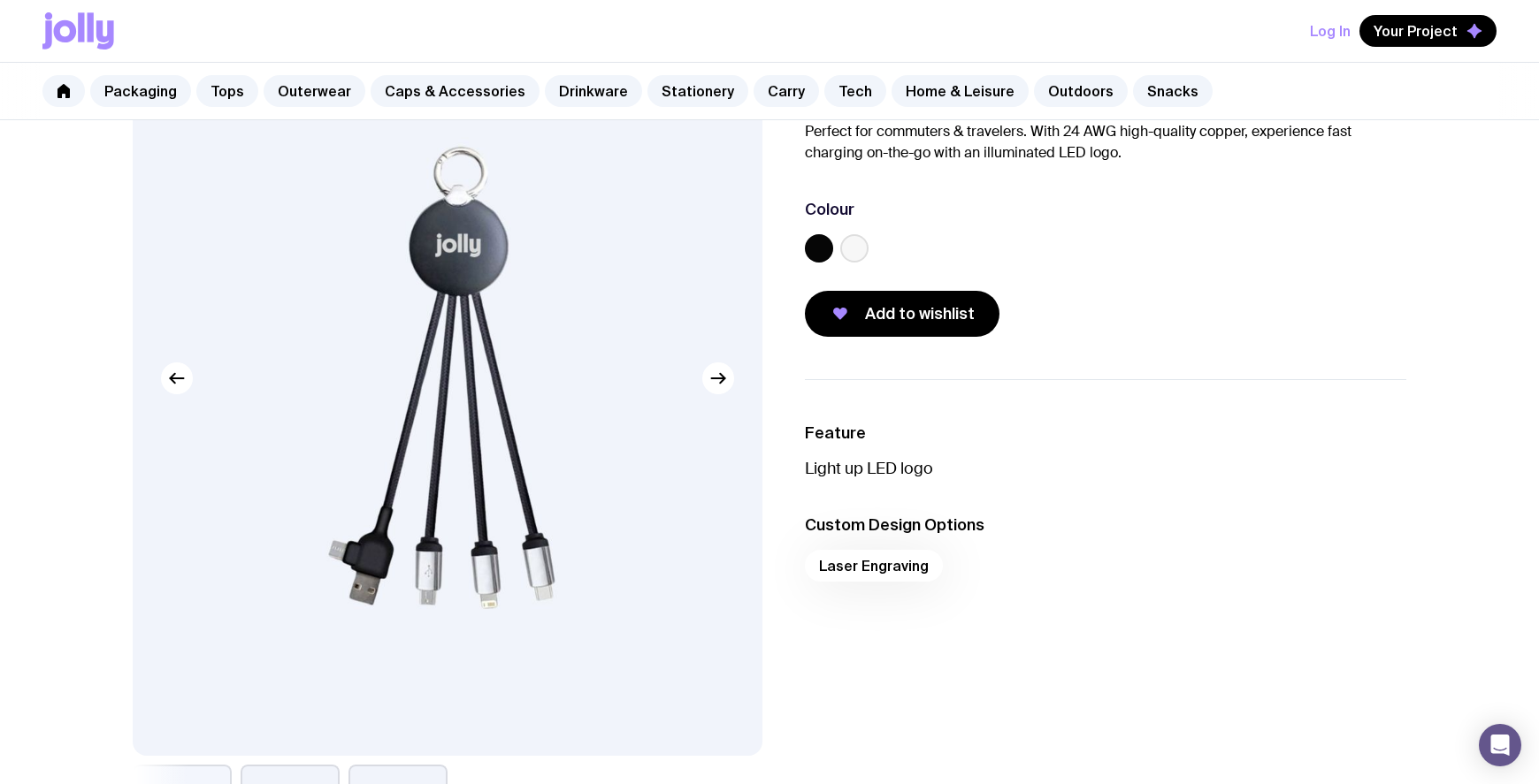
click at [180, 403] on img at bounding box center [447, 378] width 630 height 755
click at [846, 256] on label at bounding box center [854, 248] width 28 height 28
click at [0, 0] on input "radio" at bounding box center [0, 0] width 0 height 0
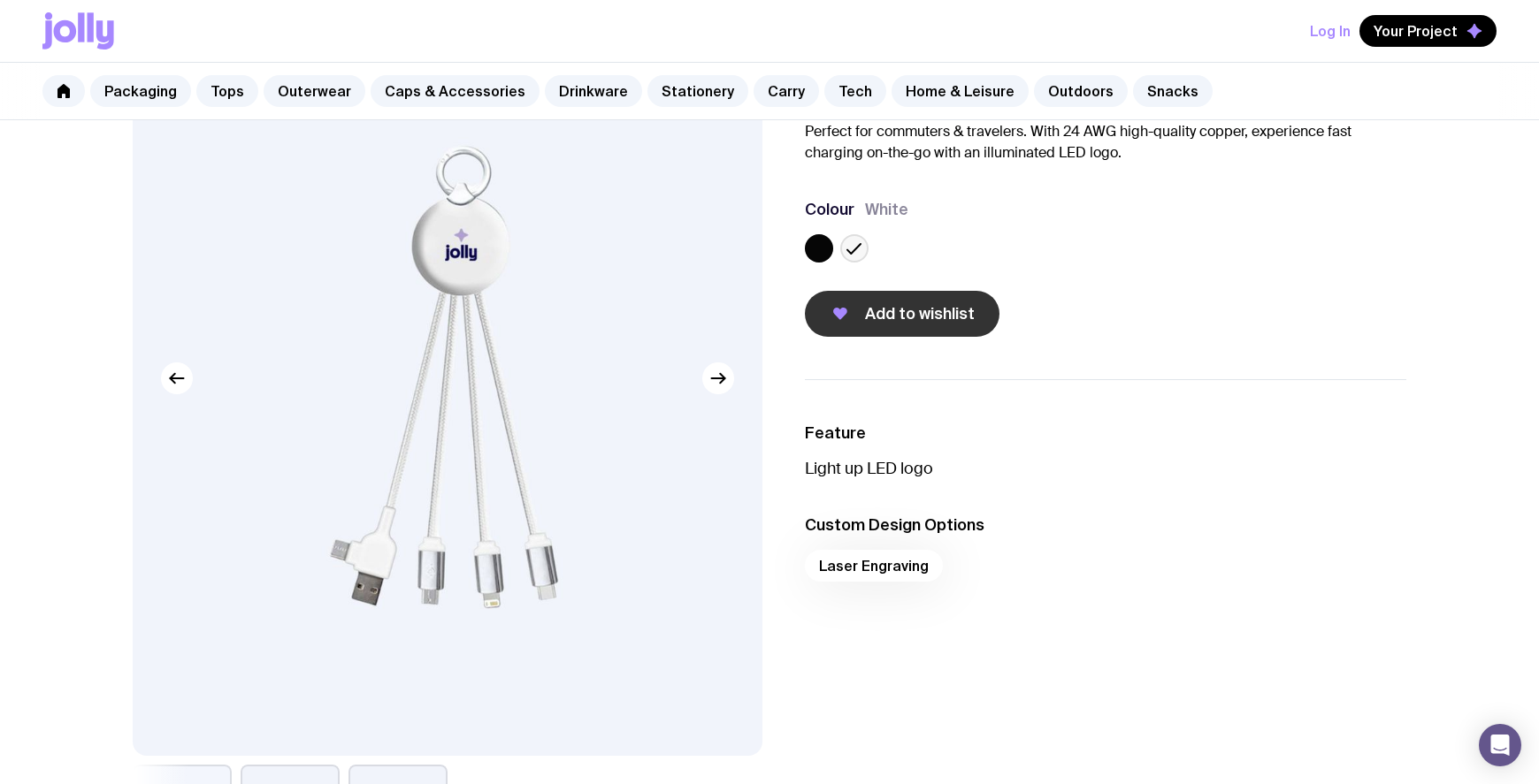
click at [891, 313] on span "Add to wishlist" at bounding box center [919, 313] width 110 height 21
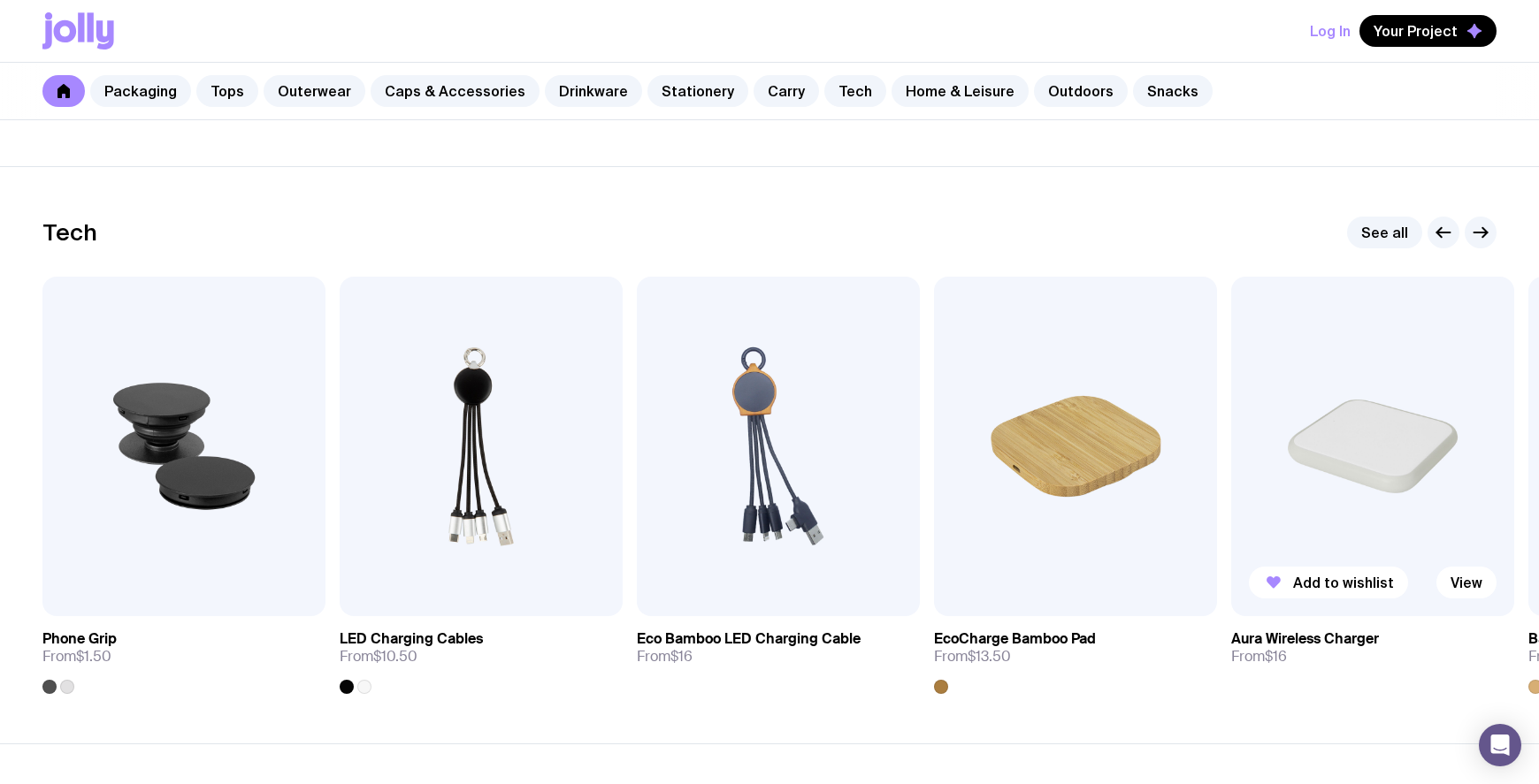
scroll to position [4217, 0]
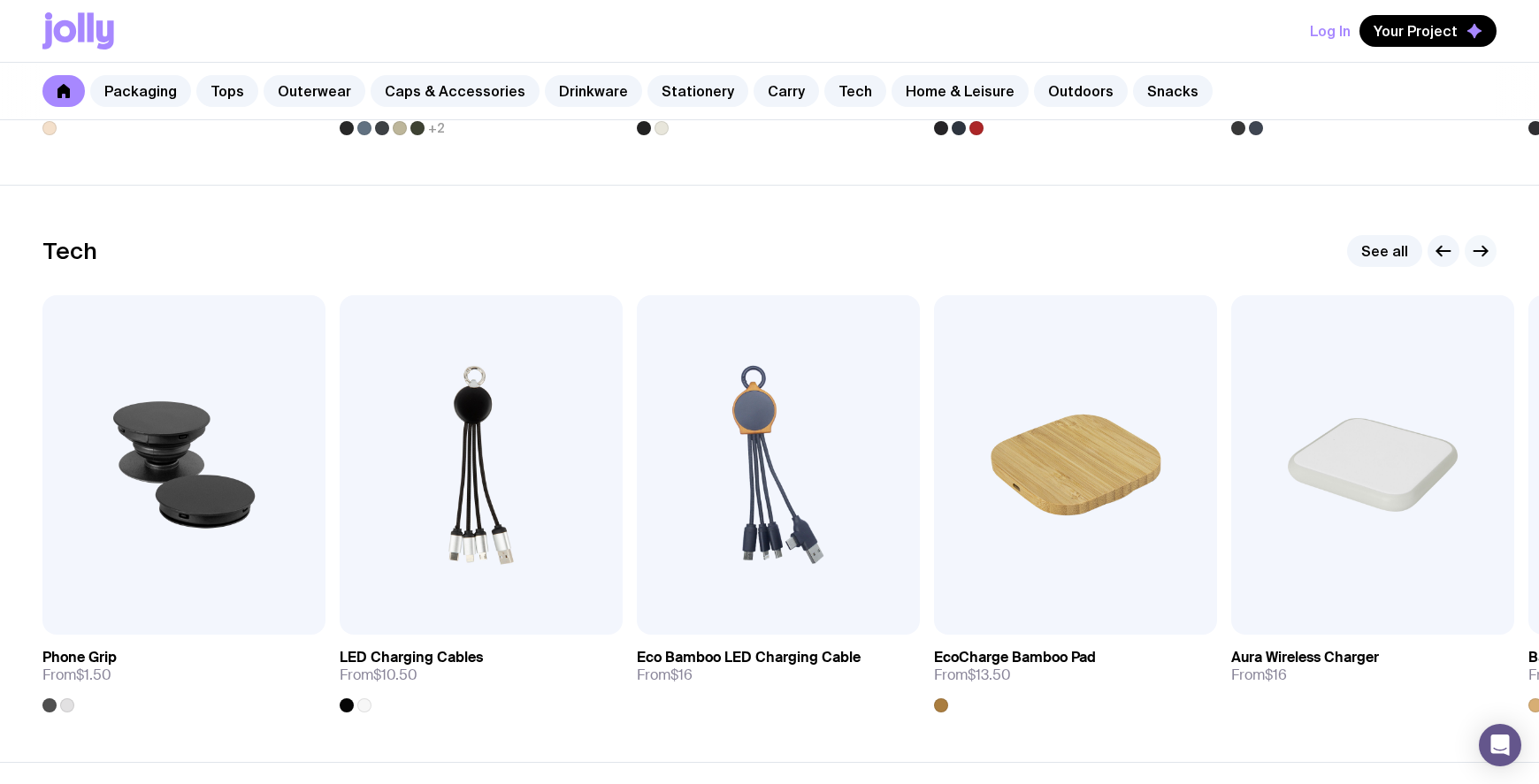
click at [1490, 246] on icon "button" at bounding box center [1480, 251] width 21 height 21
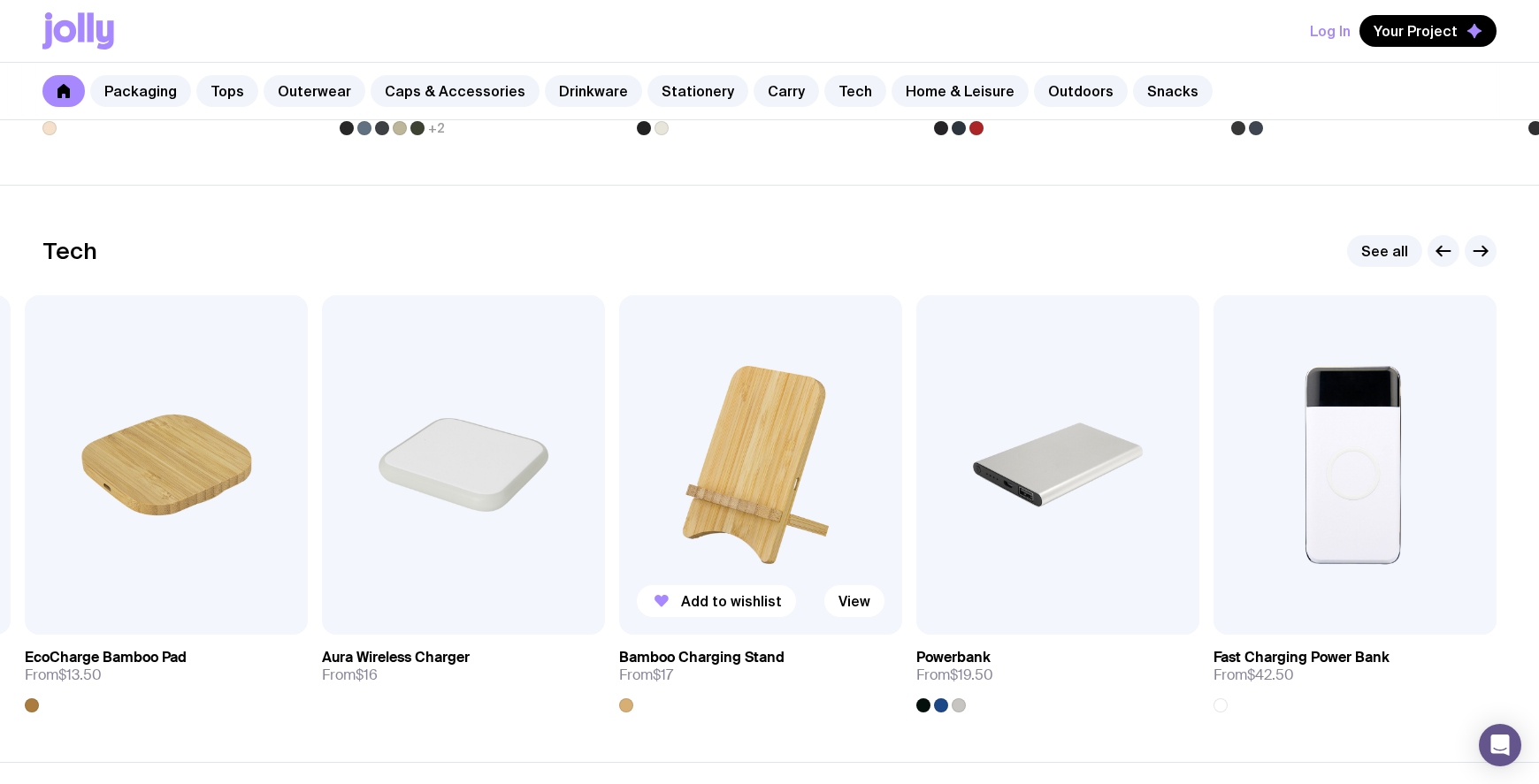
click at [738, 480] on img at bounding box center [761, 464] width 283 height 339
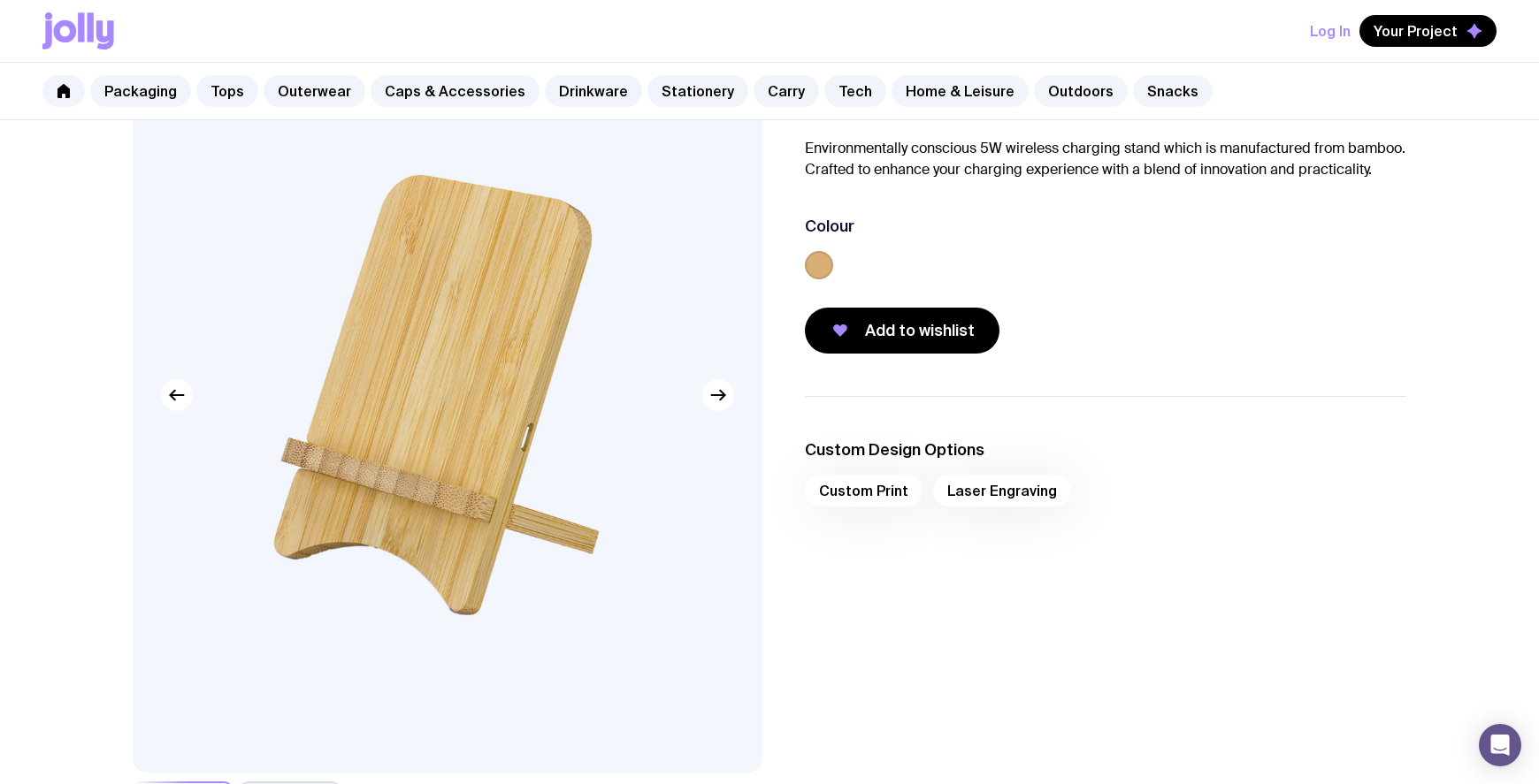
scroll to position [148, 0]
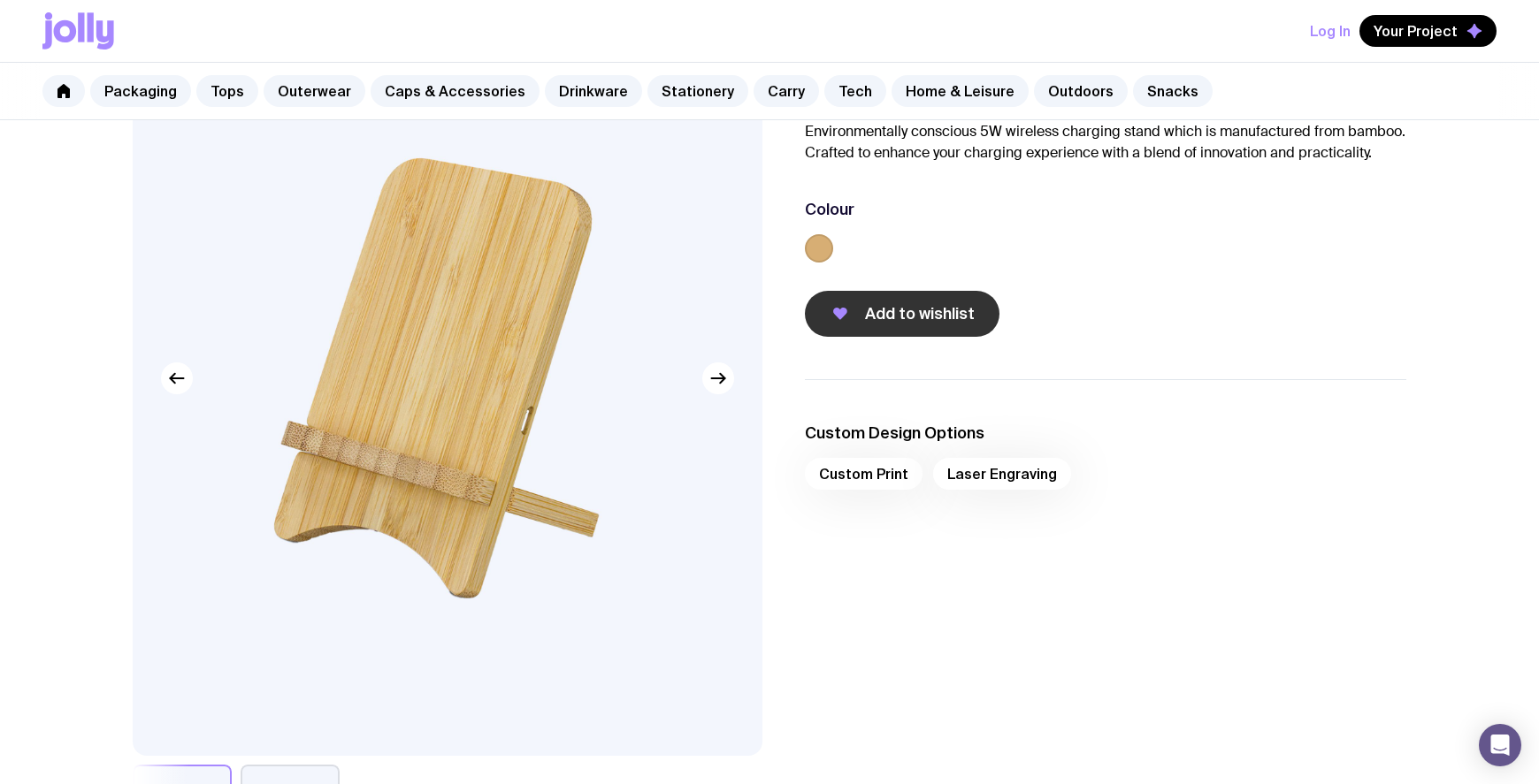
click at [910, 313] on span "Add to wishlist" at bounding box center [919, 313] width 110 height 21
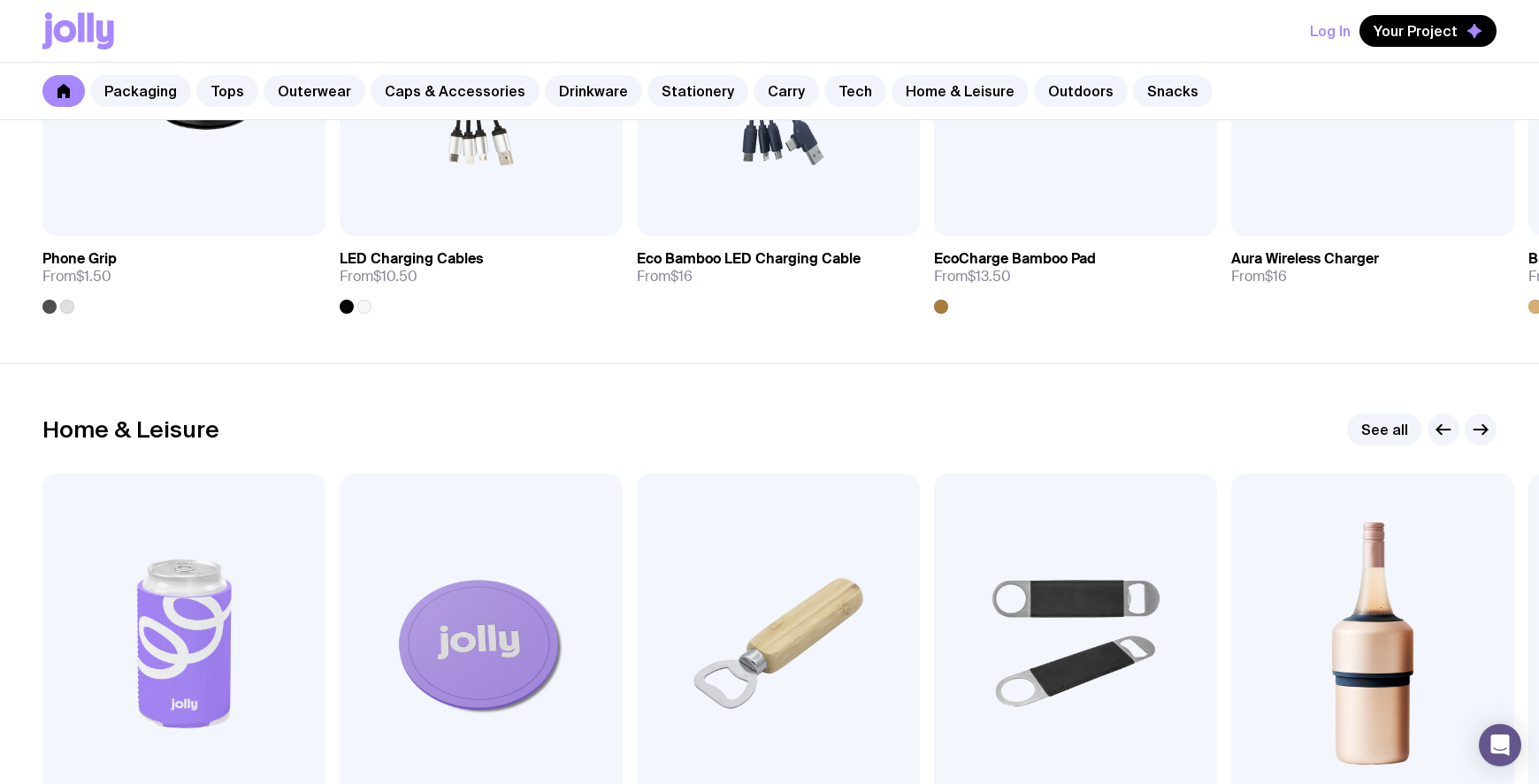
scroll to position [4923, 0]
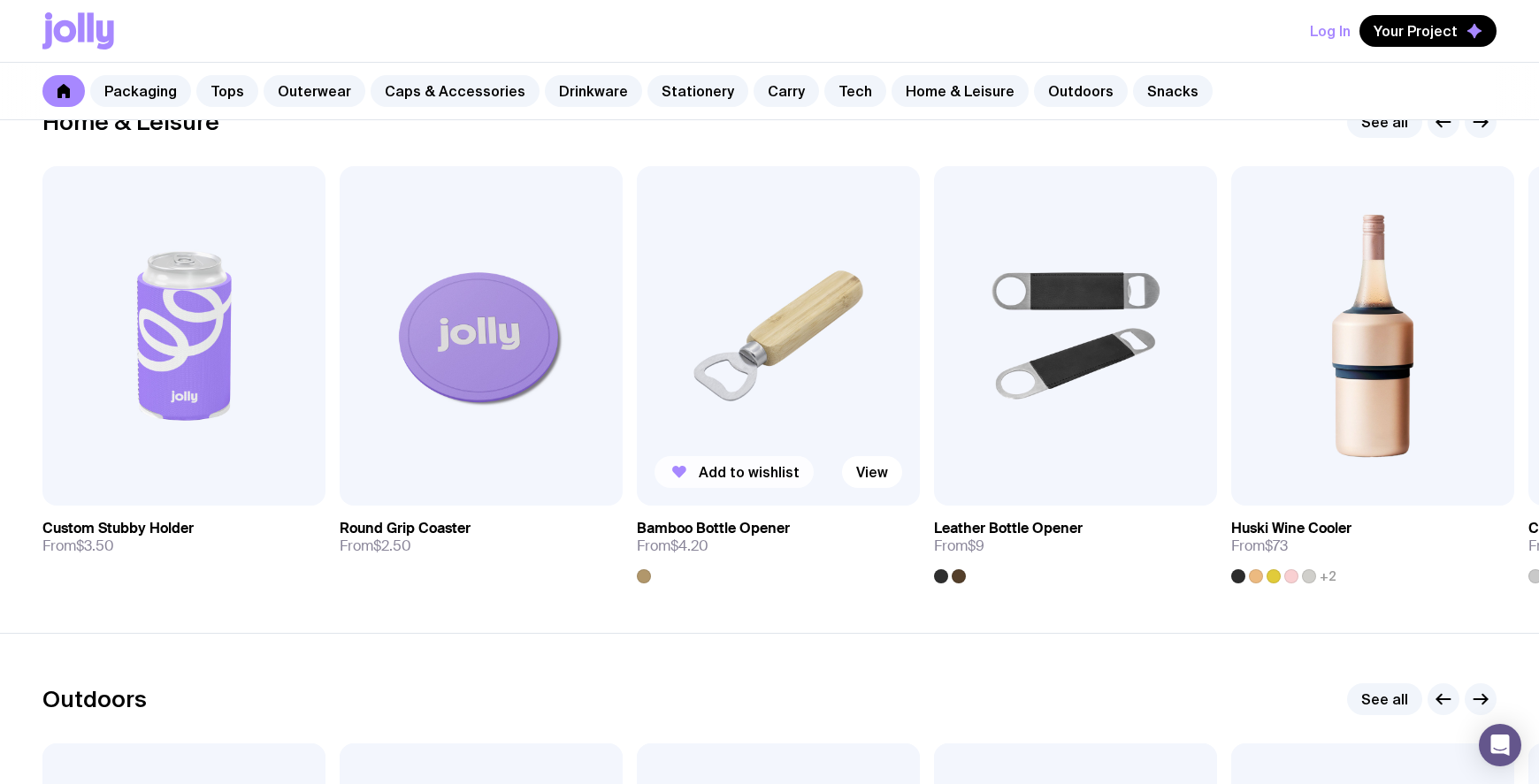
click at [741, 467] on span "Add to wishlist" at bounding box center [748, 473] width 101 height 18
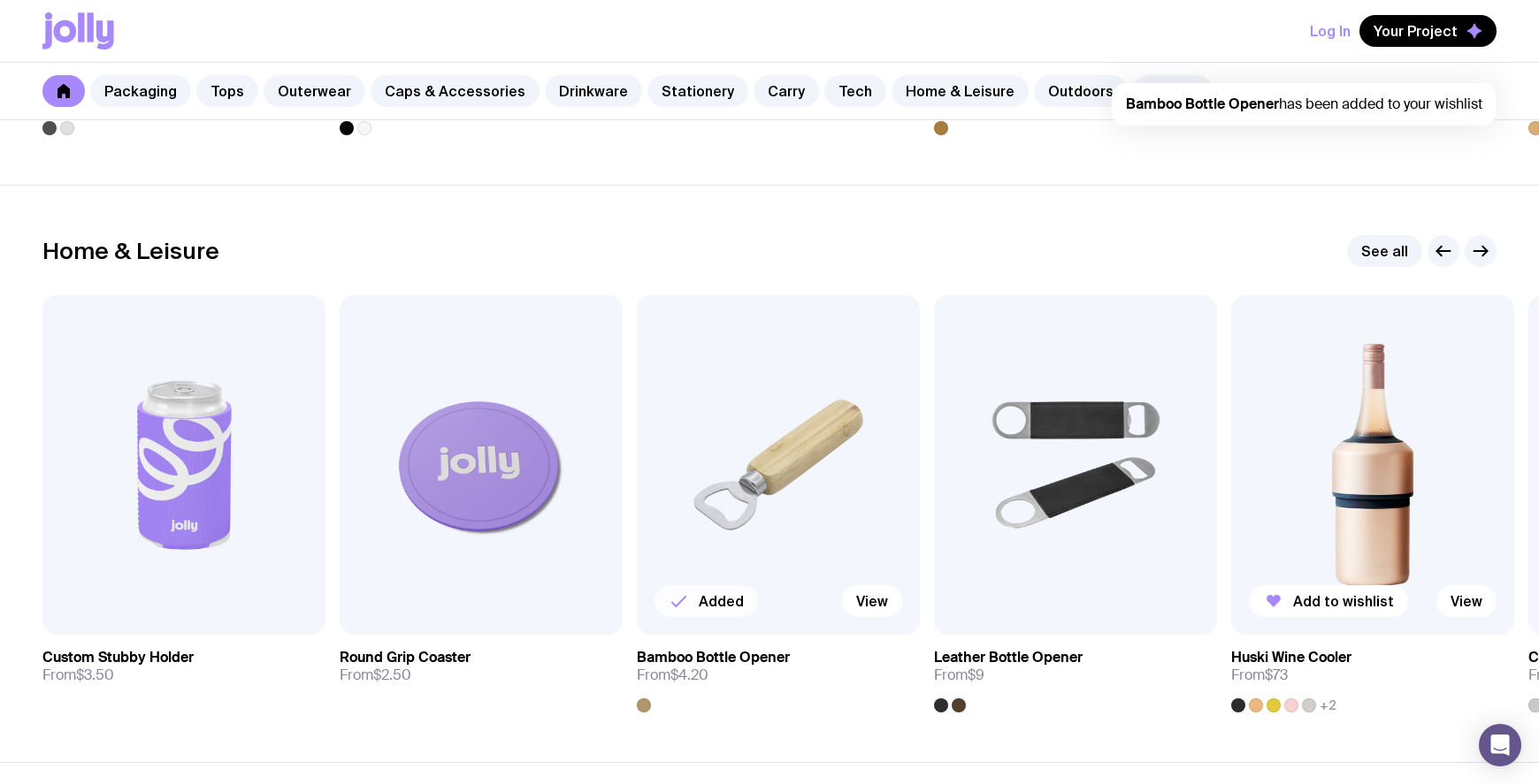
scroll to position [4776, 0]
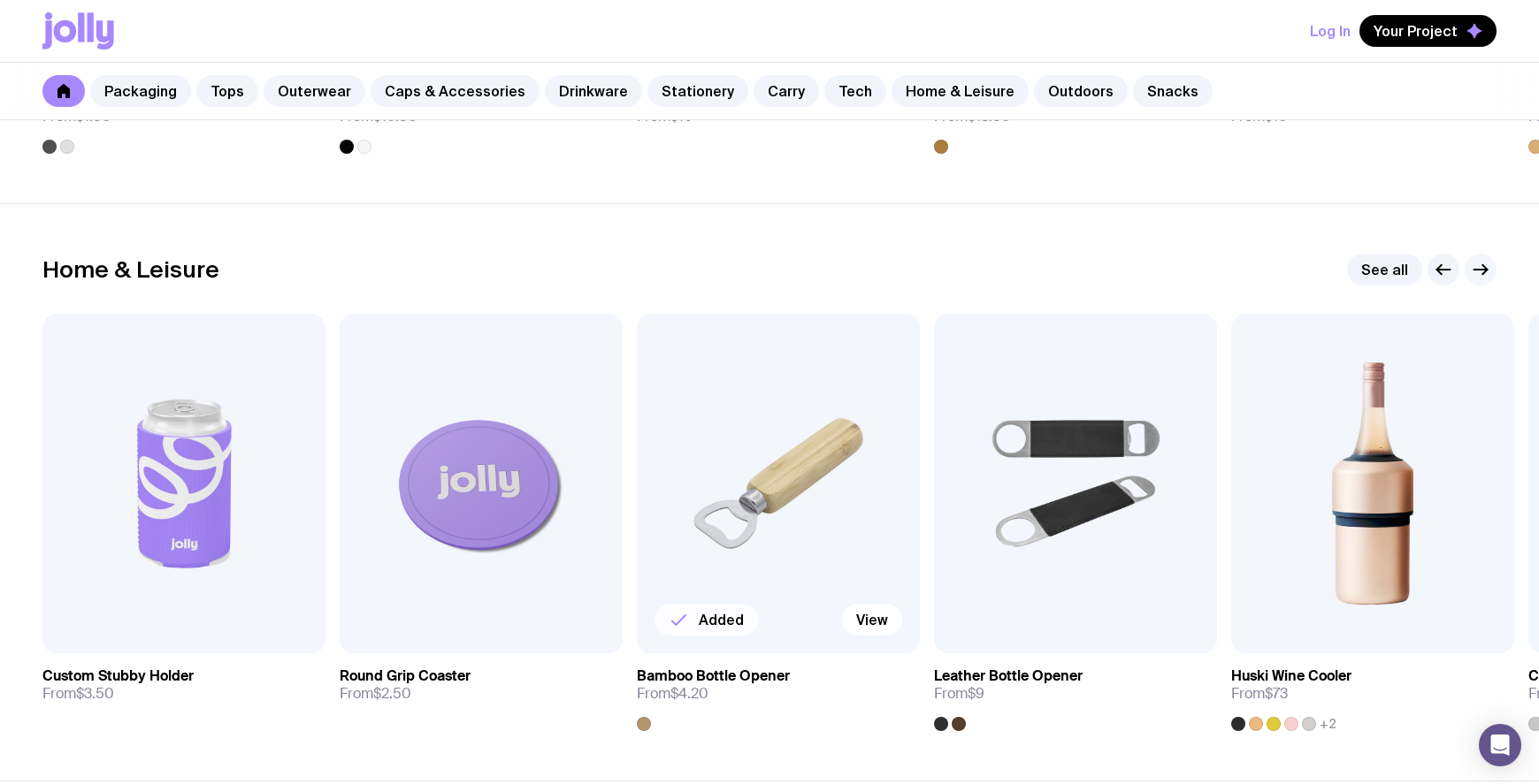
click at [1486, 272] on icon "button" at bounding box center [1480, 269] width 21 height 21
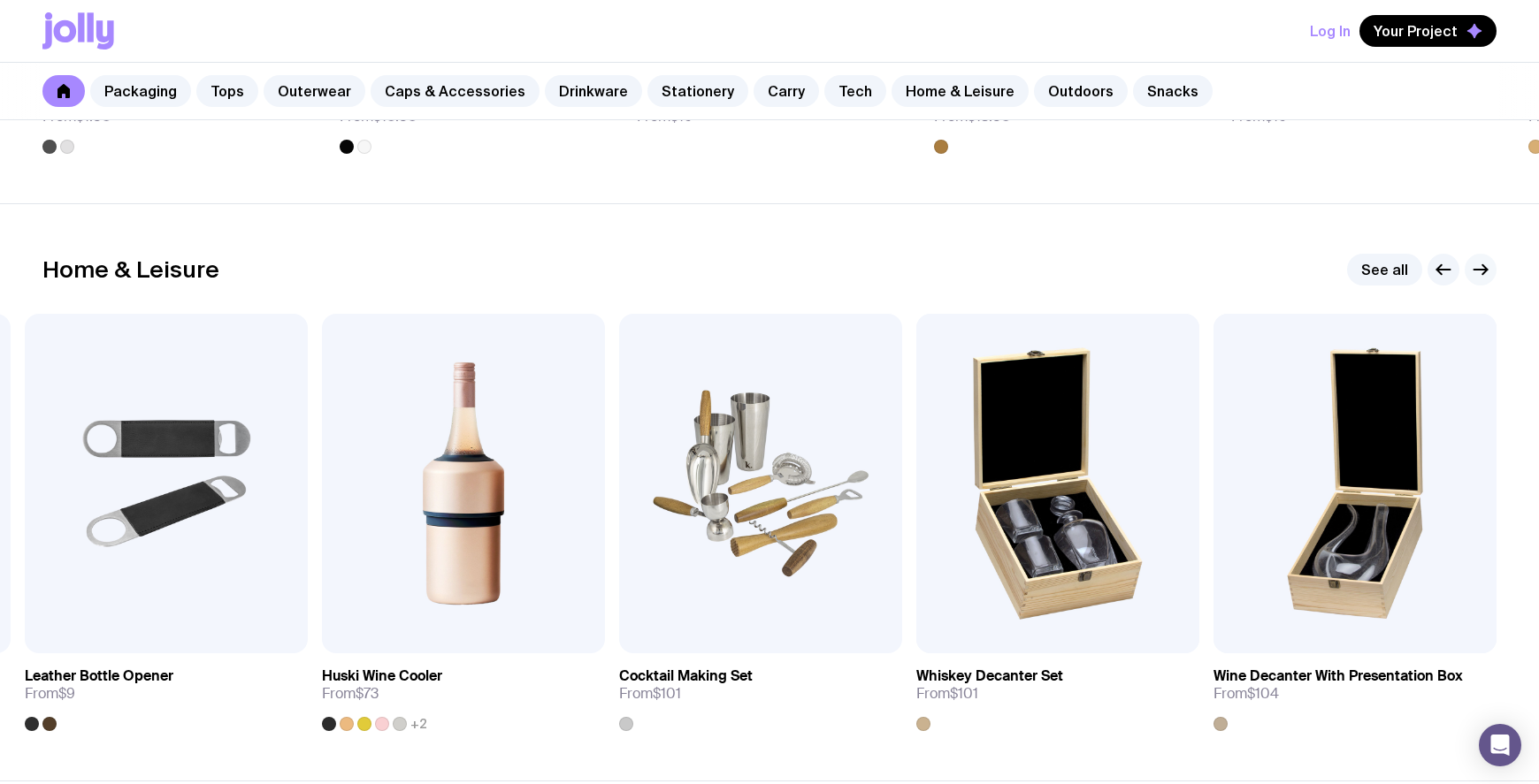
click at [1486, 272] on icon "button" at bounding box center [1480, 269] width 21 height 21
click at [1024, 620] on span "Add to wishlist" at bounding box center [1028, 620] width 101 height 18
click at [419, 622] on span "Add to wishlist" at bounding box center [434, 620] width 101 height 18
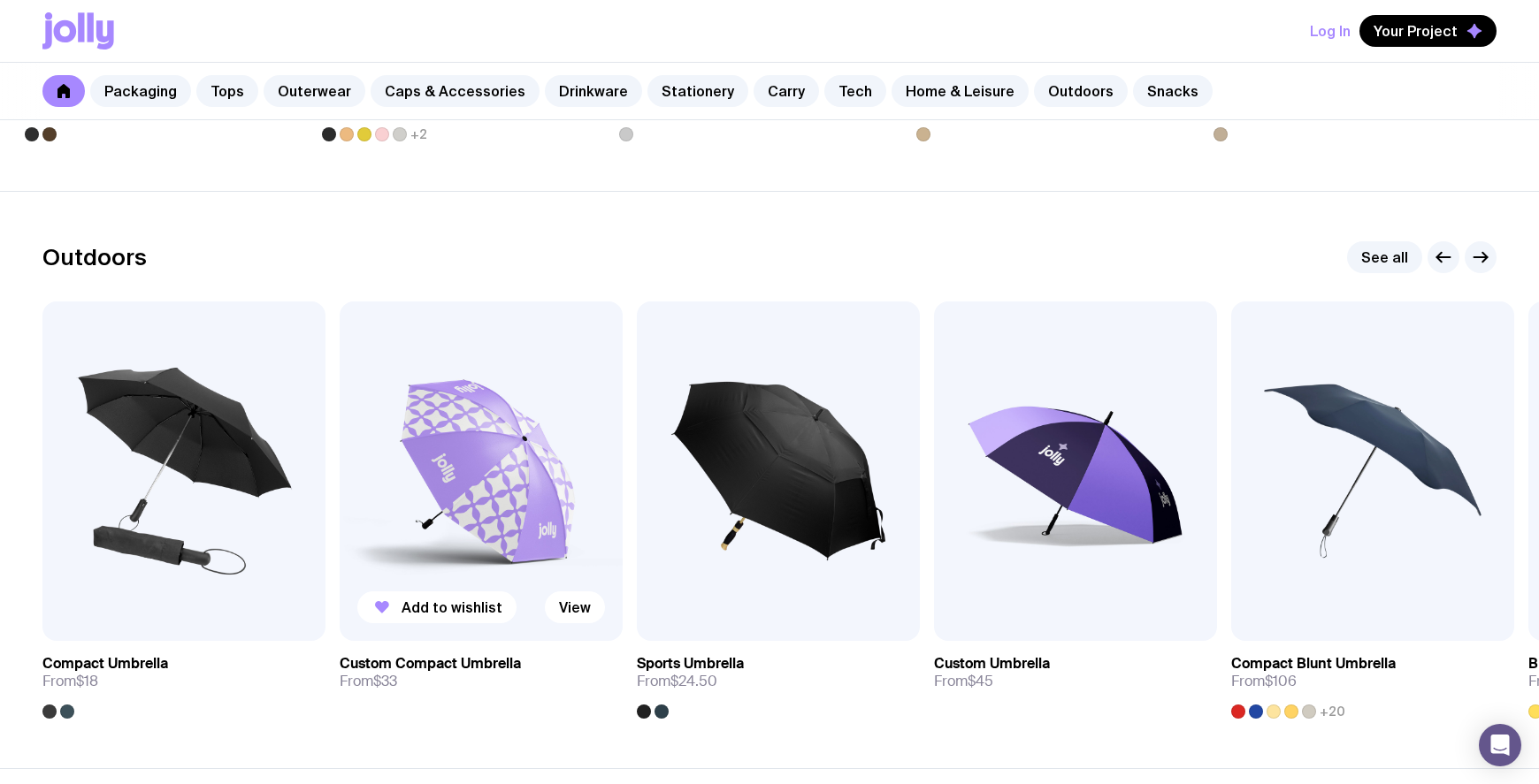
scroll to position [5512, 0]
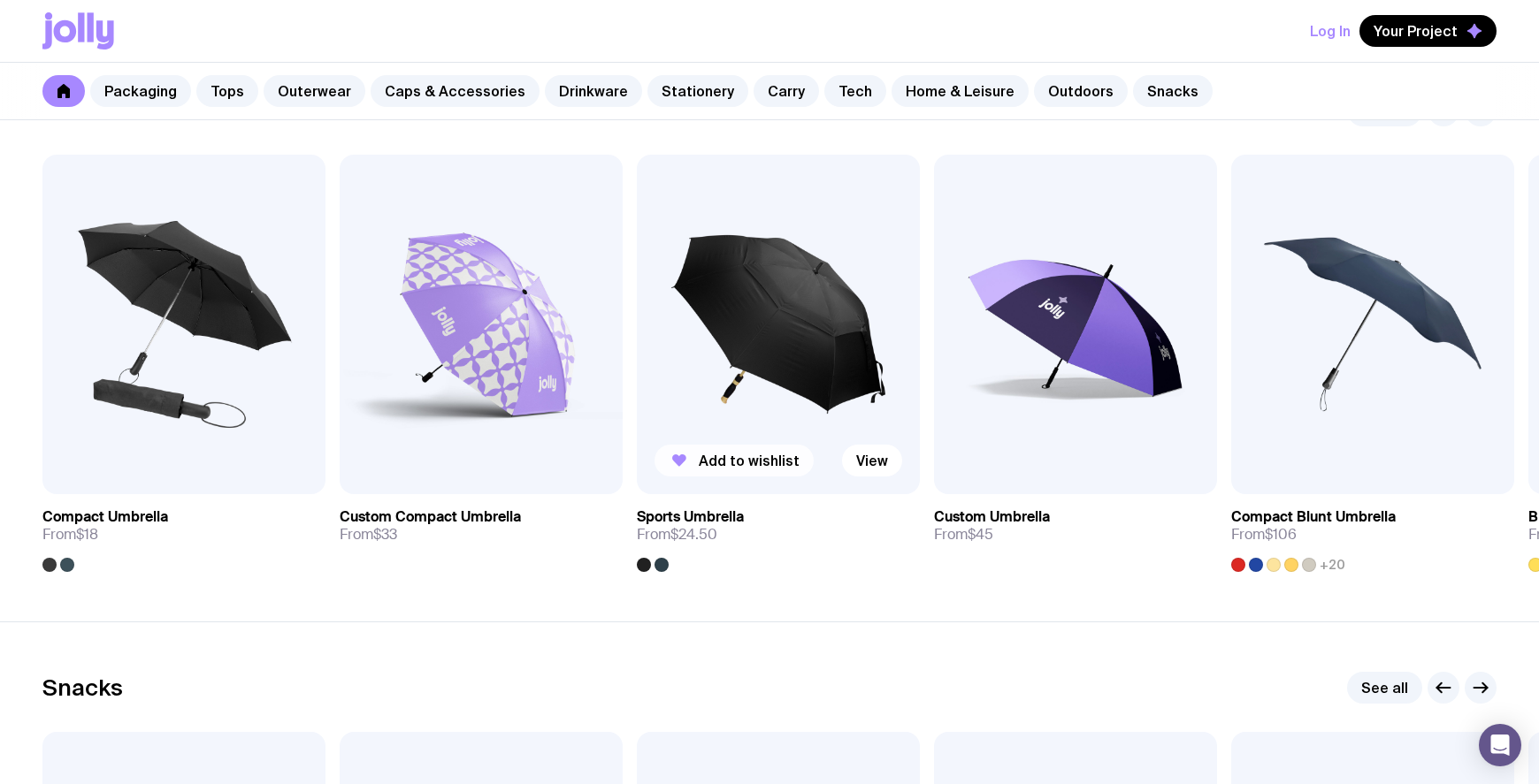
click at [759, 463] on span "Add to wishlist" at bounding box center [748, 461] width 101 height 18
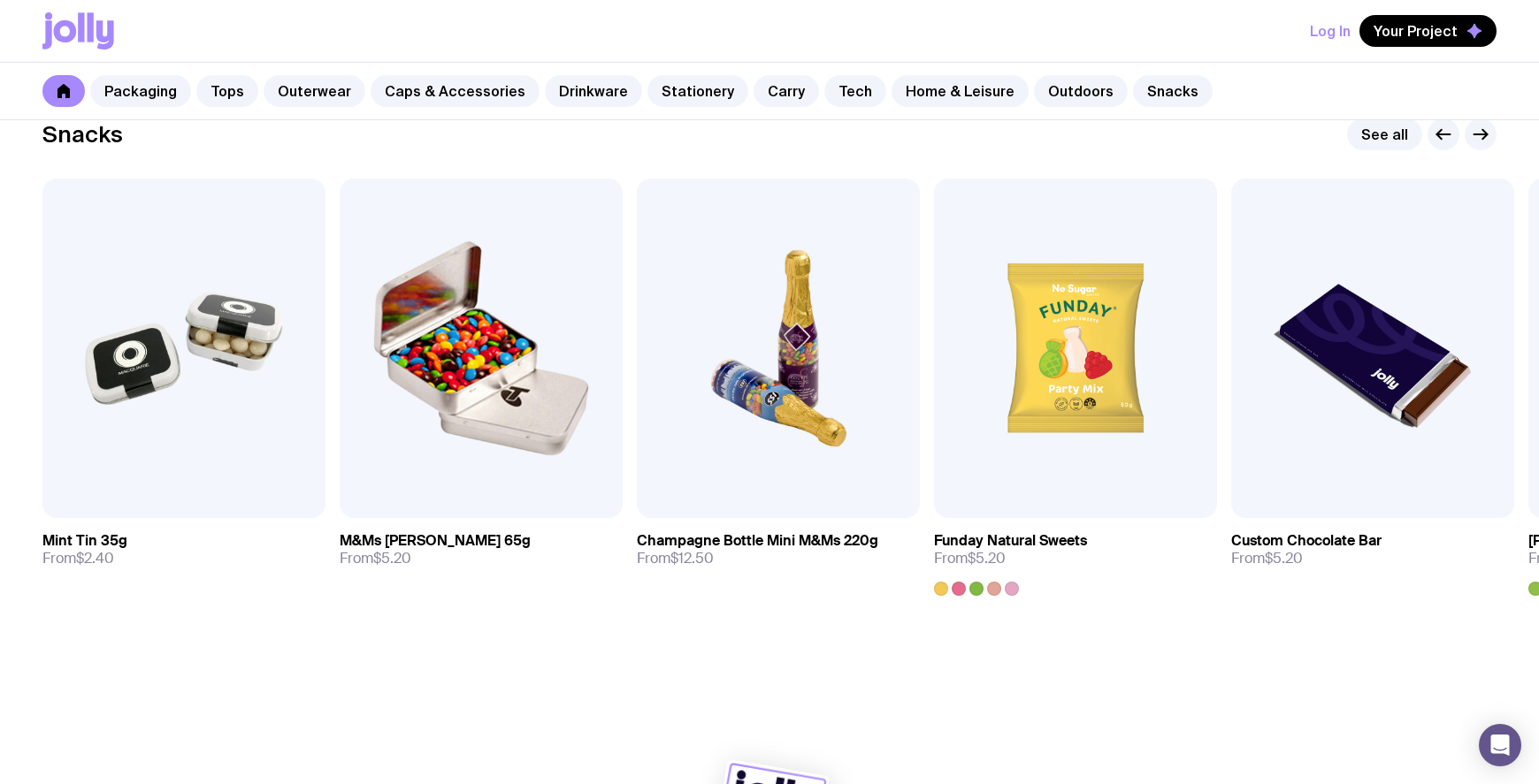
scroll to position [6102, 0]
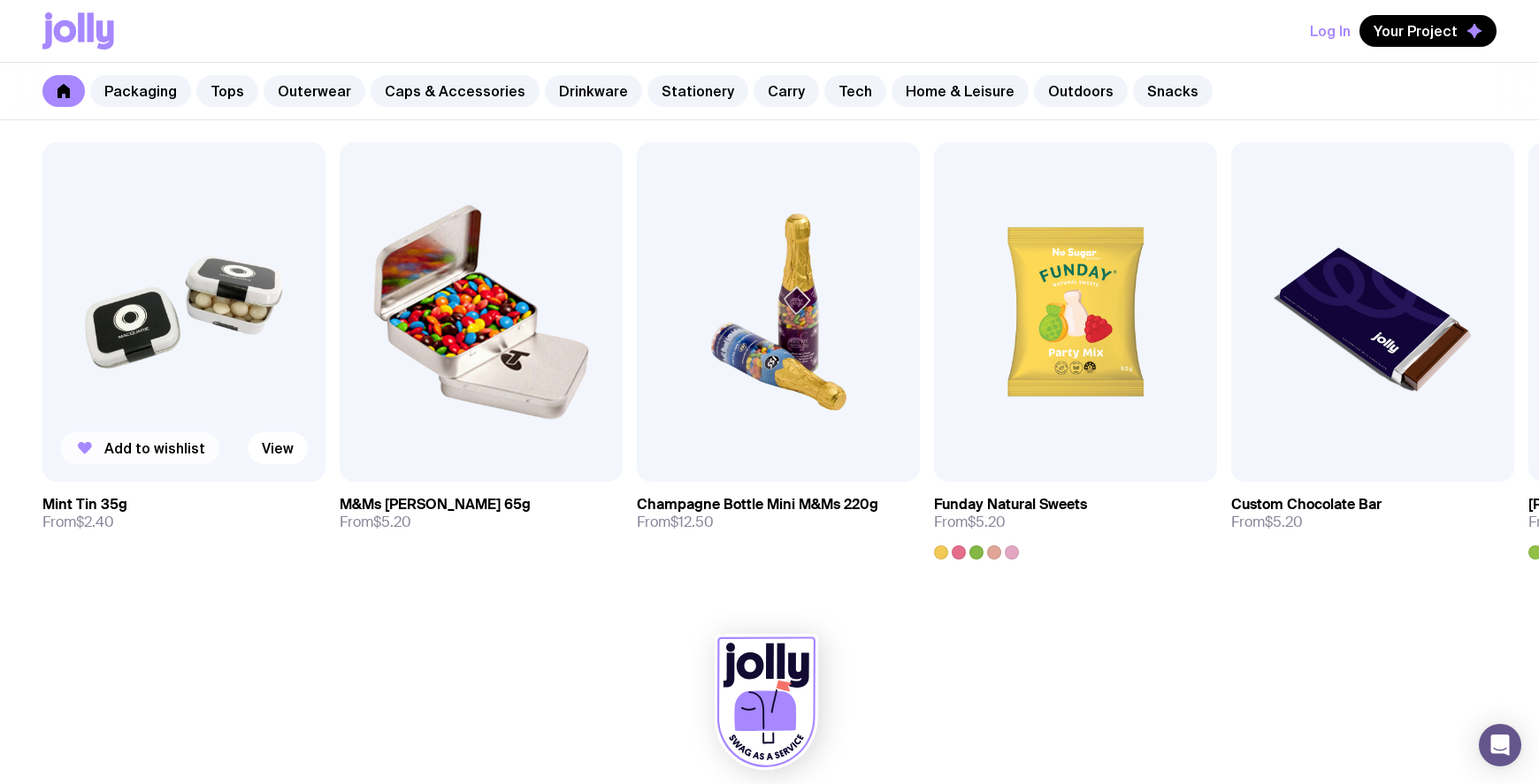
click at [136, 452] on span "Add to wishlist" at bounding box center [154, 448] width 101 height 18
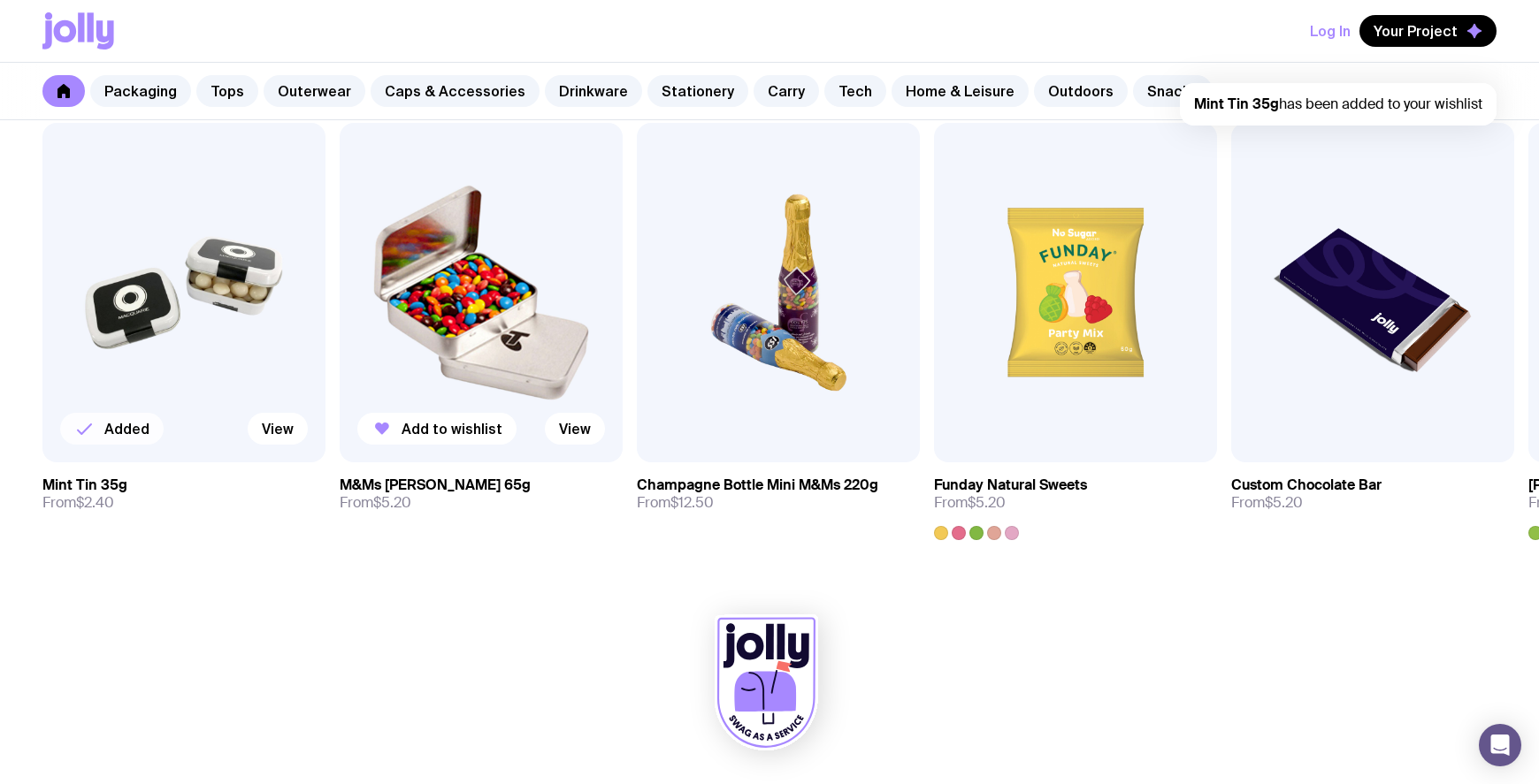
scroll to position [5973, 0]
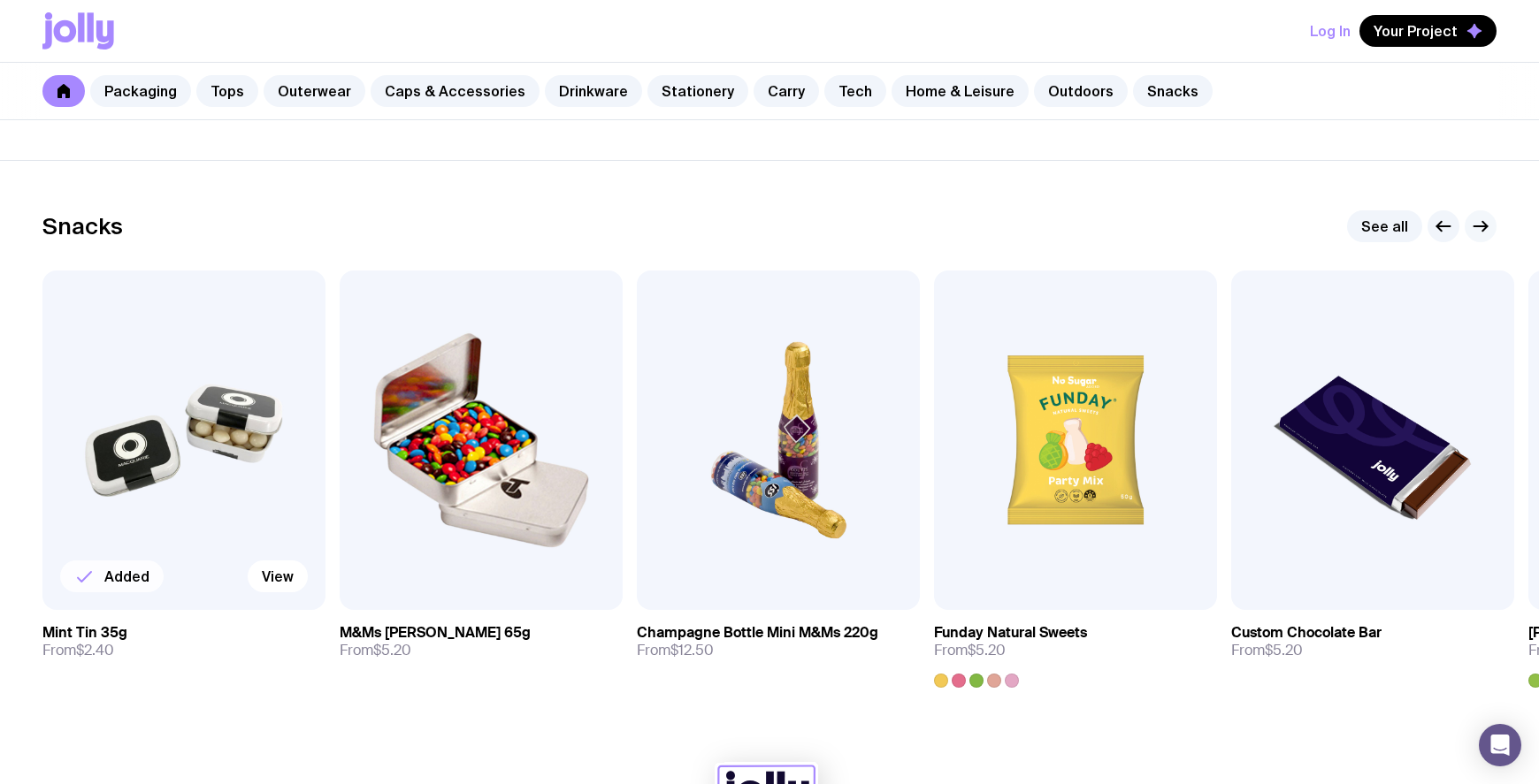
click at [1480, 227] on icon "button" at bounding box center [1480, 225] width 21 height 21
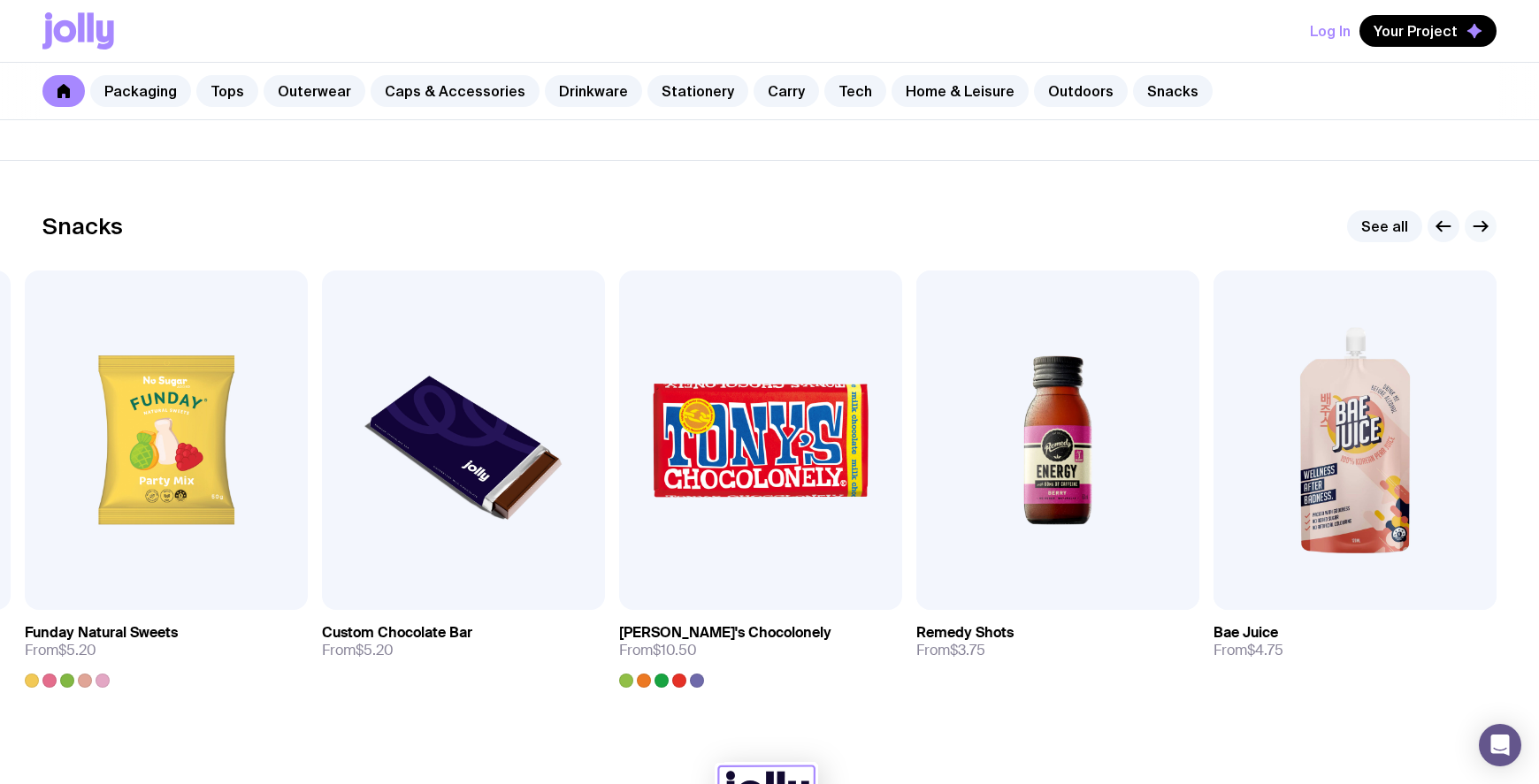
click at [1480, 227] on icon "button" at bounding box center [1480, 225] width 21 height 21
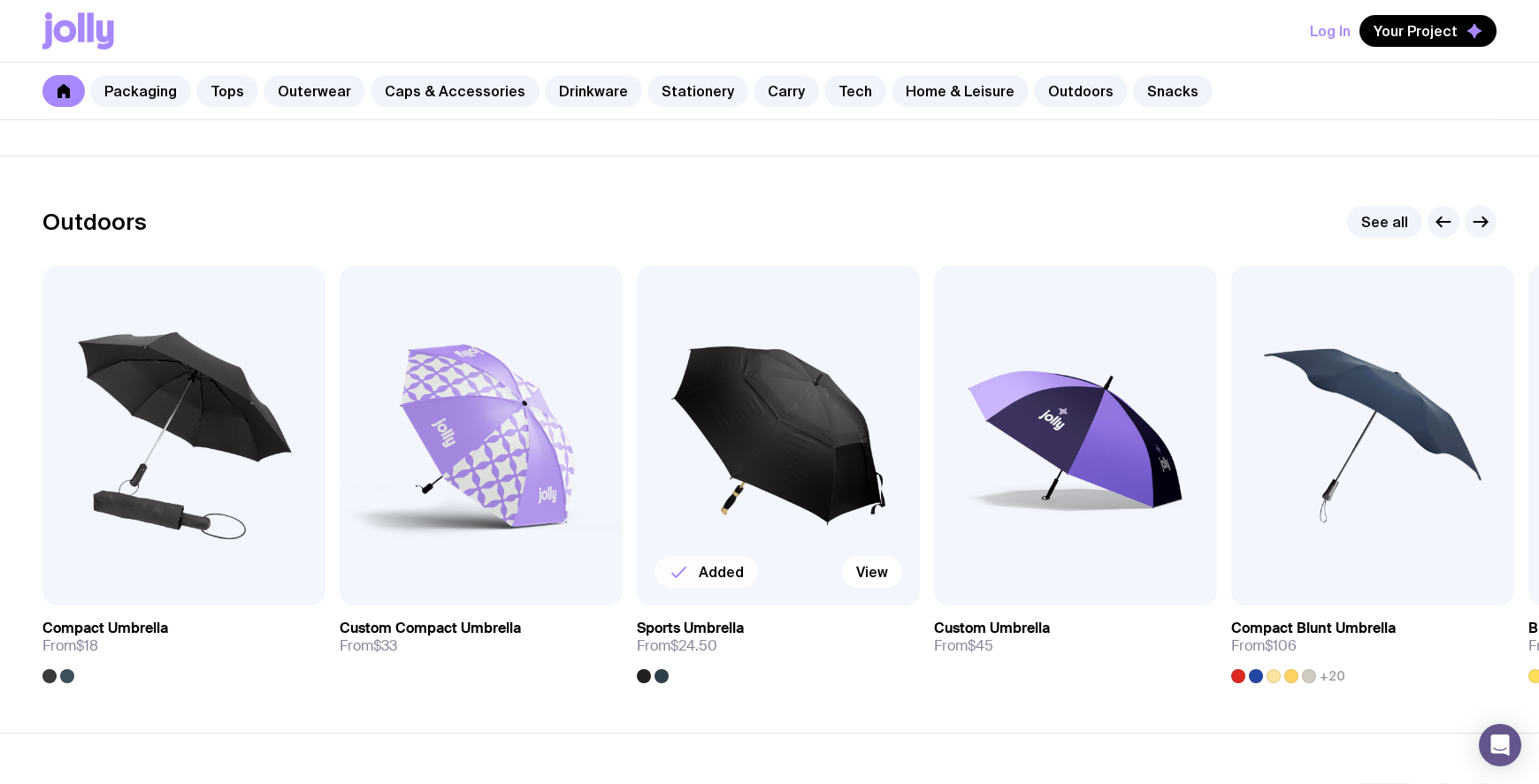
scroll to position [5385, 0]
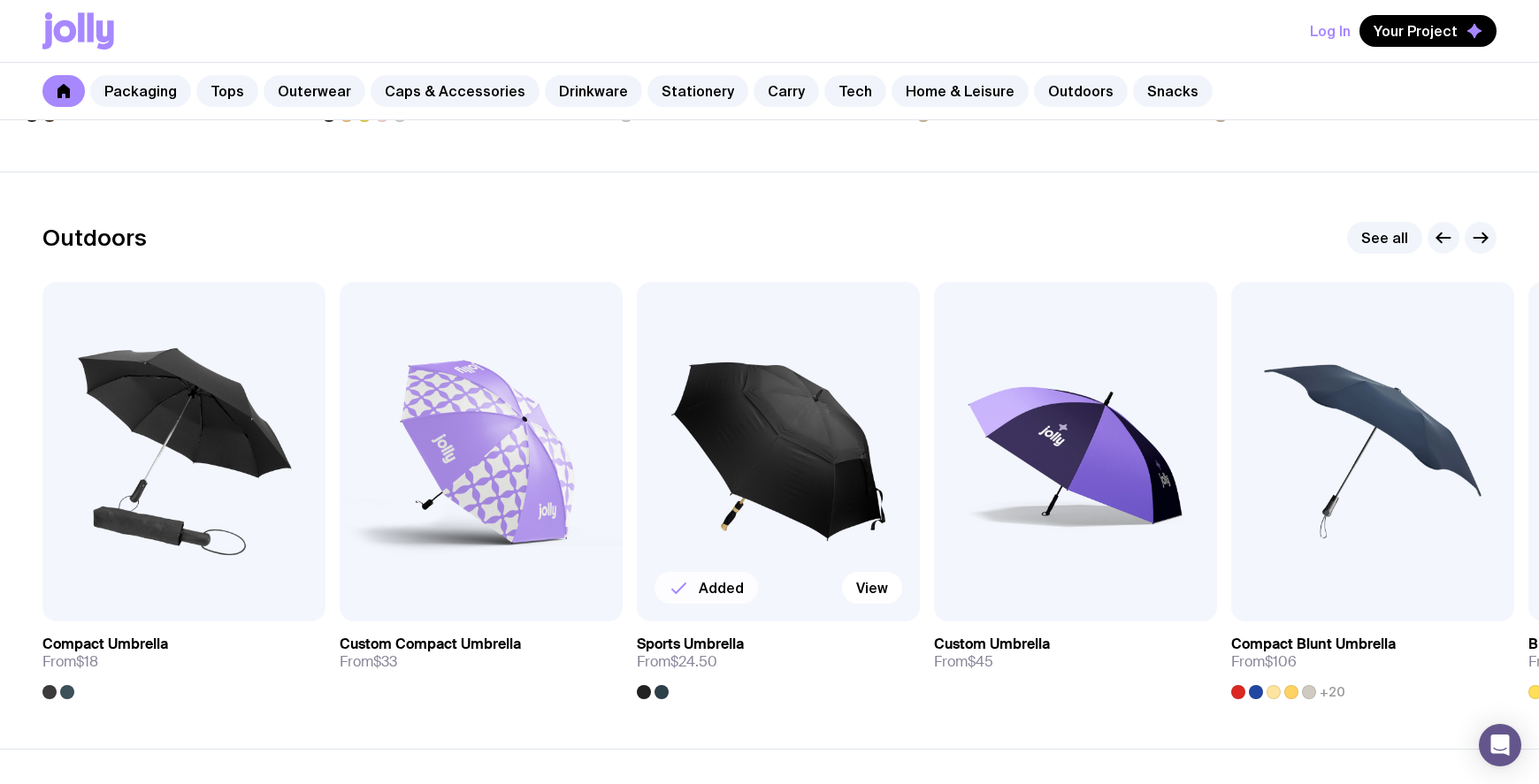
click at [1497, 234] on div "Outdoors See all Add to wishlist View Compact Umbrella From $18 Add to wishlist…" at bounding box center [769, 460] width 1539 height 477
click at [1495, 234] on button "button" at bounding box center [1480, 237] width 32 height 32
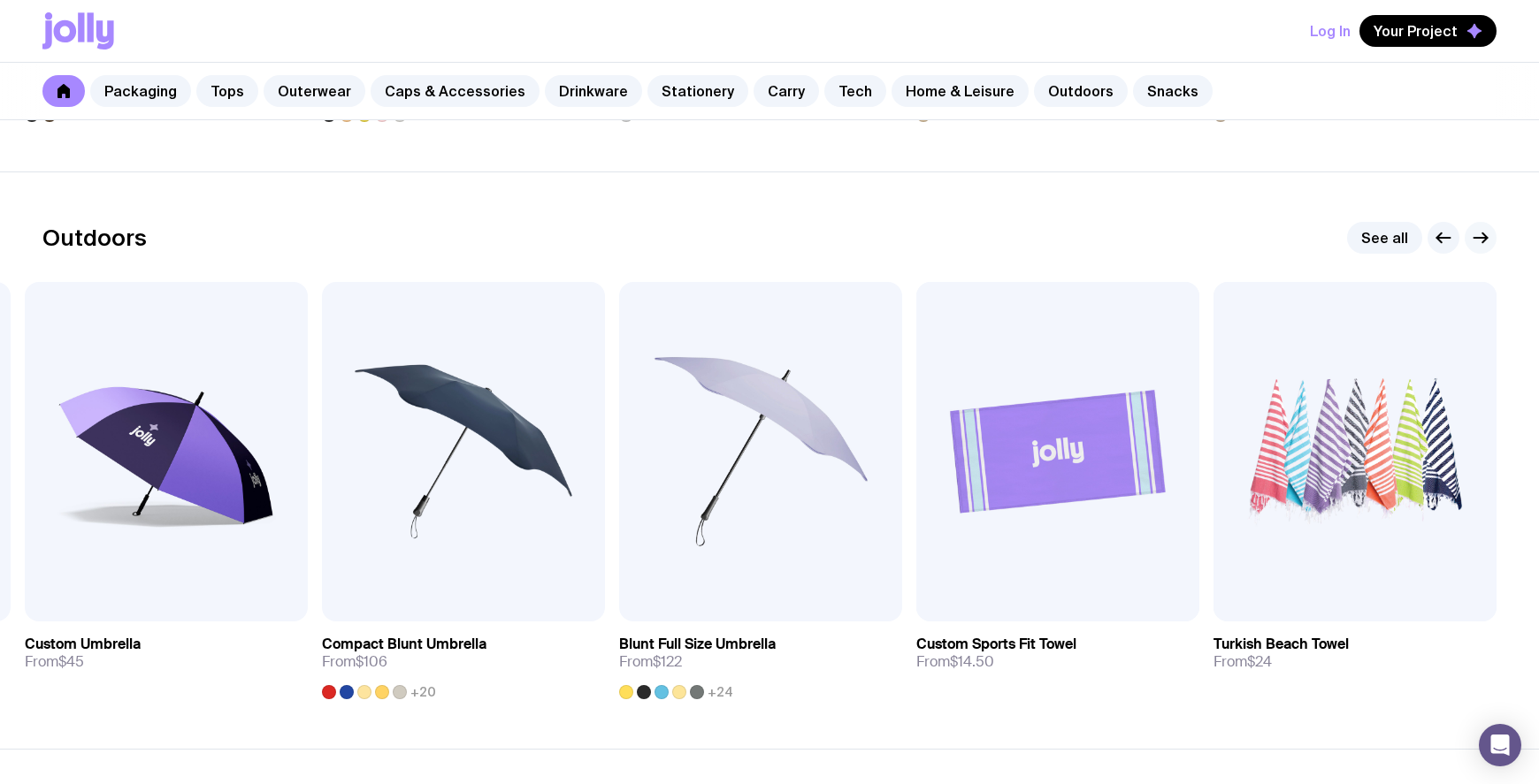
click at [1484, 244] on icon "button" at bounding box center [1480, 237] width 21 height 21
click at [1026, 588] on span "Add to wishlist" at bounding box center [1028, 588] width 101 height 18
click at [1389, 240] on link "See all" at bounding box center [1384, 237] width 75 height 32
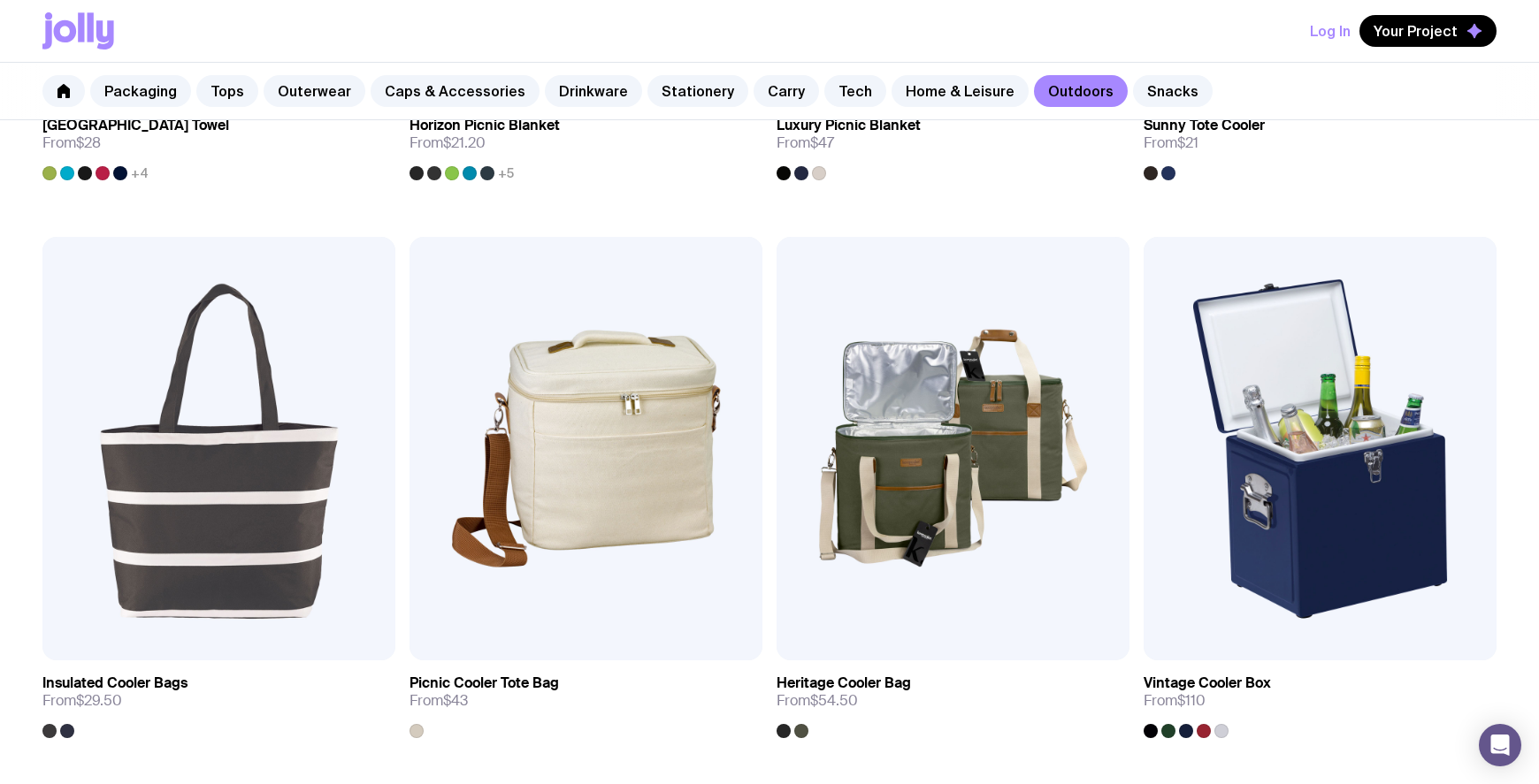
scroll to position [1916, 0]
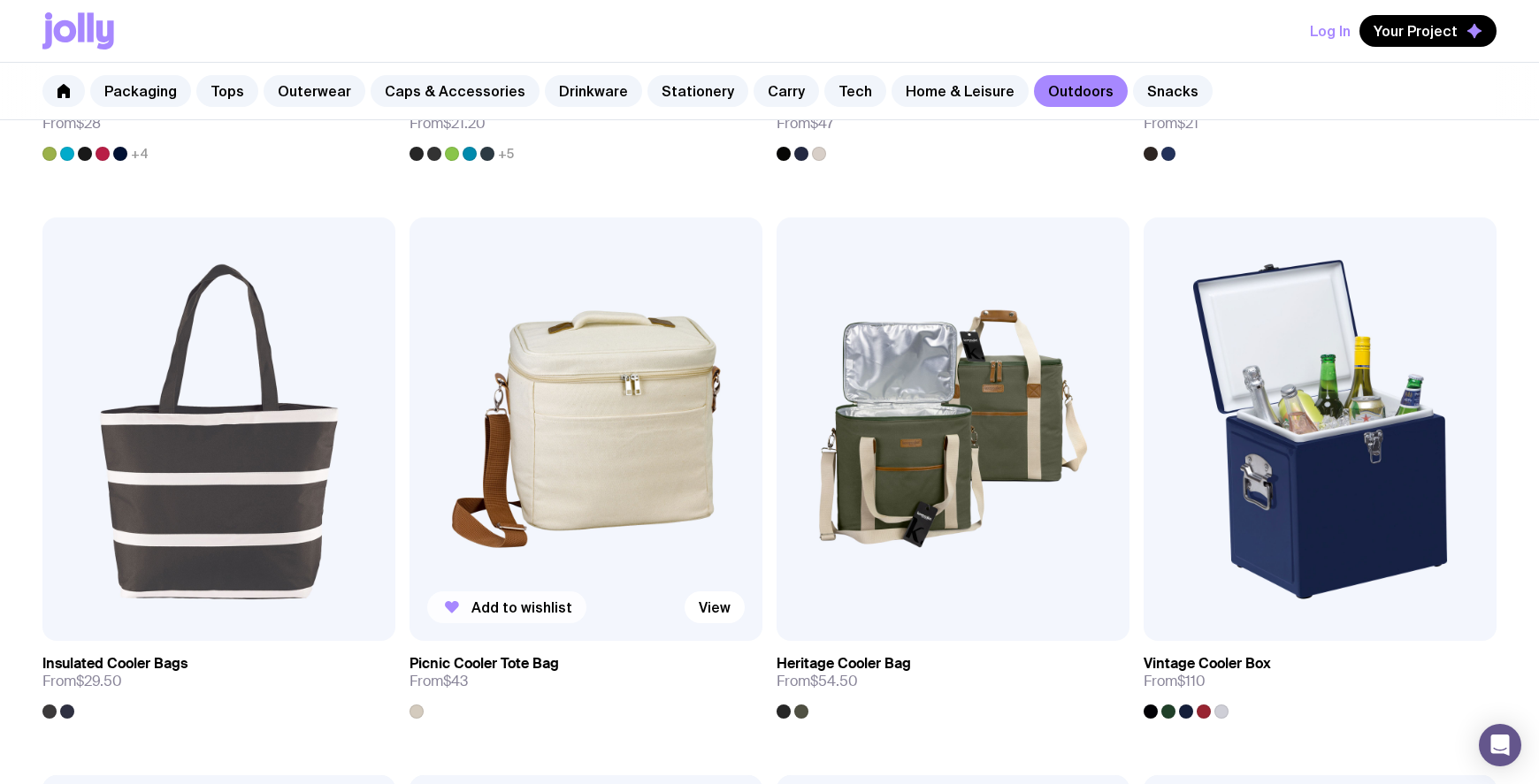
click at [531, 607] on span "Add to wishlist" at bounding box center [521, 607] width 101 height 18
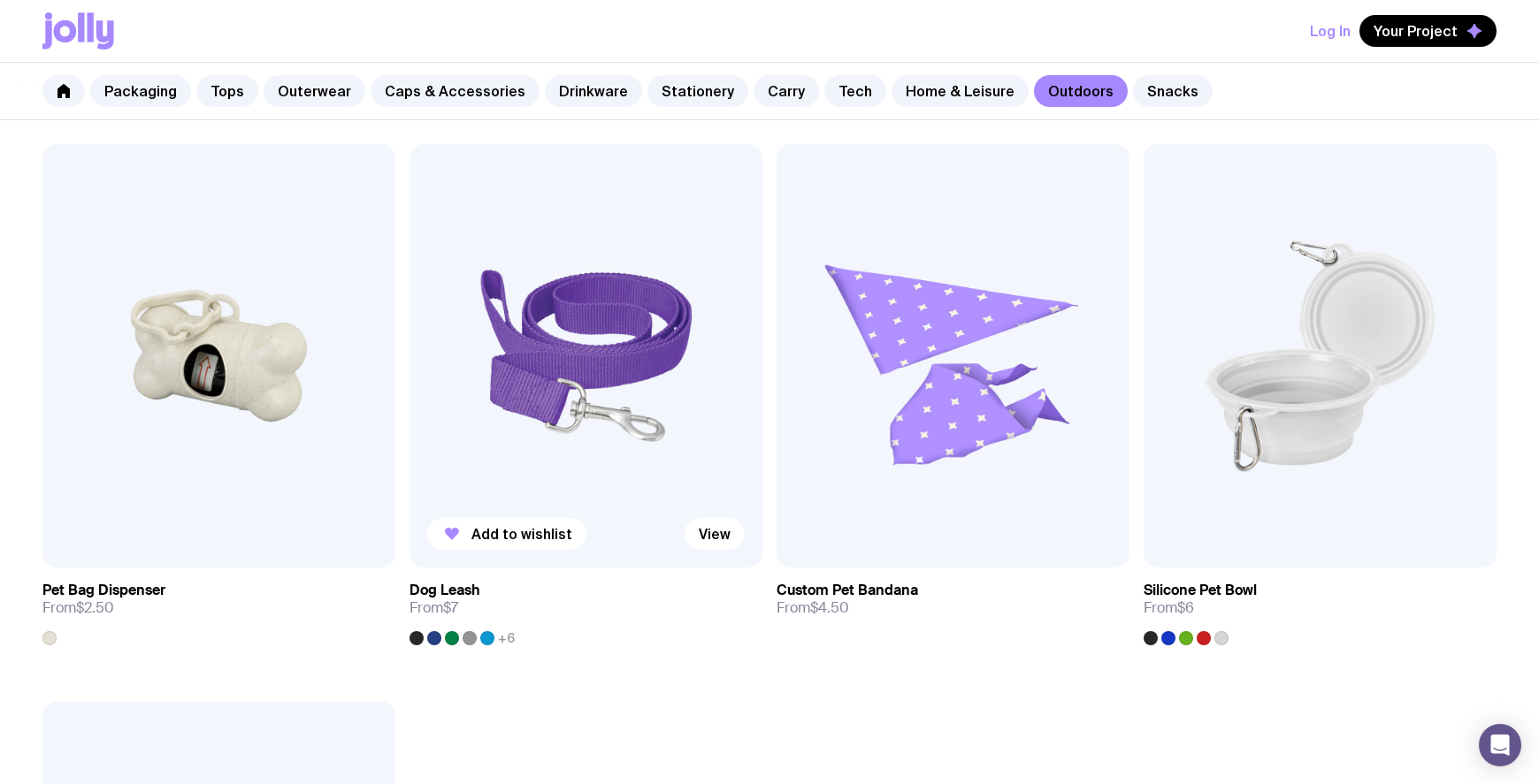
scroll to position [2504, 0]
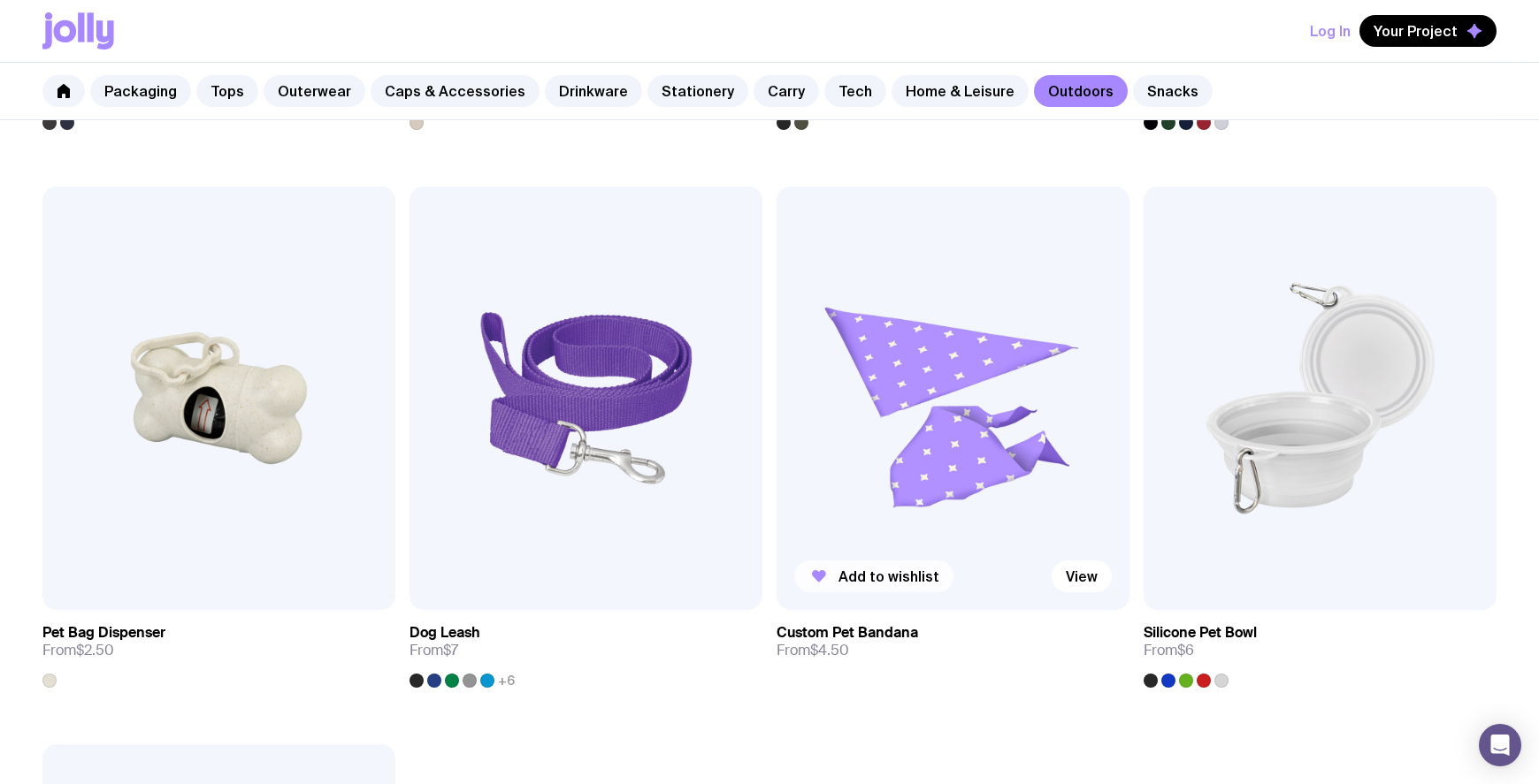
click at [890, 578] on span "Add to wishlist" at bounding box center [889, 577] width 101 height 18
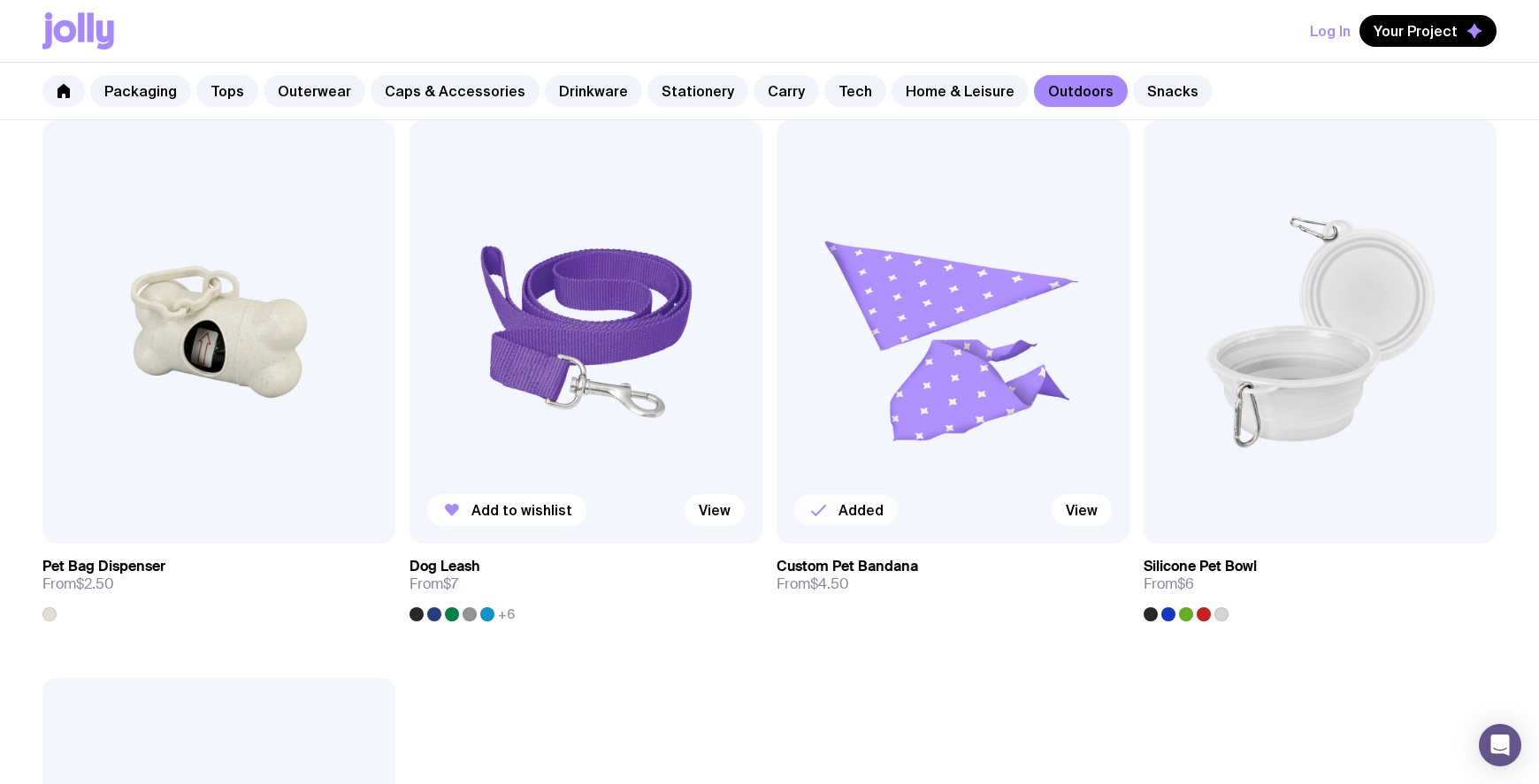
scroll to position [2530, 0]
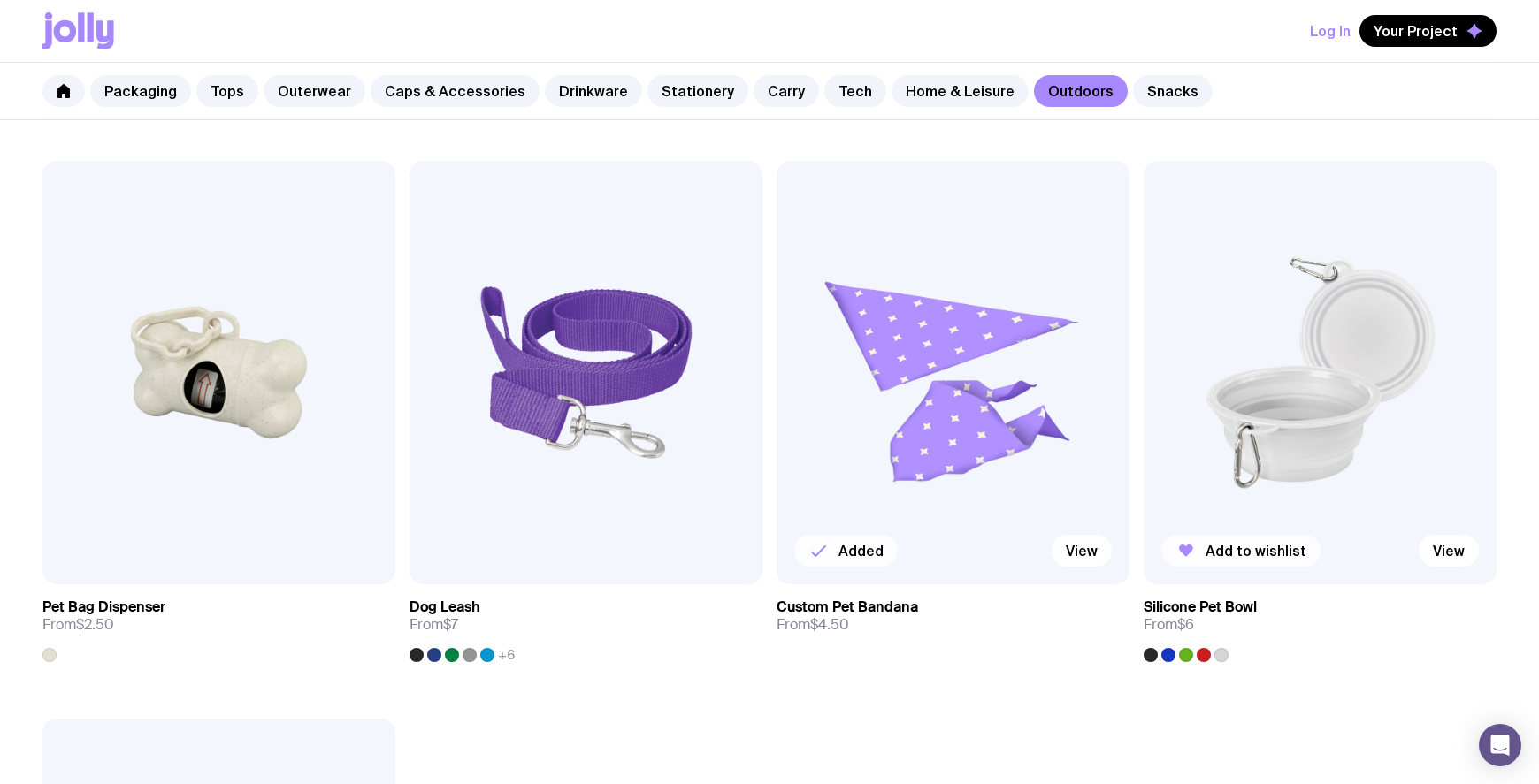
click at [1246, 546] on span "Add to wishlist" at bounding box center [1255, 551] width 101 height 18
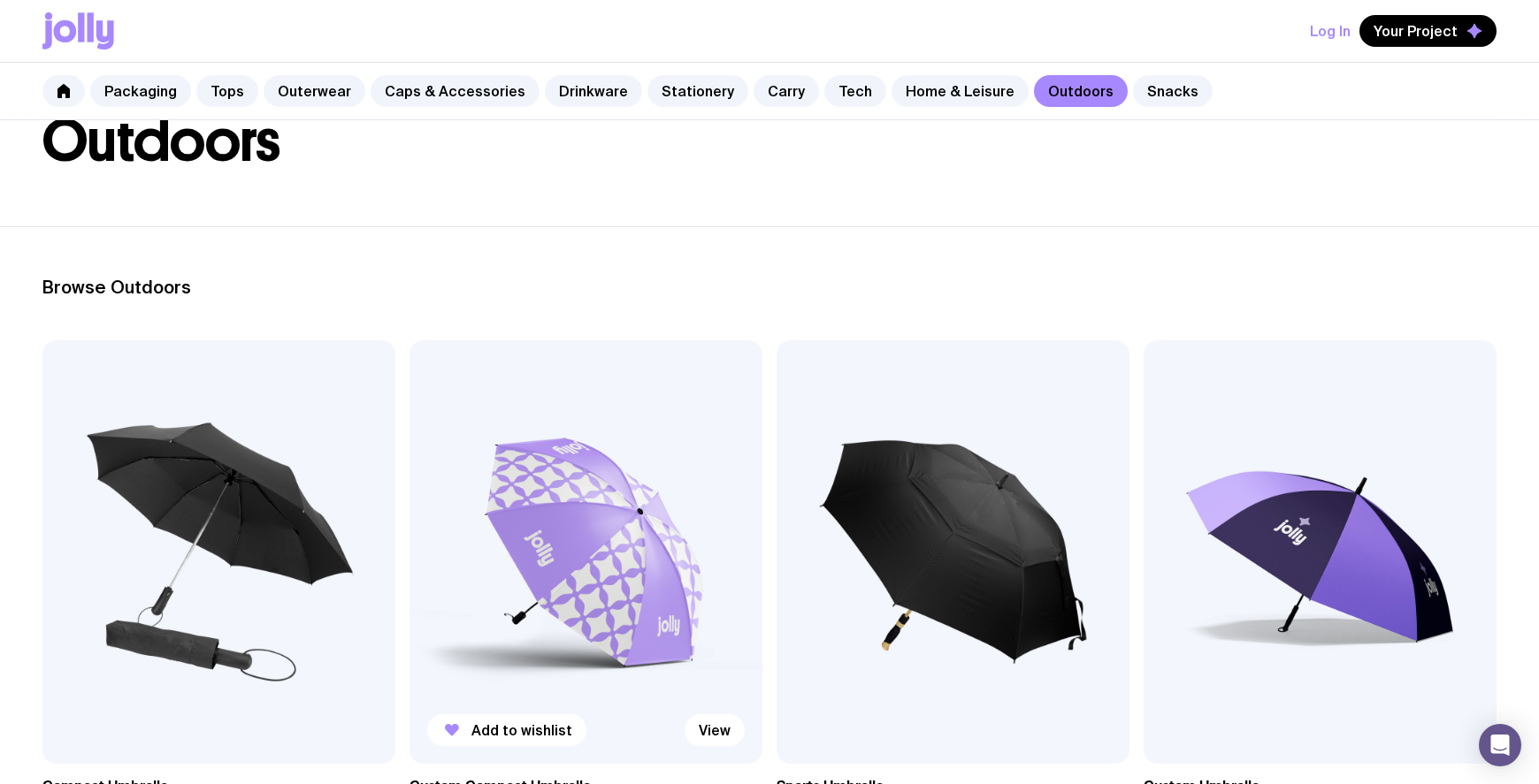
scroll to position [0, 0]
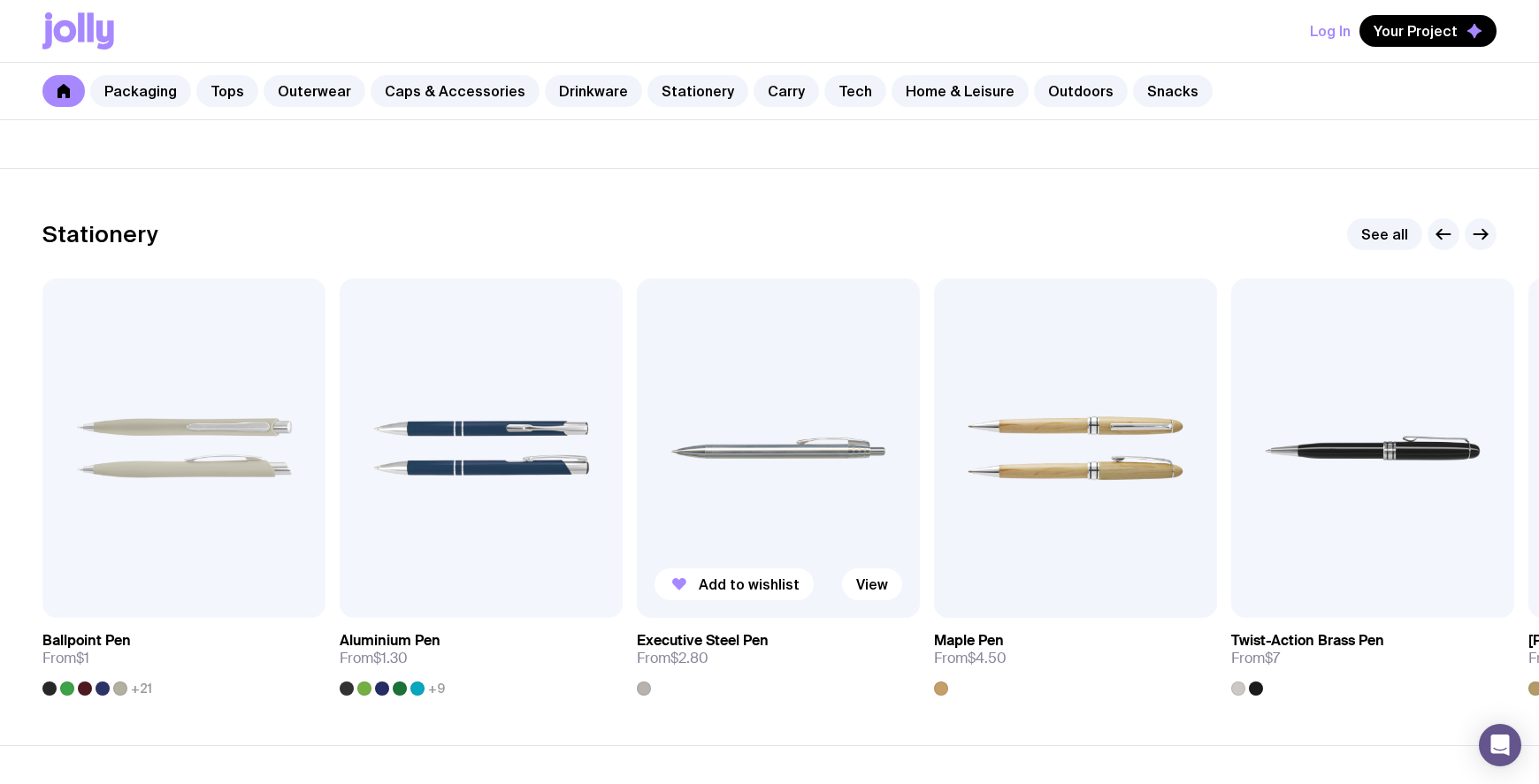
scroll to position [3119, 0]
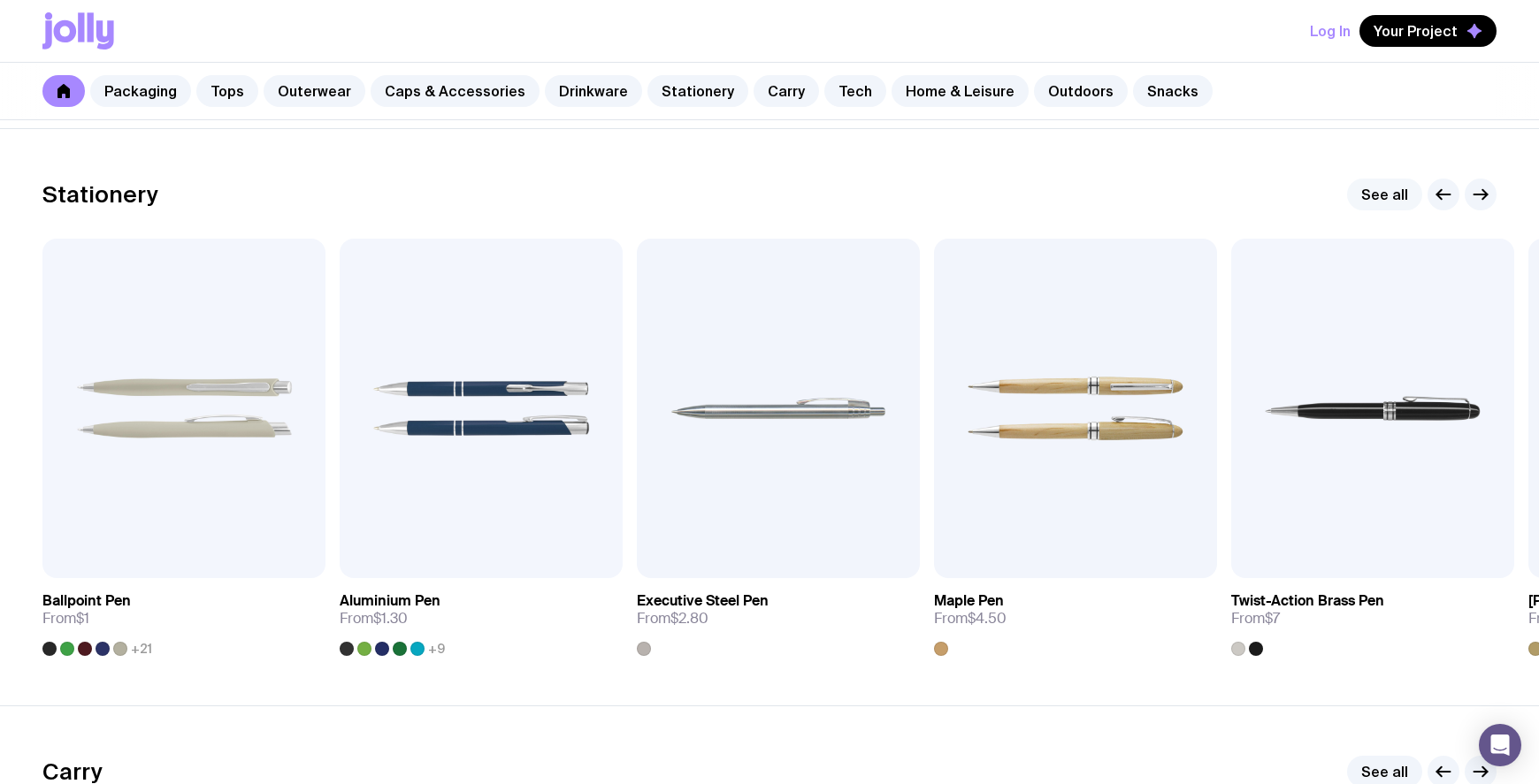
click at [1366, 192] on link "See all" at bounding box center [1384, 194] width 75 height 32
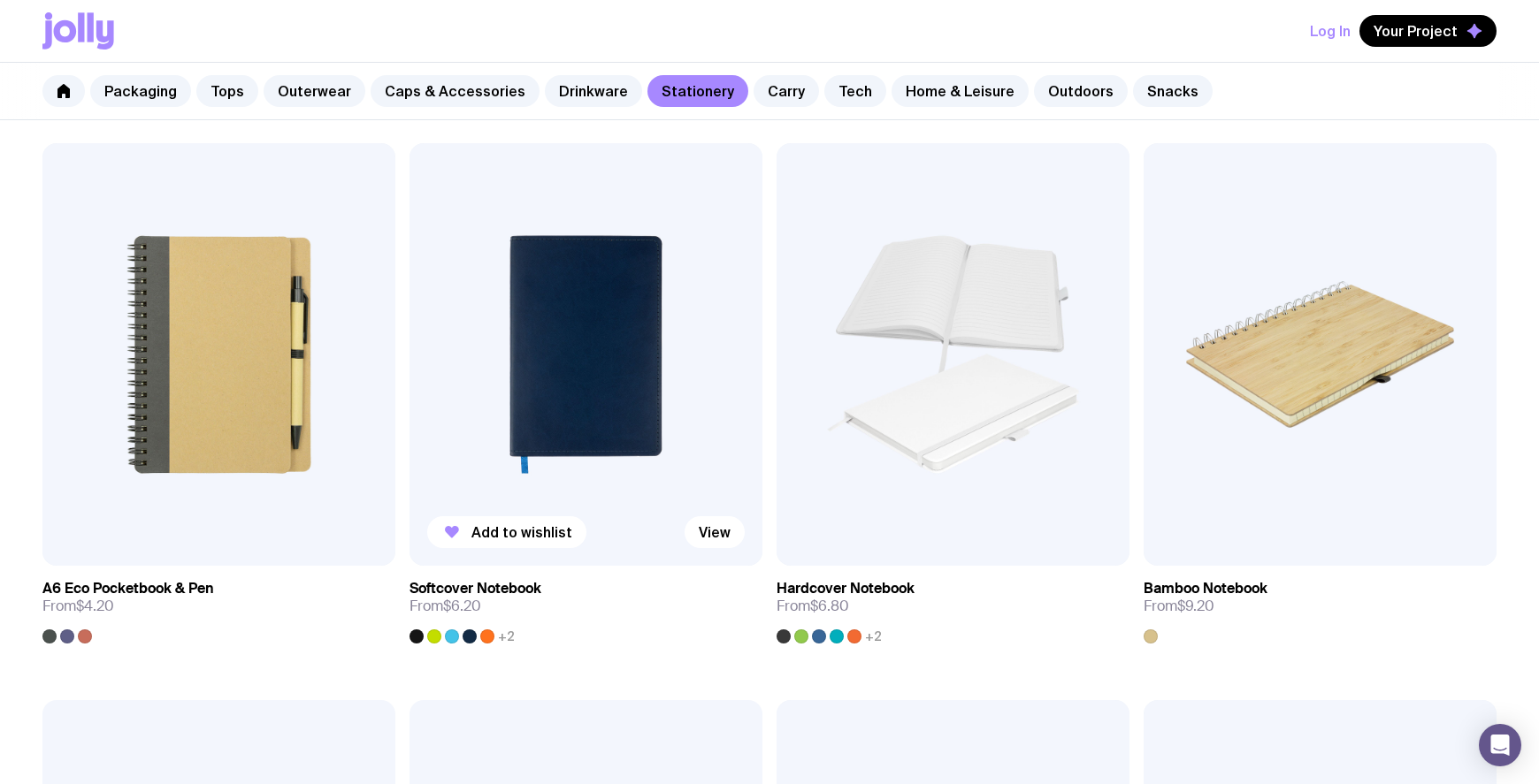
scroll to position [1474, 0]
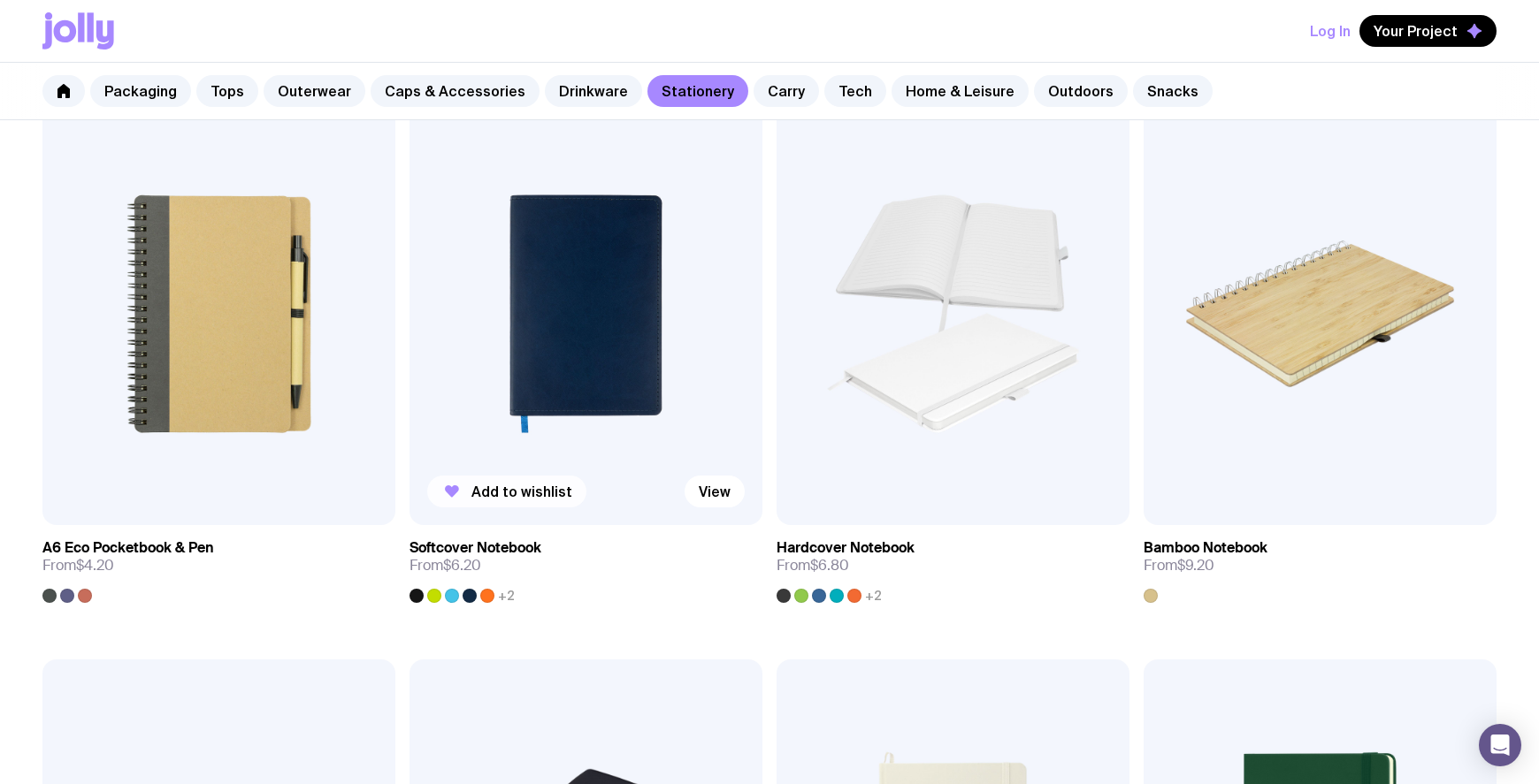
click at [533, 494] on span "Add to wishlist" at bounding box center [521, 492] width 101 height 18
click at [488, 494] on span "Remove" at bounding box center [499, 492] width 56 height 18
click at [905, 489] on span "Add to wishlist" at bounding box center [889, 492] width 101 height 18
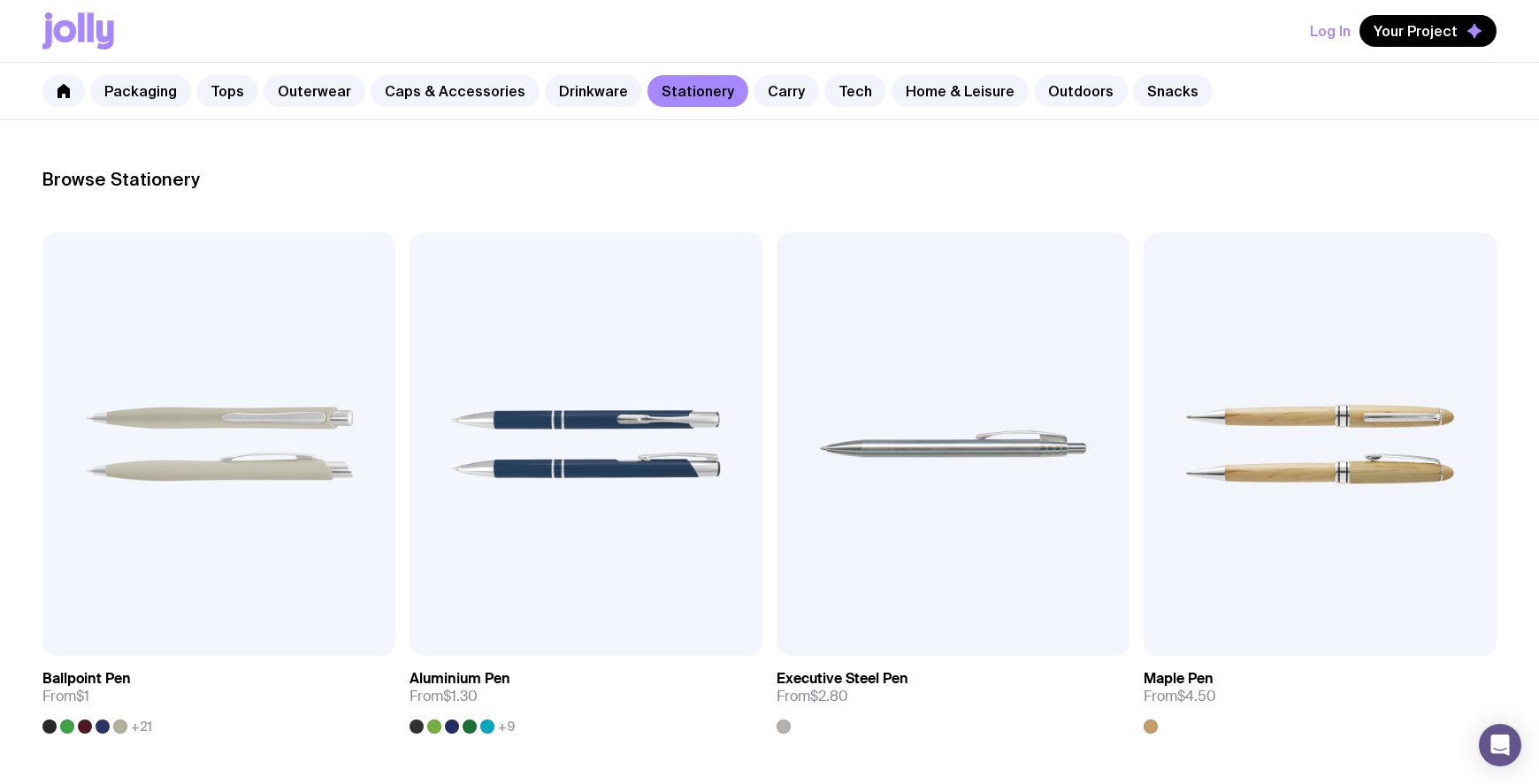
scroll to position [0, 0]
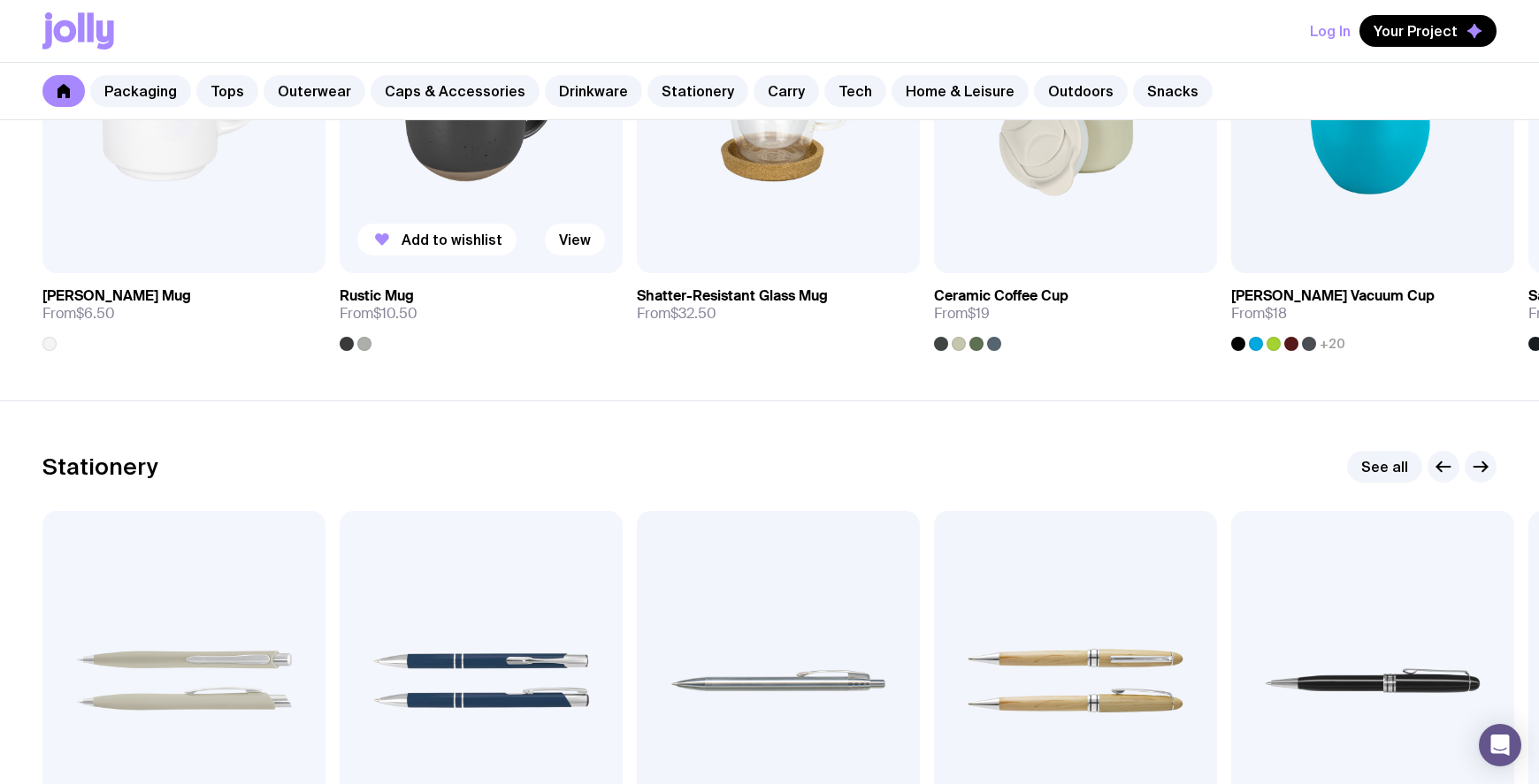
scroll to position [2529, 0]
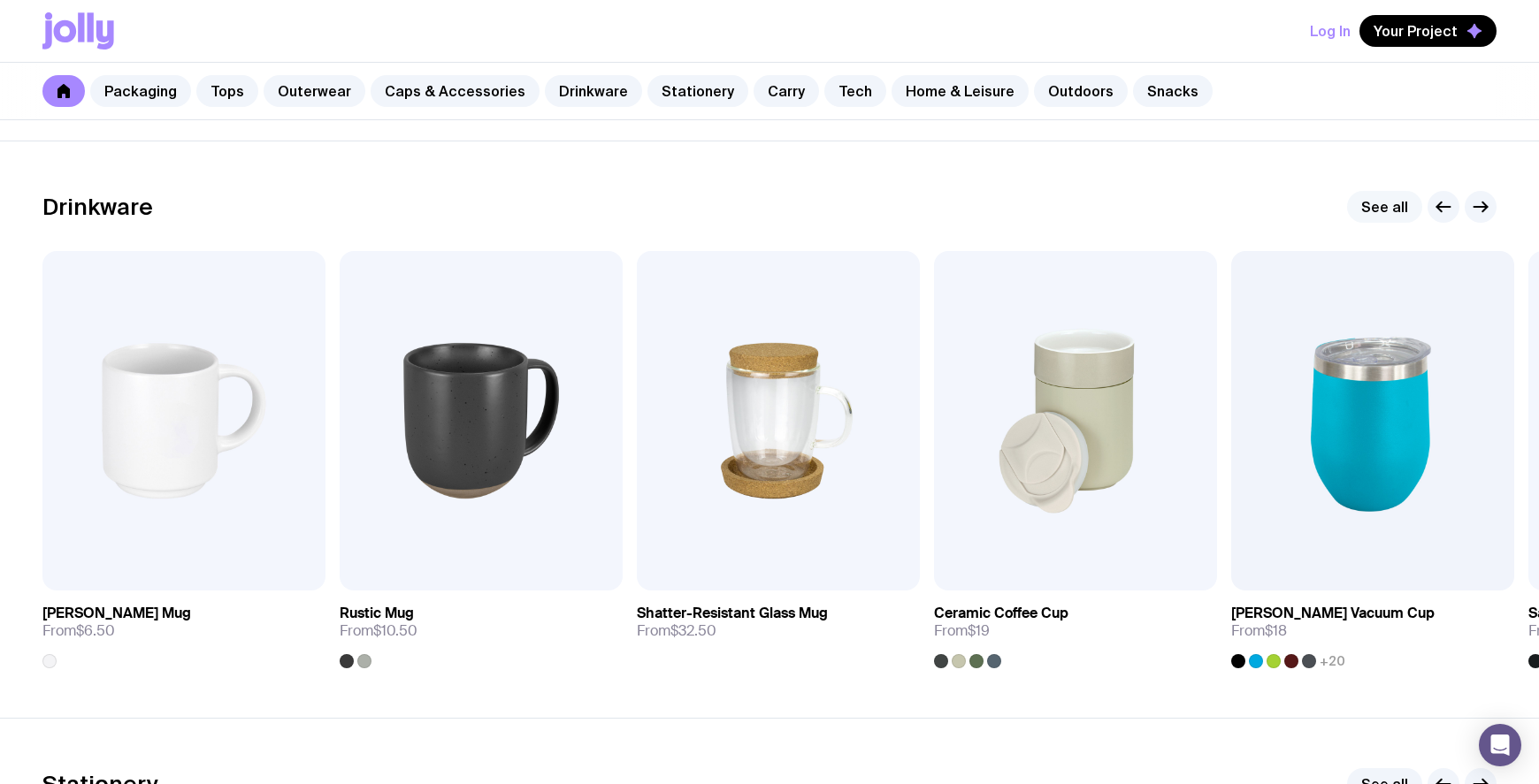
click at [1373, 206] on link "See all" at bounding box center [1384, 206] width 75 height 32
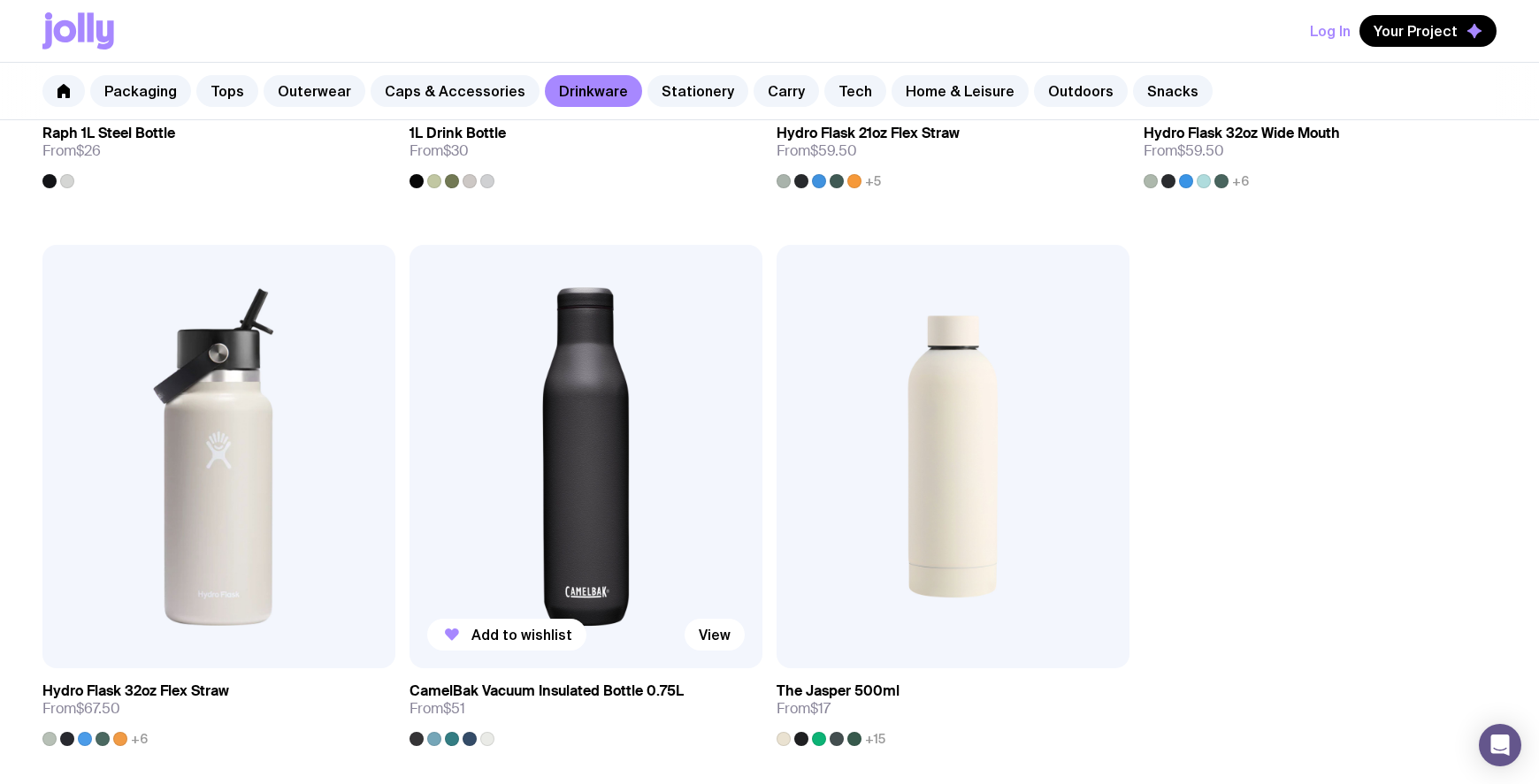
scroll to position [2948, 0]
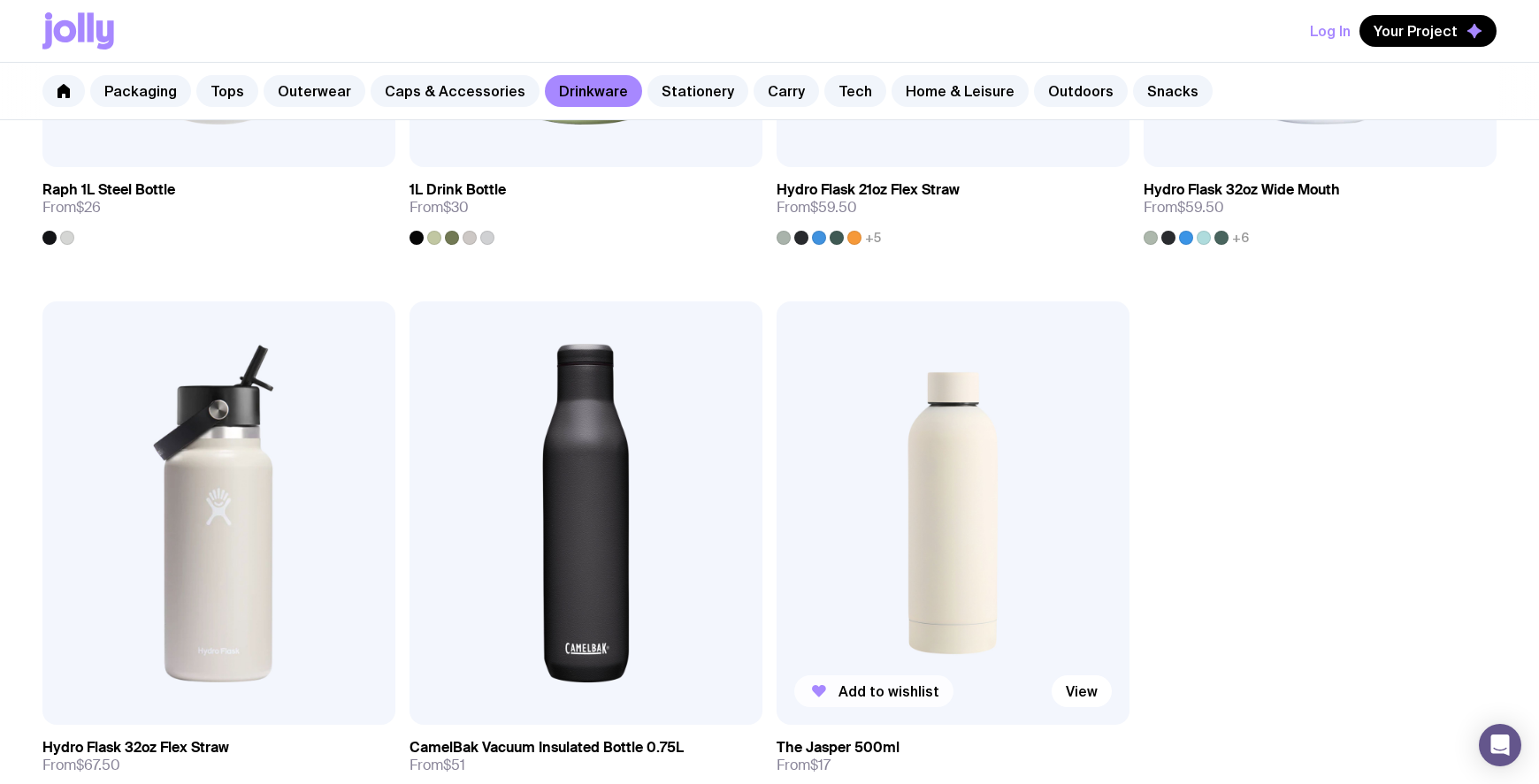
click at [883, 684] on span "Add to wishlist" at bounding box center [889, 692] width 101 height 18
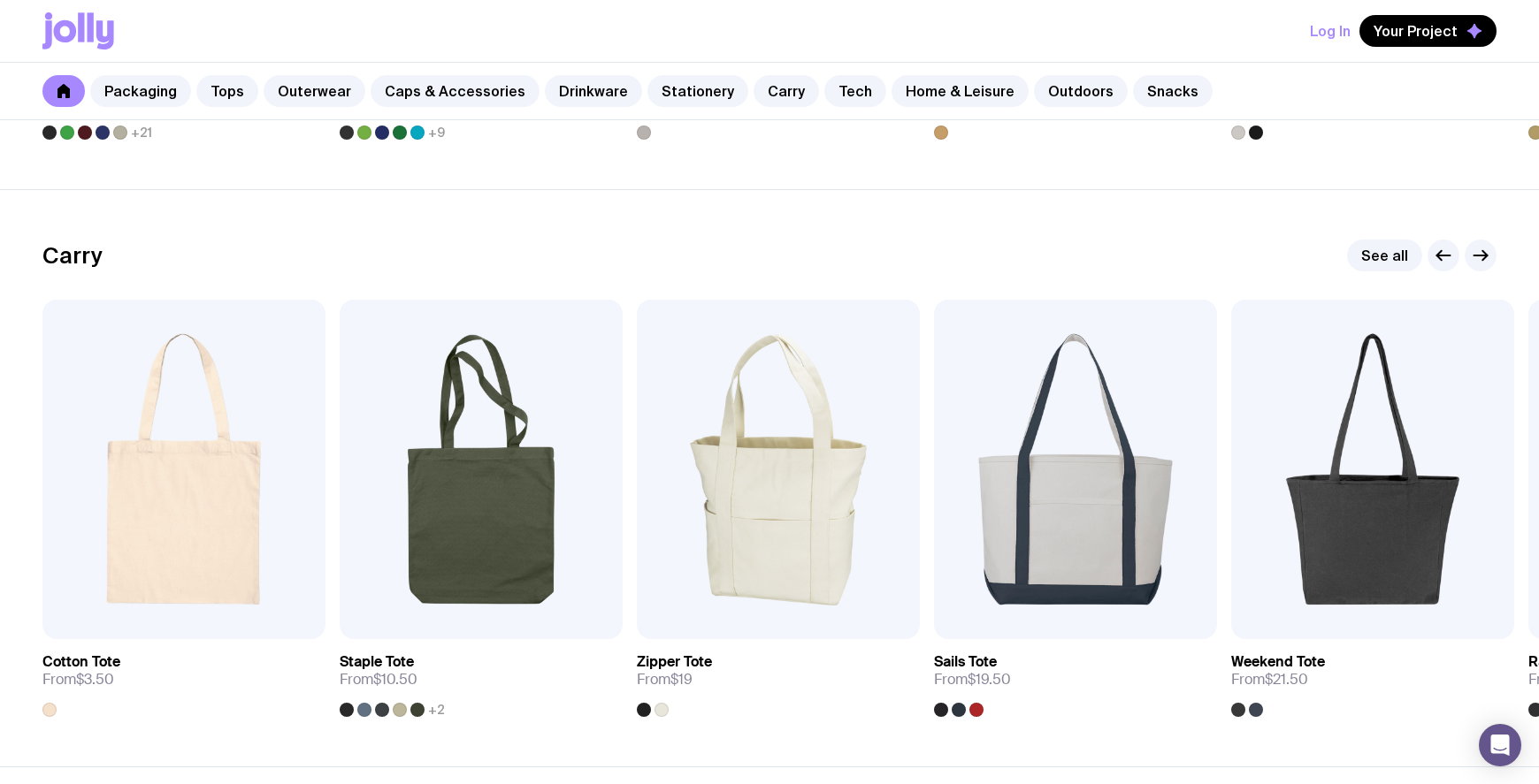
scroll to position [3707, 0]
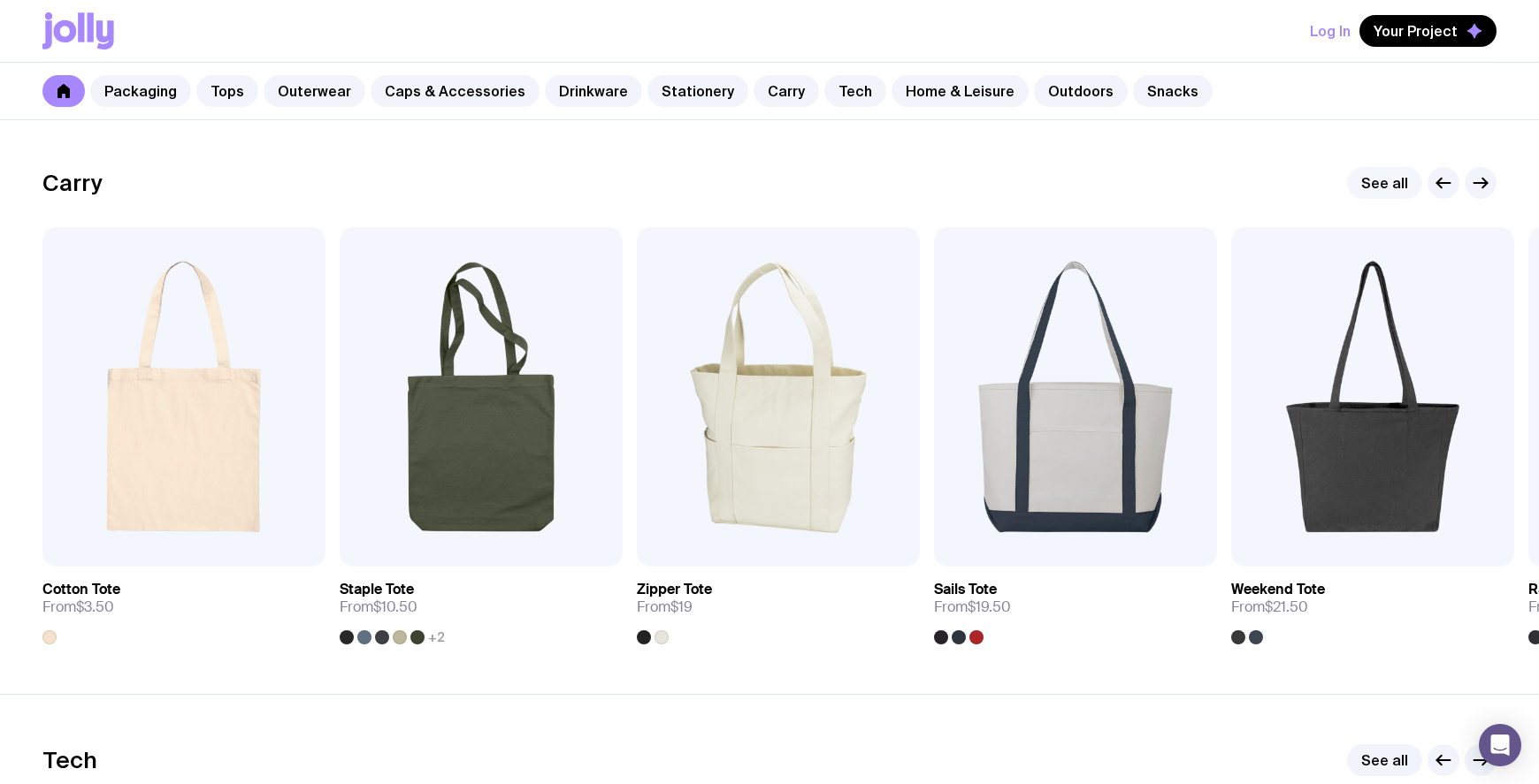
click at [1362, 183] on link "See all" at bounding box center [1384, 183] width 75 height 32
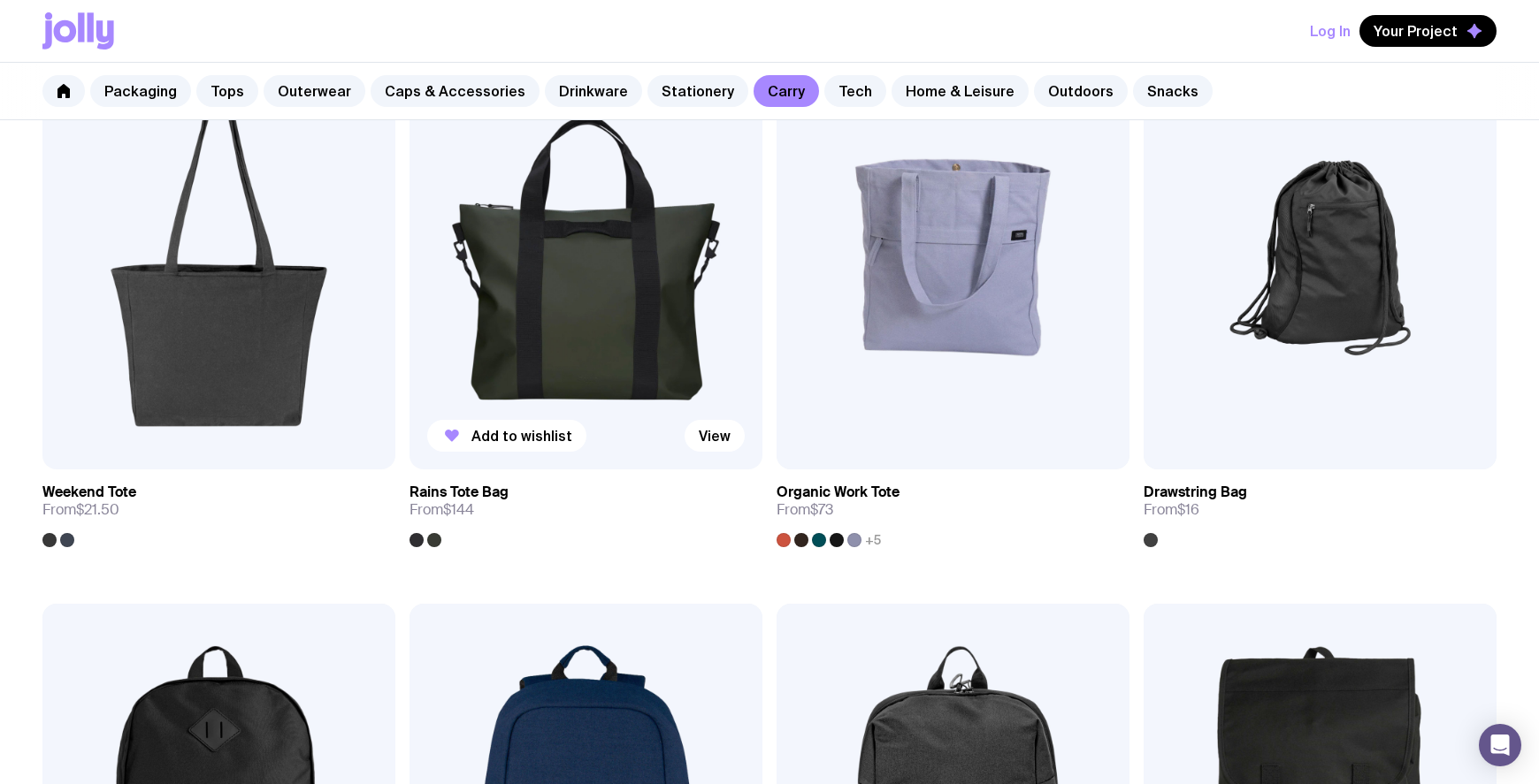
scroll to position [736, 0]
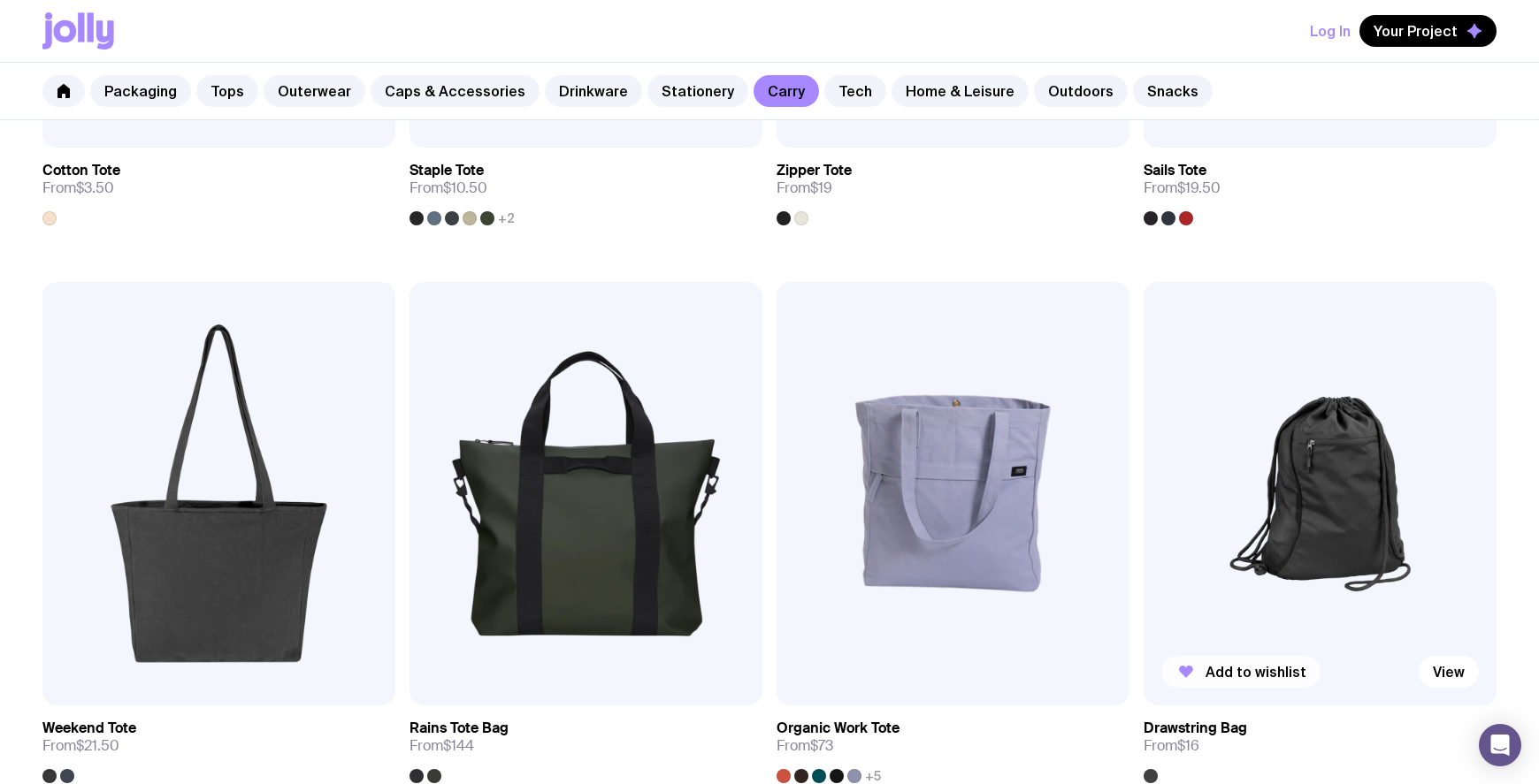
click at [1258, 675] on span "Add to wishlist" at bounding box center [1255, 672] width 101 height 18
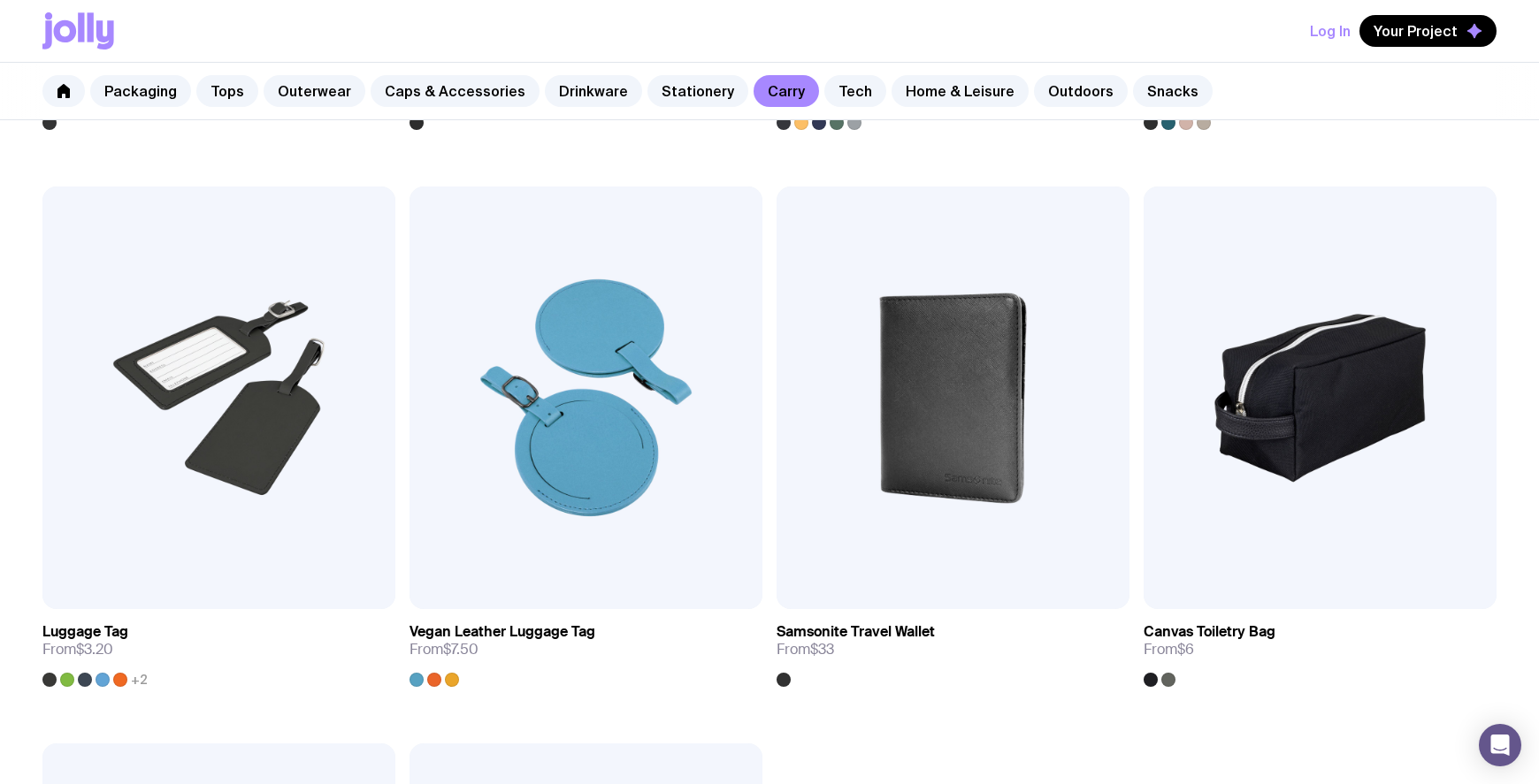
scroll to position [4126, 0]
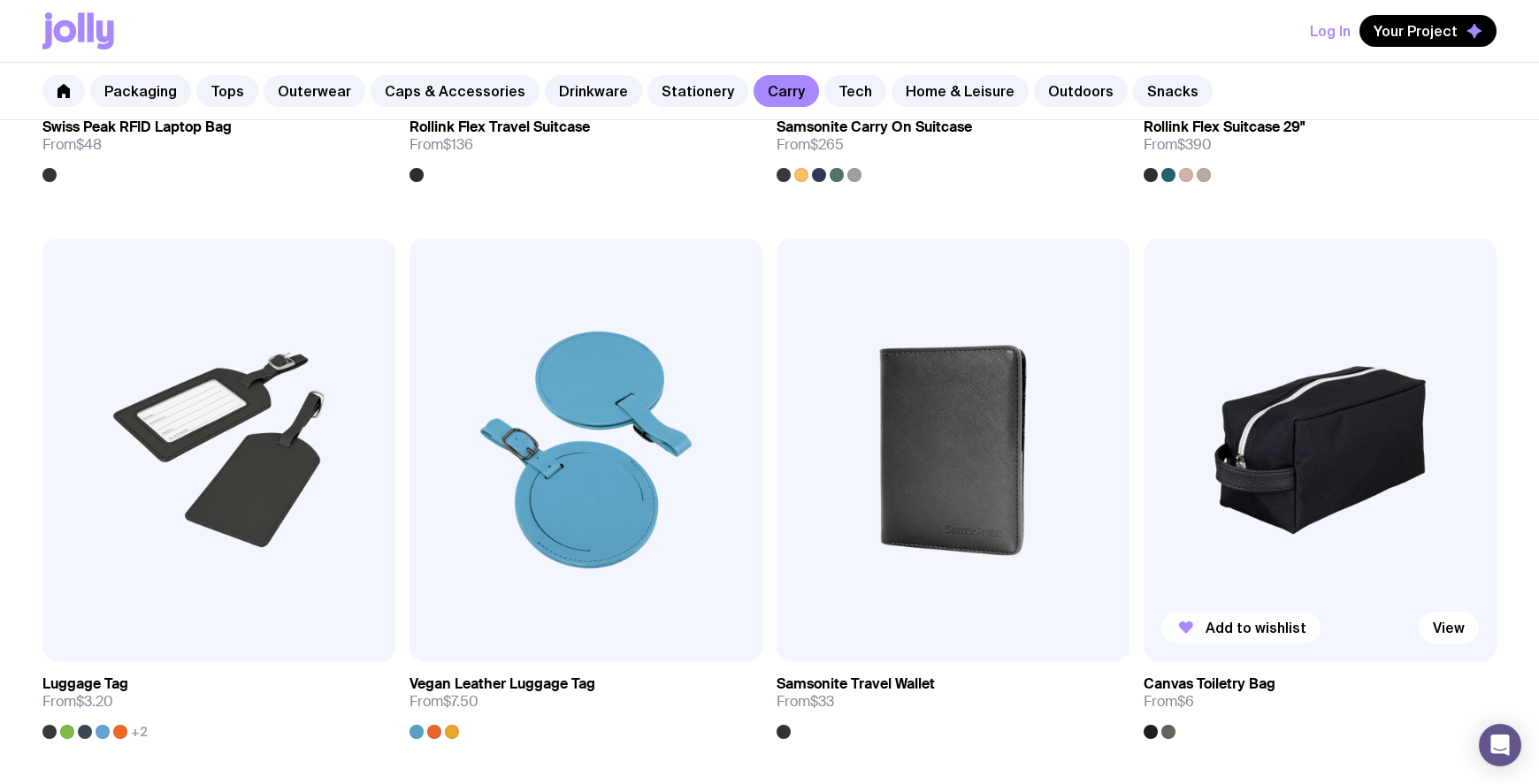
click at [1221, 622] on span "Add to wishlist" at bounding box center [1255, 628] width 101 height 18
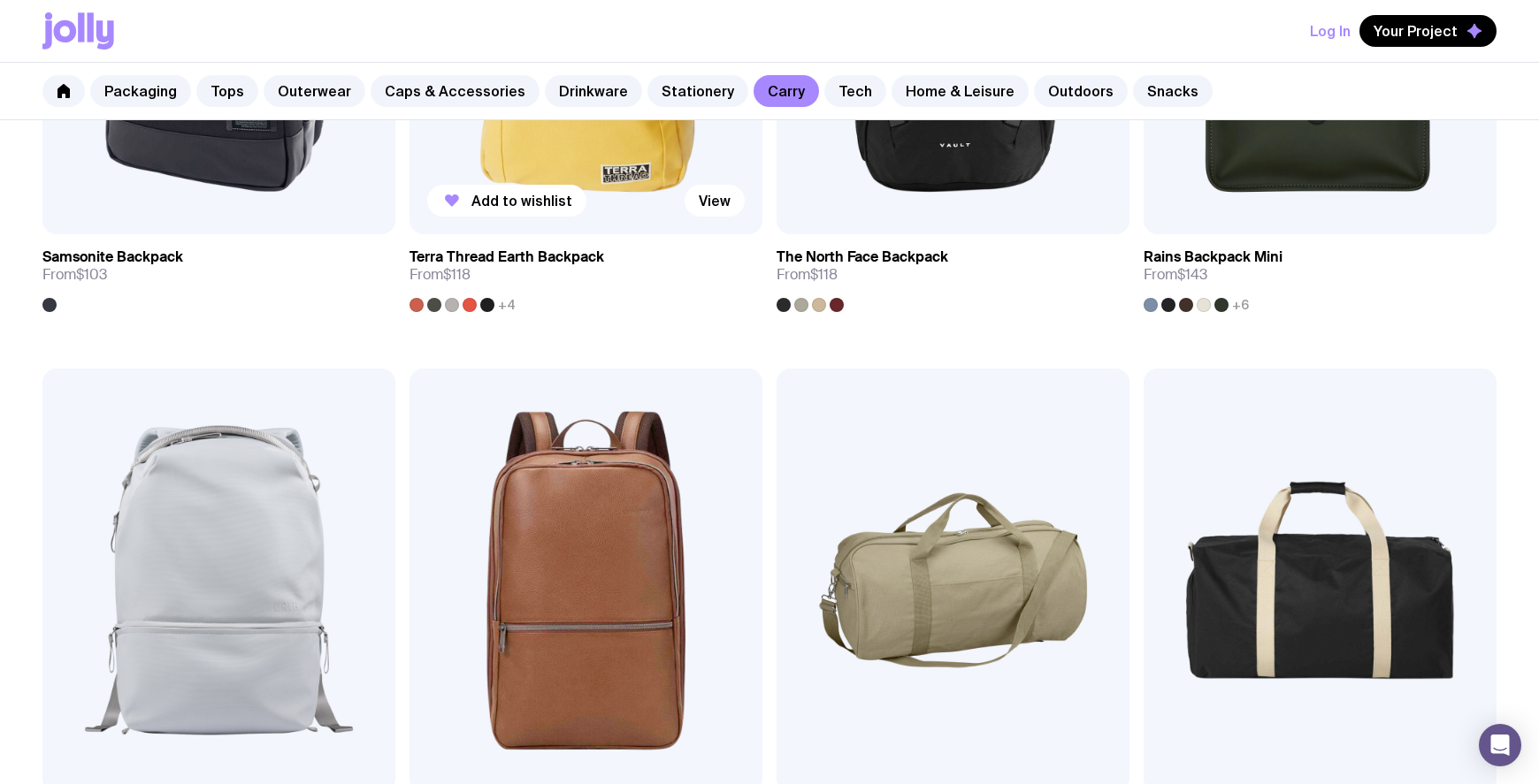
scroll to position [1845, 0]
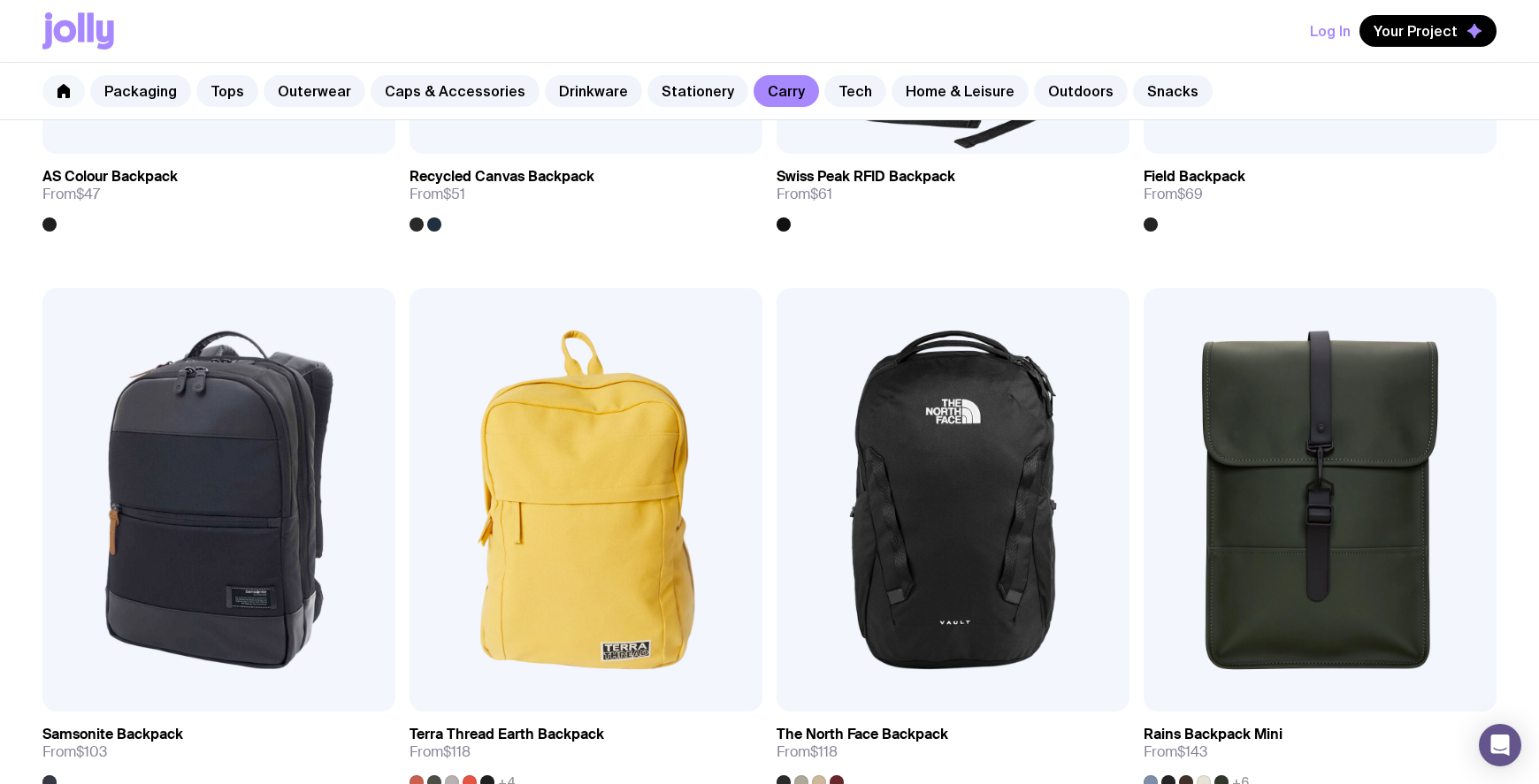
click at [56, 92] on link at bounding box center [63, 91] width 43 height 32
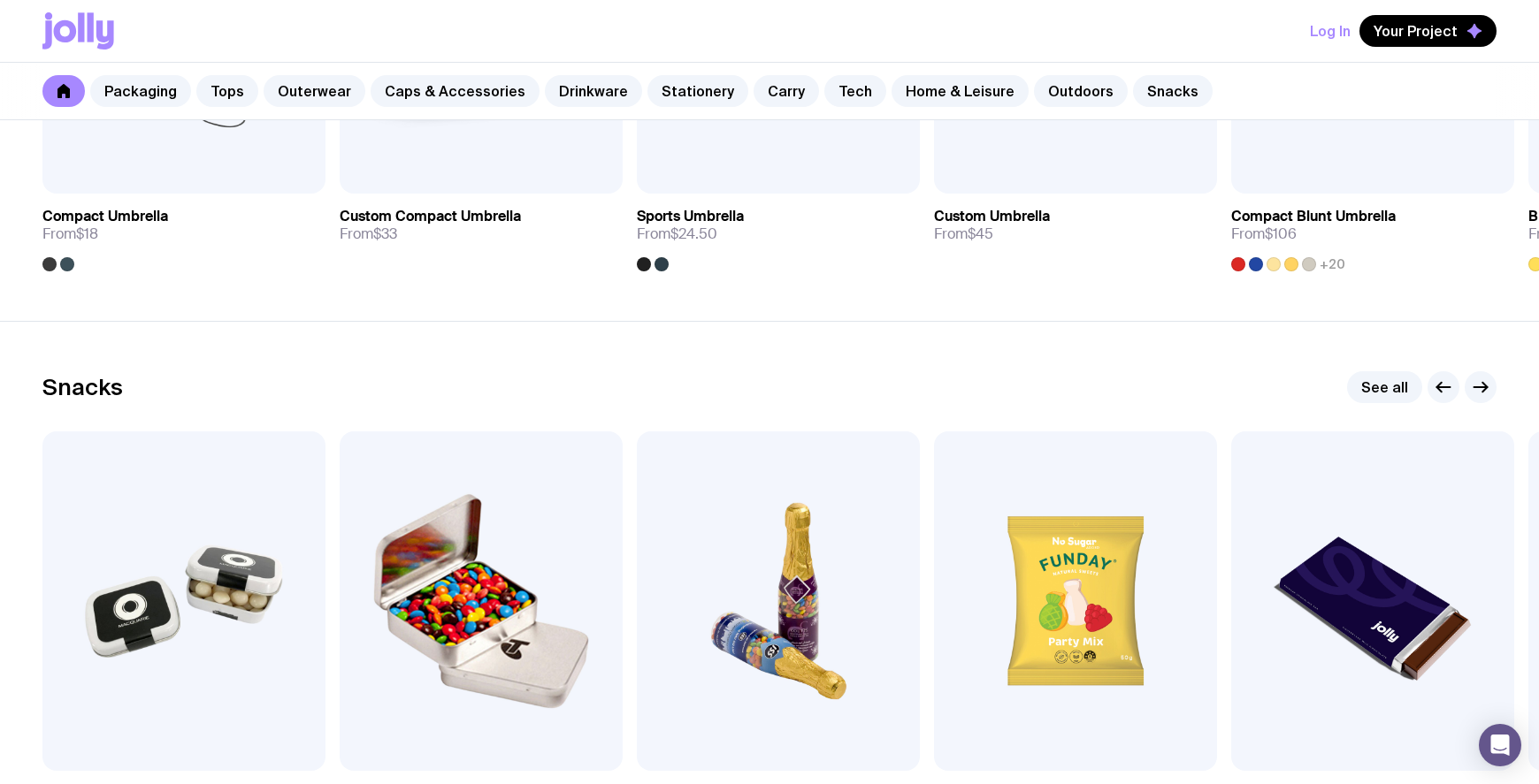
scroll to position [5958, 0]
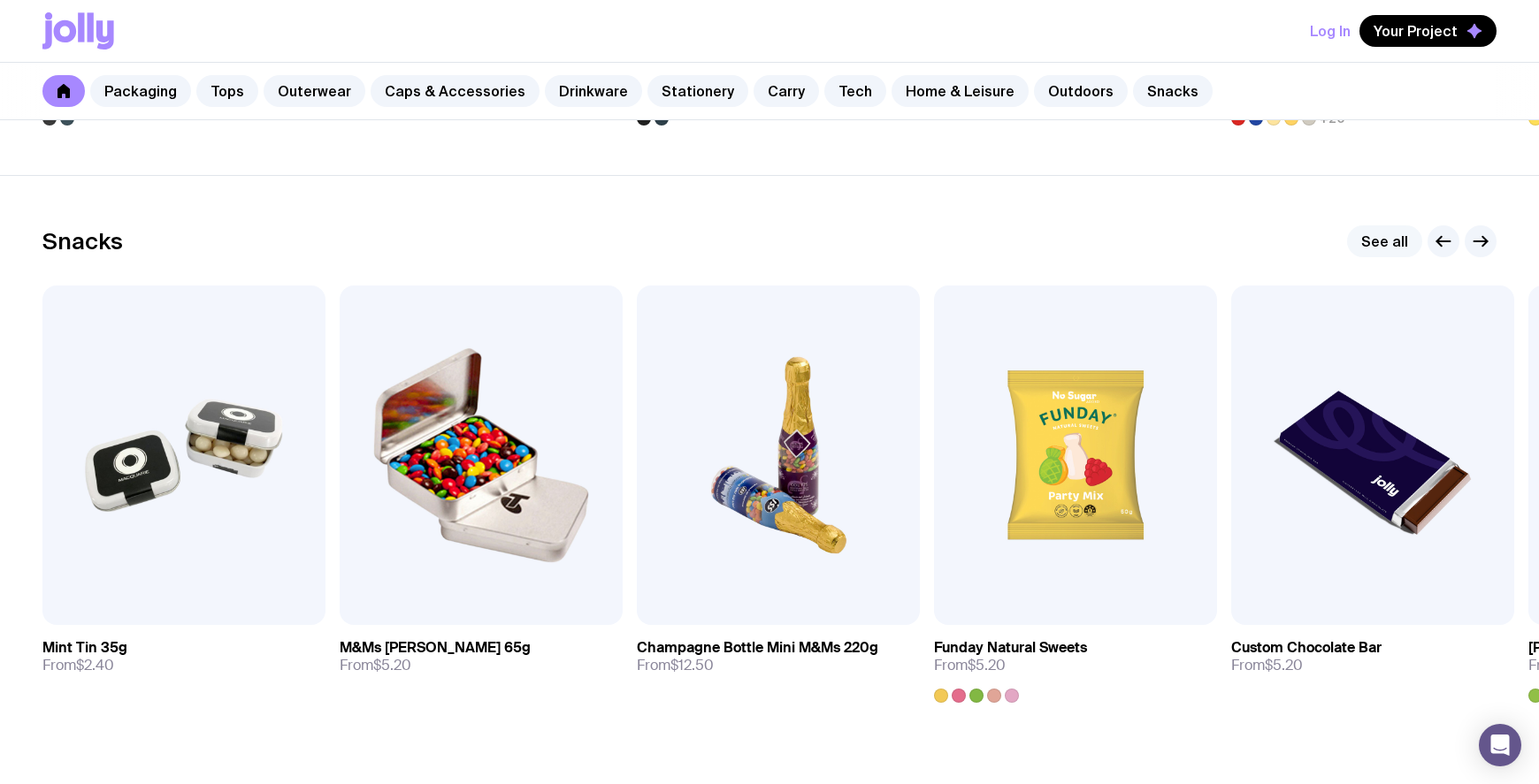
click at [1381, 251] on link "See all" at bounding box center [1384, 241] width 75 height 32
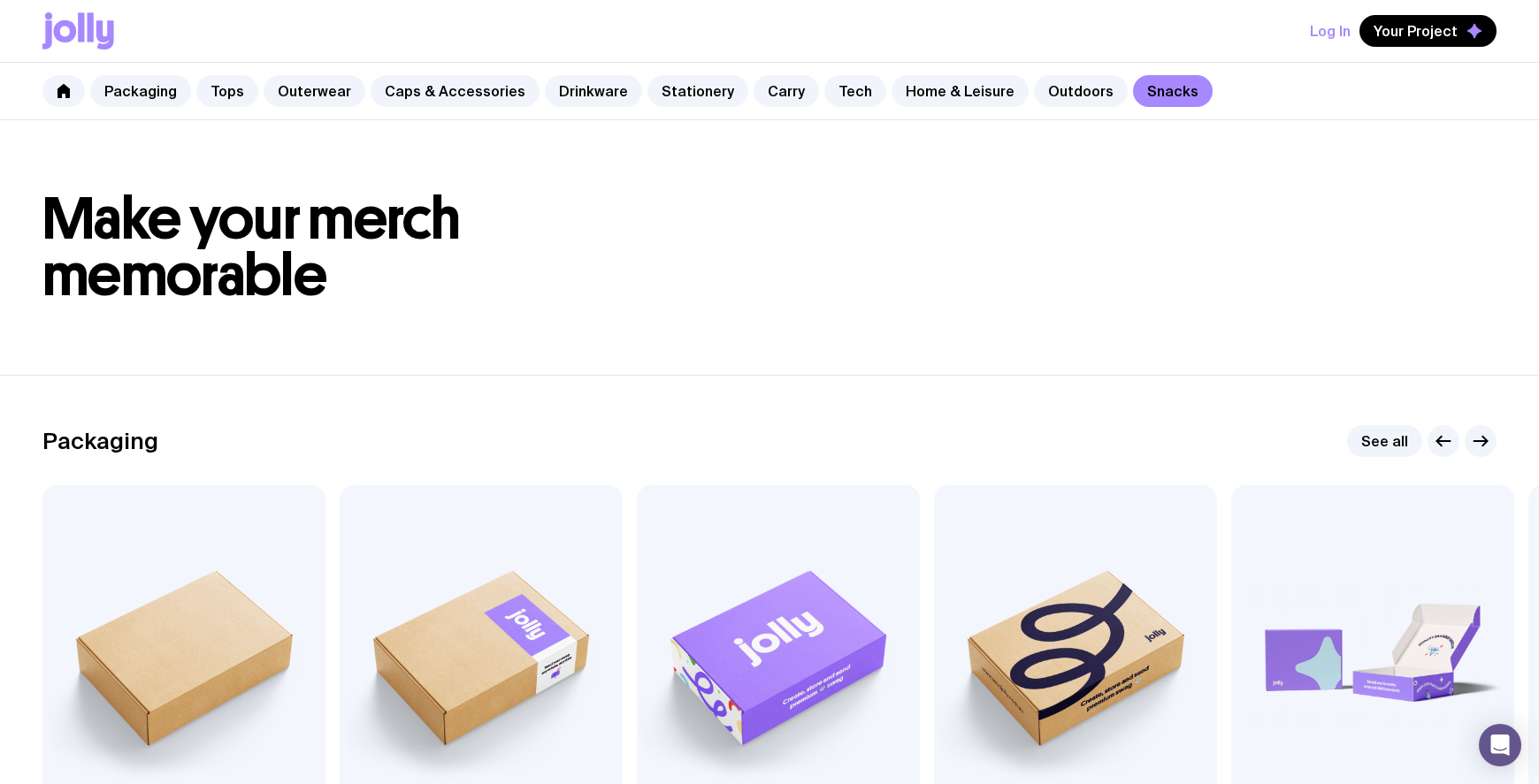
click at [1382, 246] on h1 "Make your merch memorable" at bounding box center [769, 247] width 1454 height 113
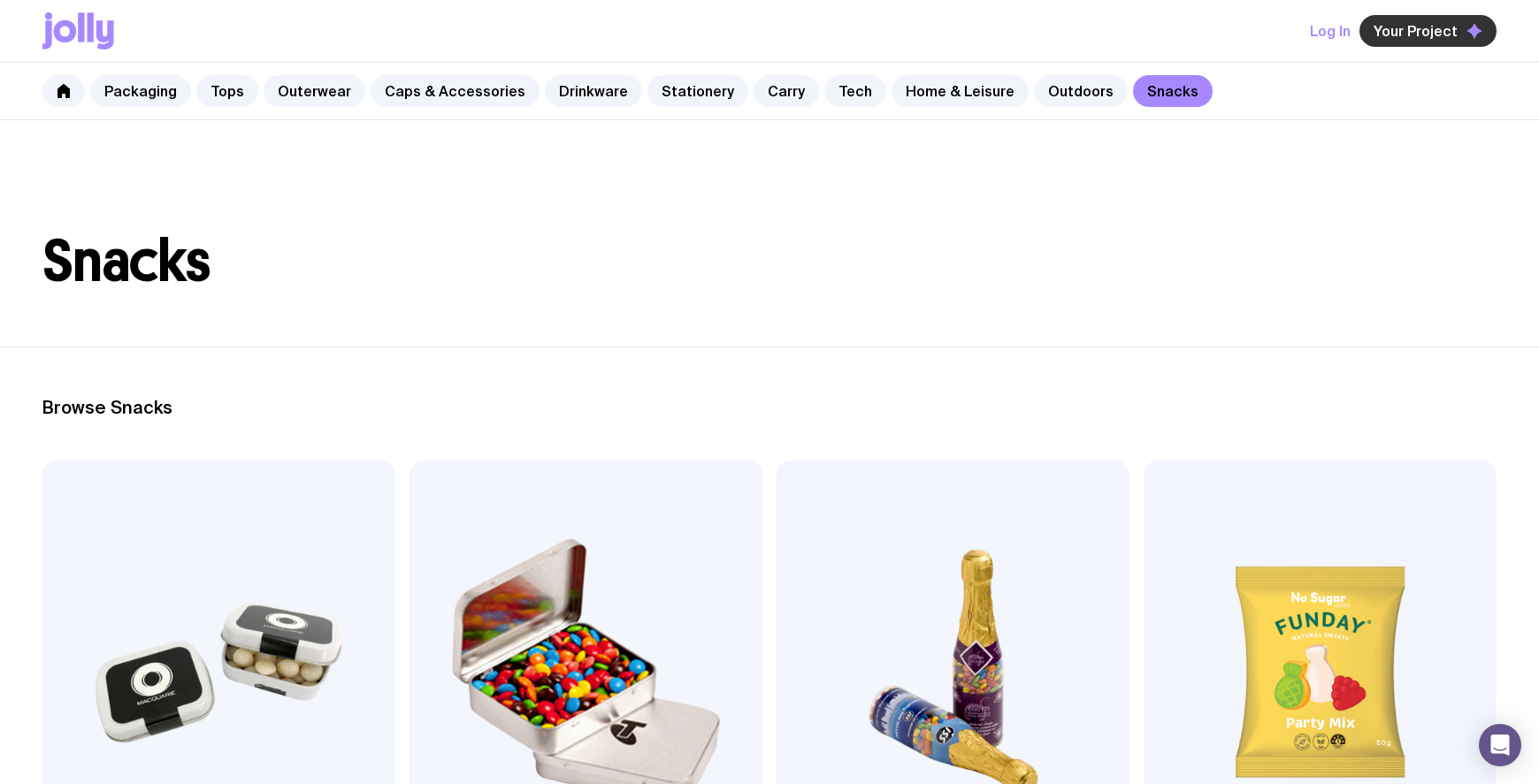
click at [1427, 32] on span "Your Project" at bounding box center [1415, 31] width 84 height 18
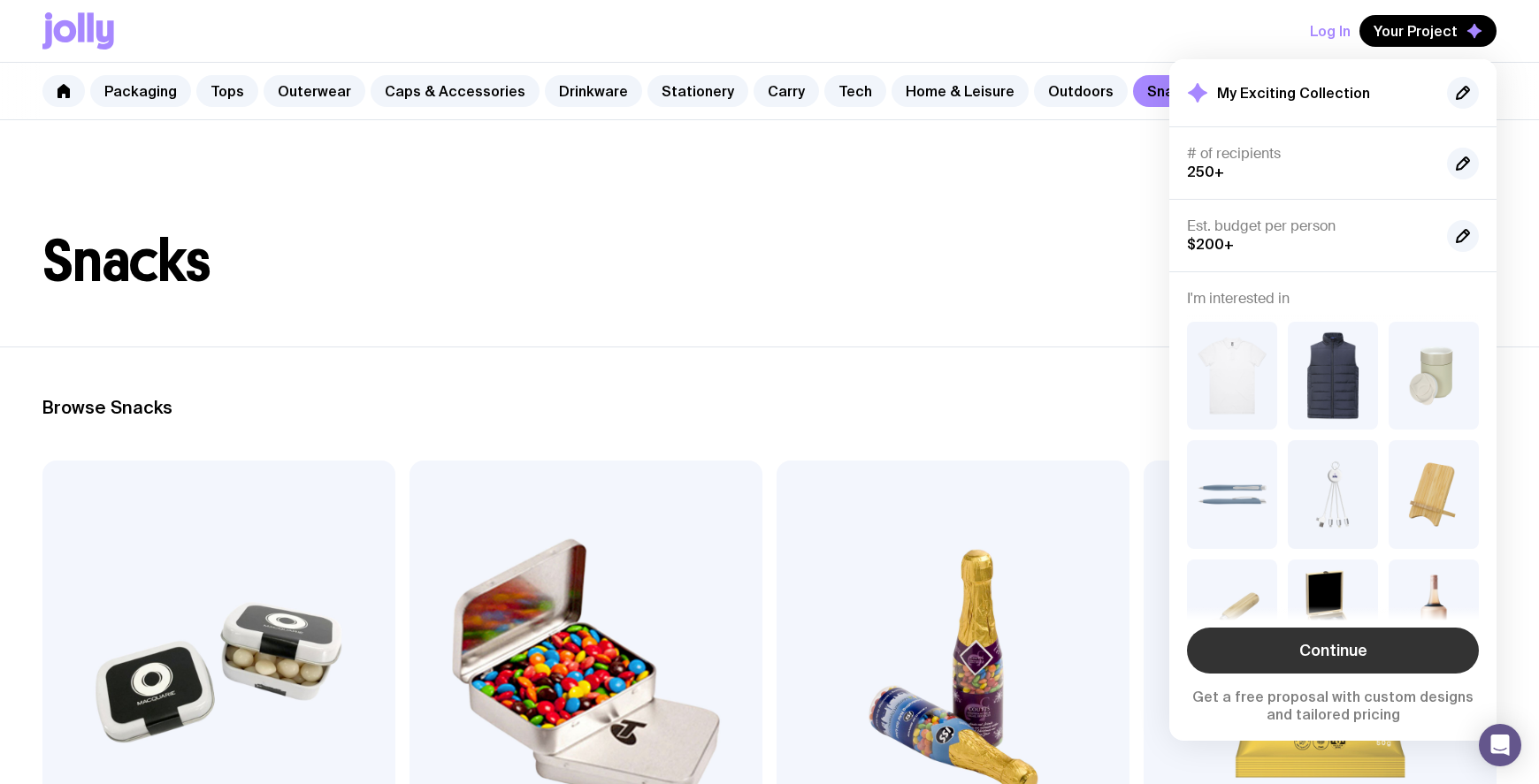
click at [1346, 653] on link "Continue" at bounding box center [1332, 650] width 292 height 46
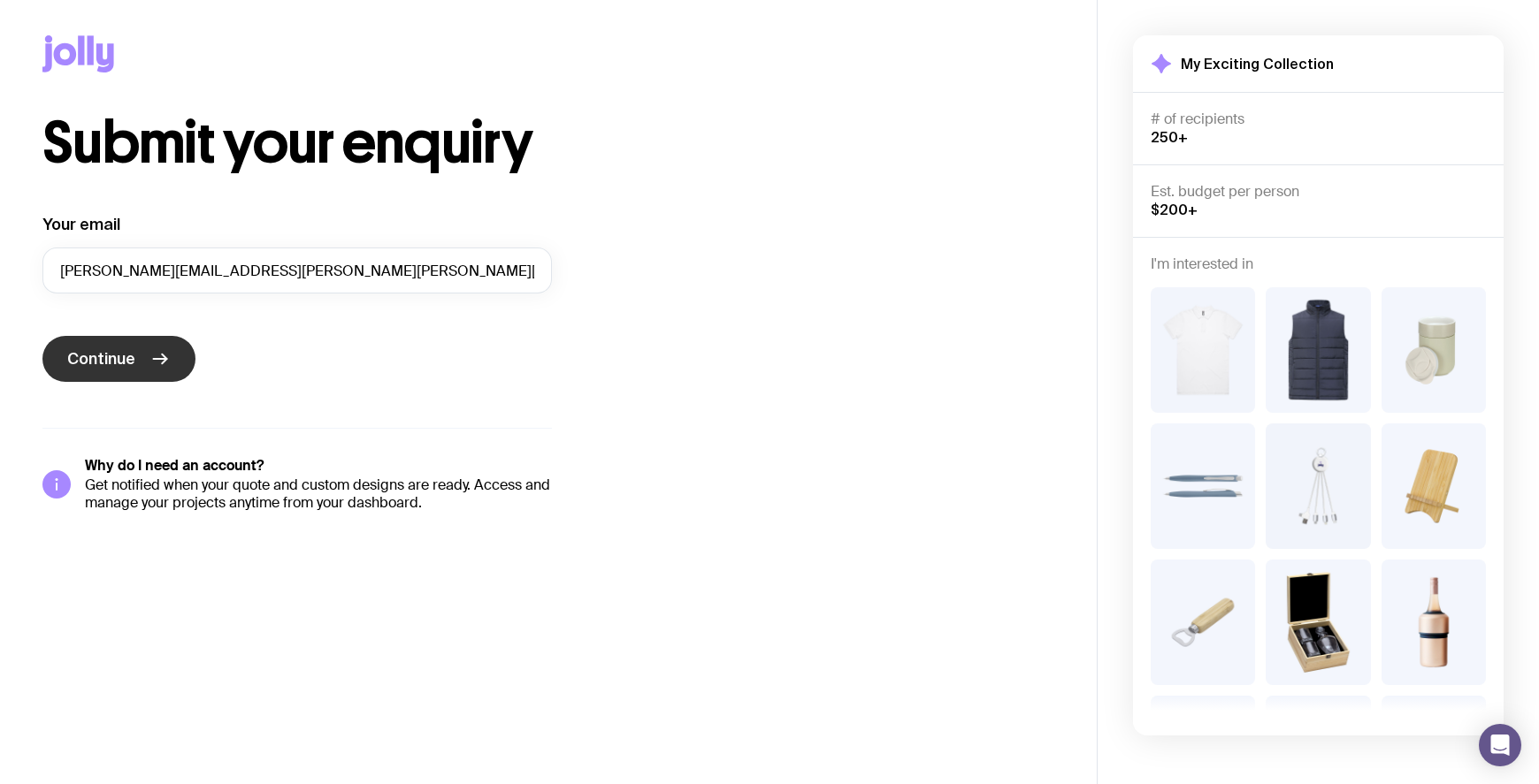
click at [131, 361] on span "Continue" at bounding box center [101, 359] width 68 height 21
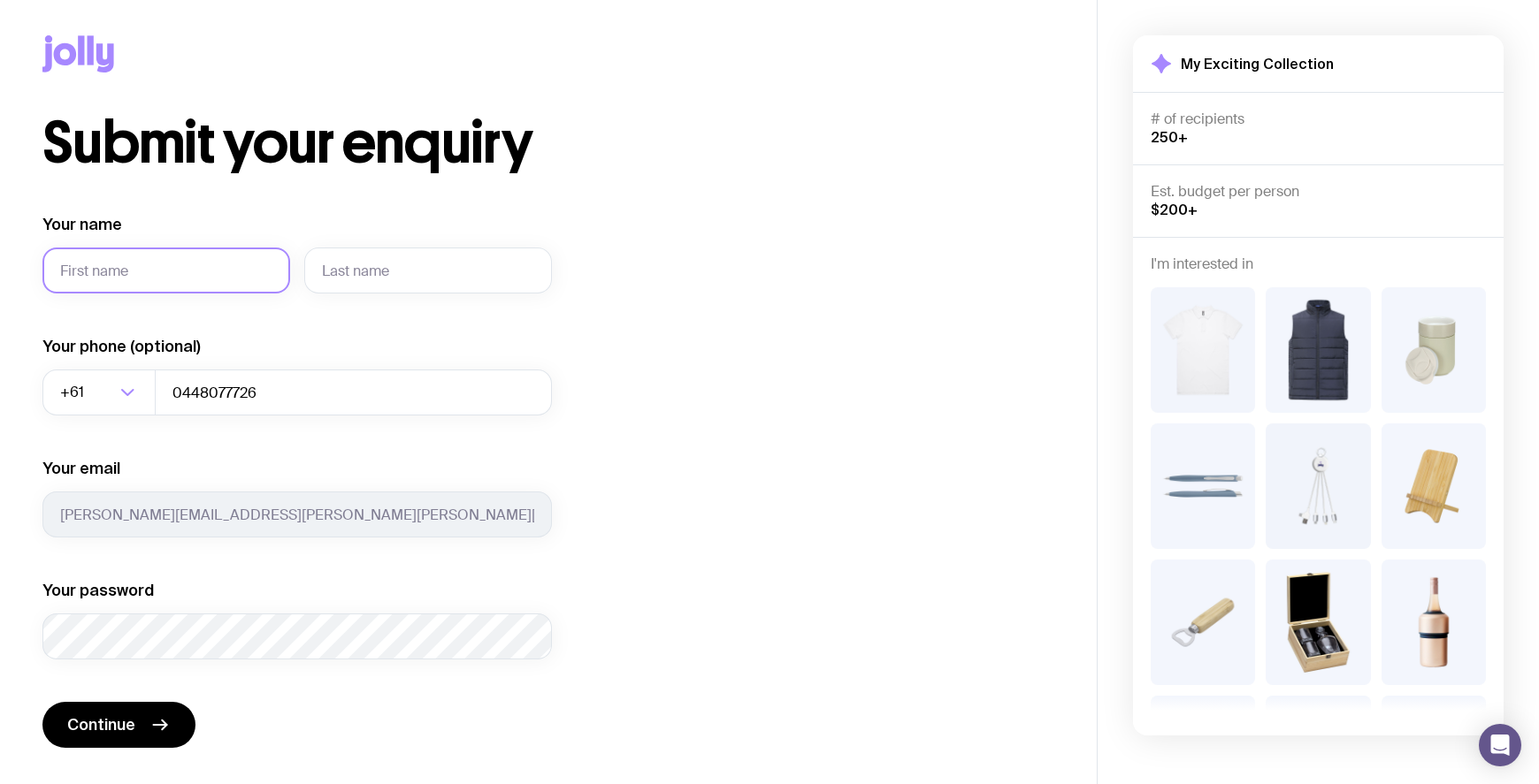
click at [112, 277] on input "Your name" at bounding box center [166, 270] width 247 height 46
type input "[PERSON_NAME]"
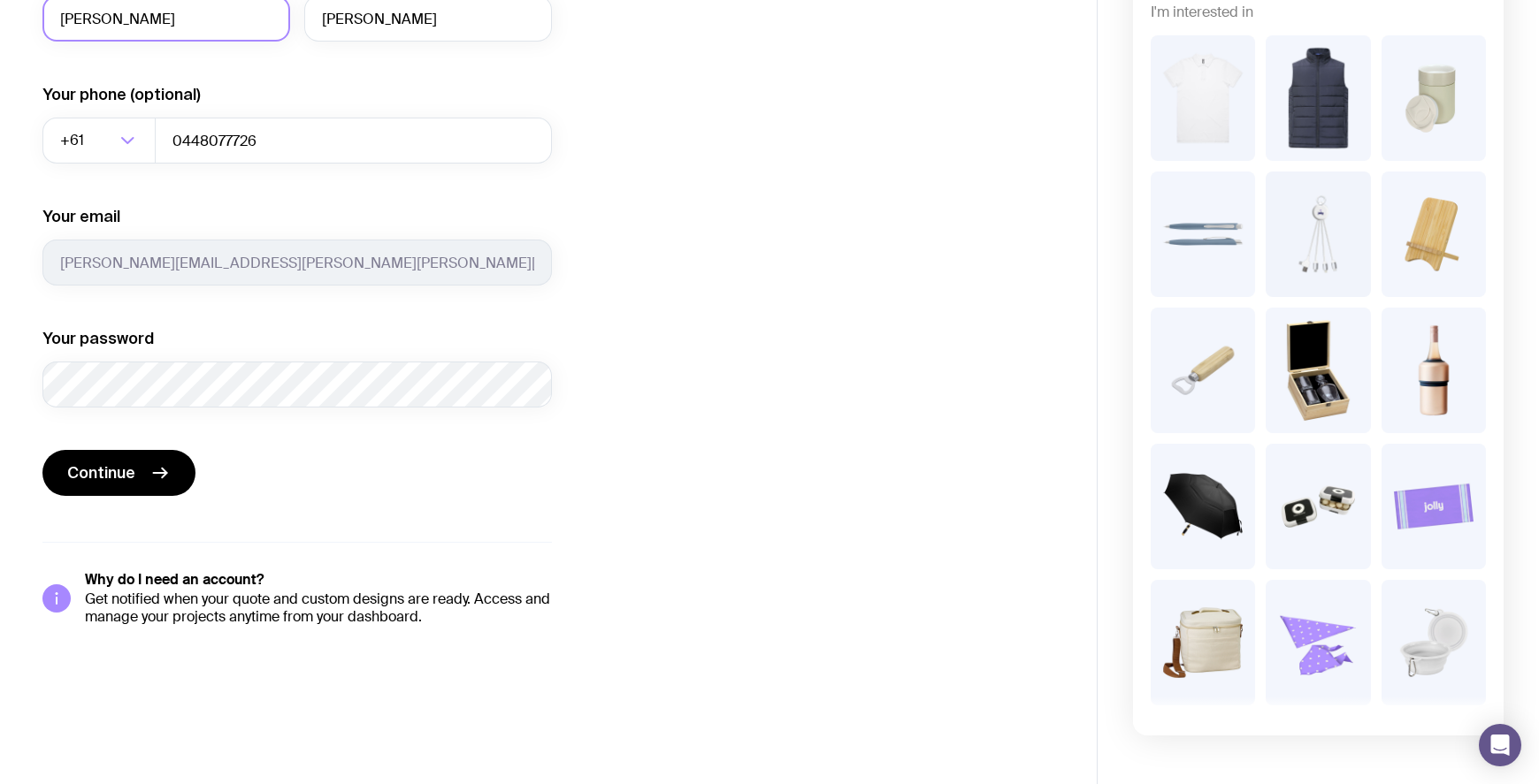
scroll to position [294, 0]
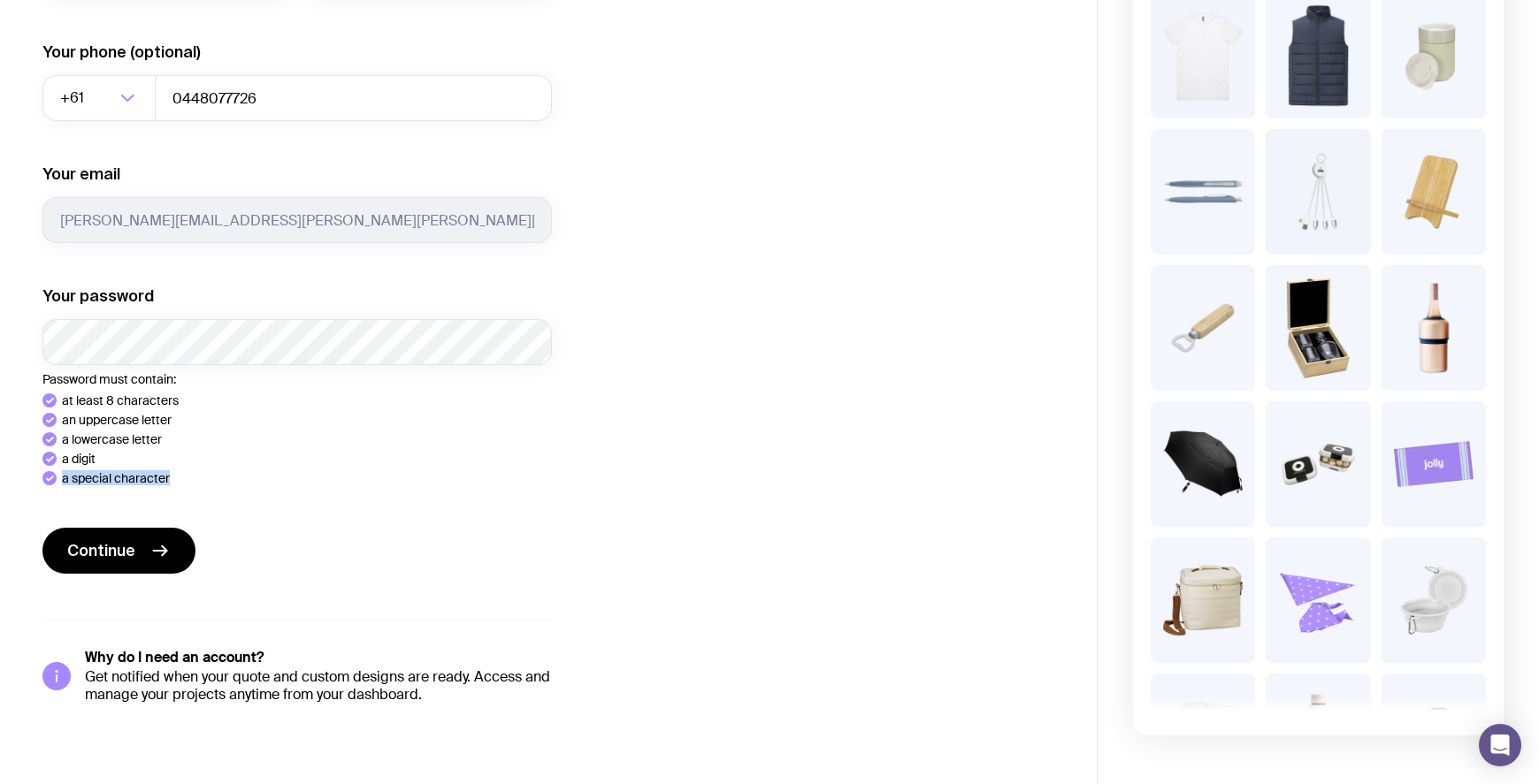
click at [279, 466] on form "Your name [PERSON_NAME] Your phone (optional) +61 Loading... 0448077726 Your em…" at bounding box center [297, 248] width 509 height 657
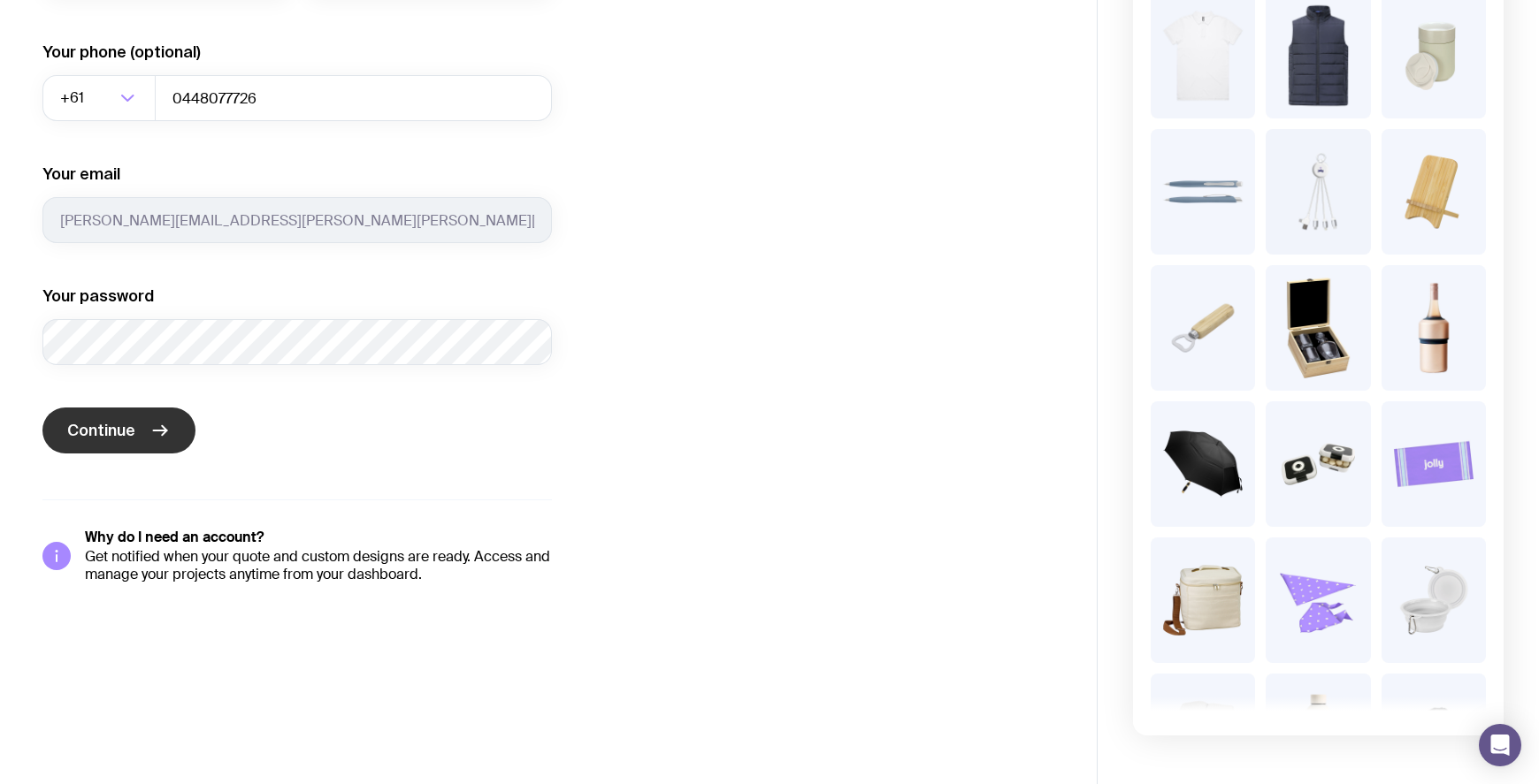
click at [119, 440] on span "Continue" at bounding box center [101, 430] width 68 height 21
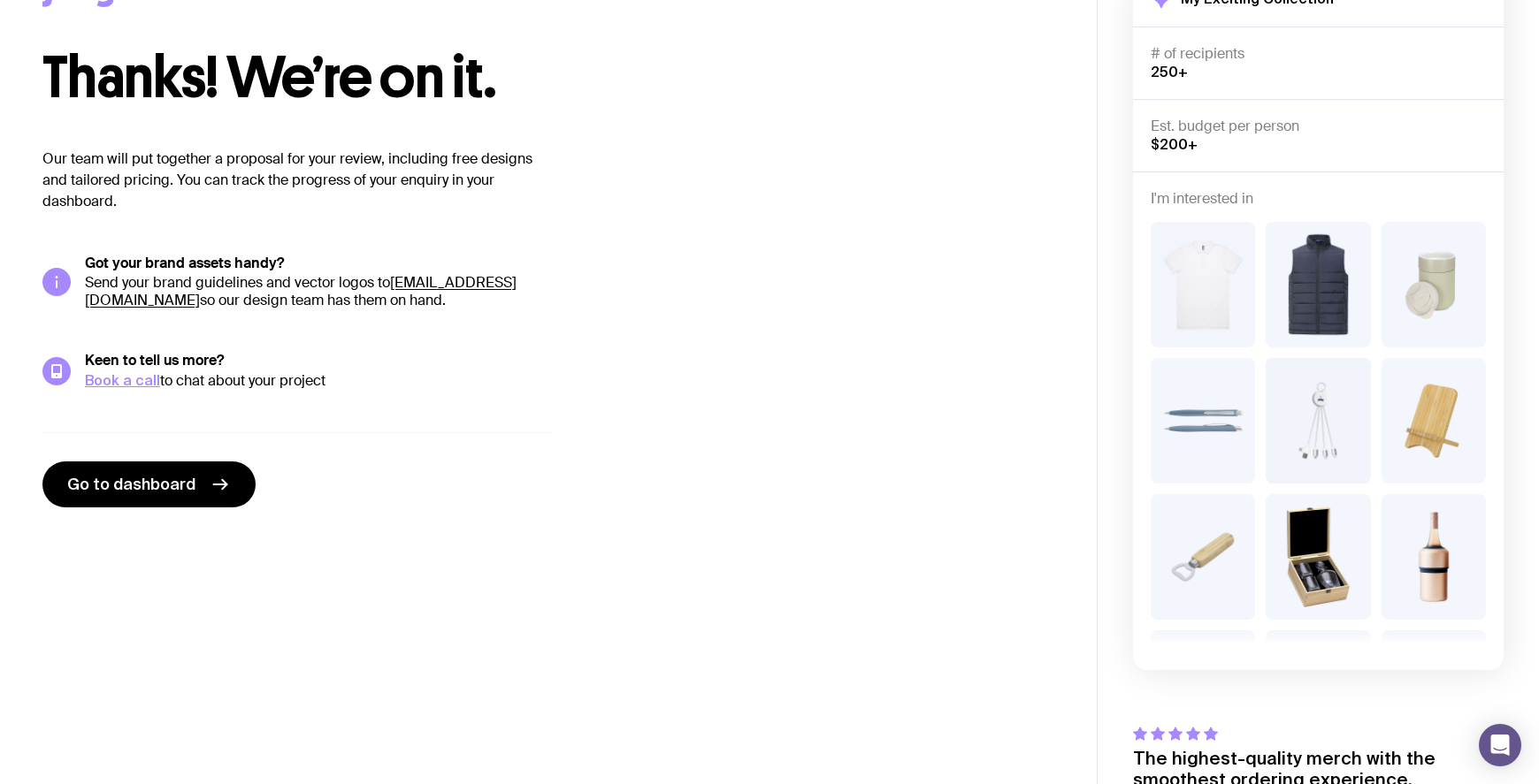
scroll to position [0, 0]
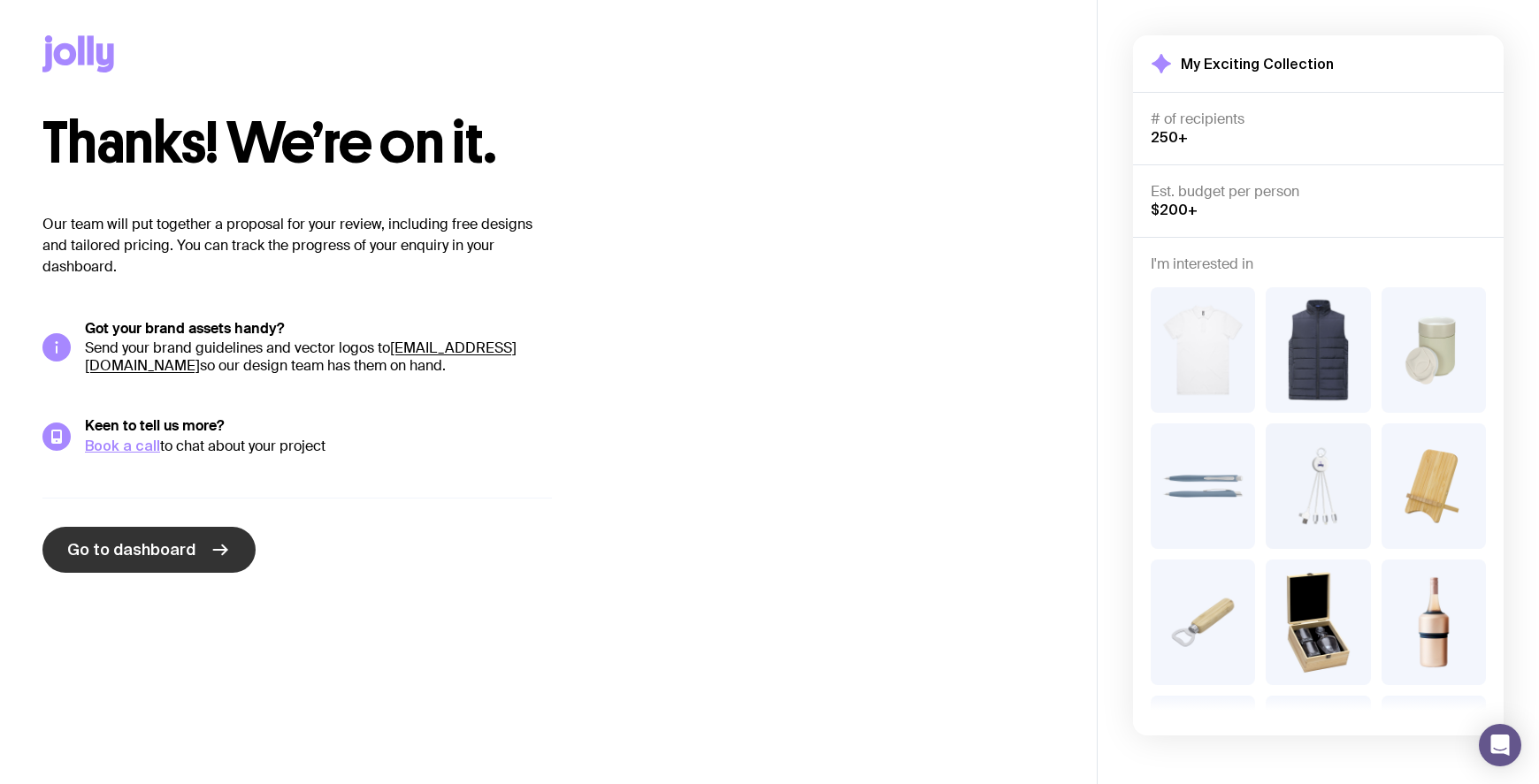
click at [160, 555] on span "Go to dashboard" at bounding box center [131, 550] width 129 height 21
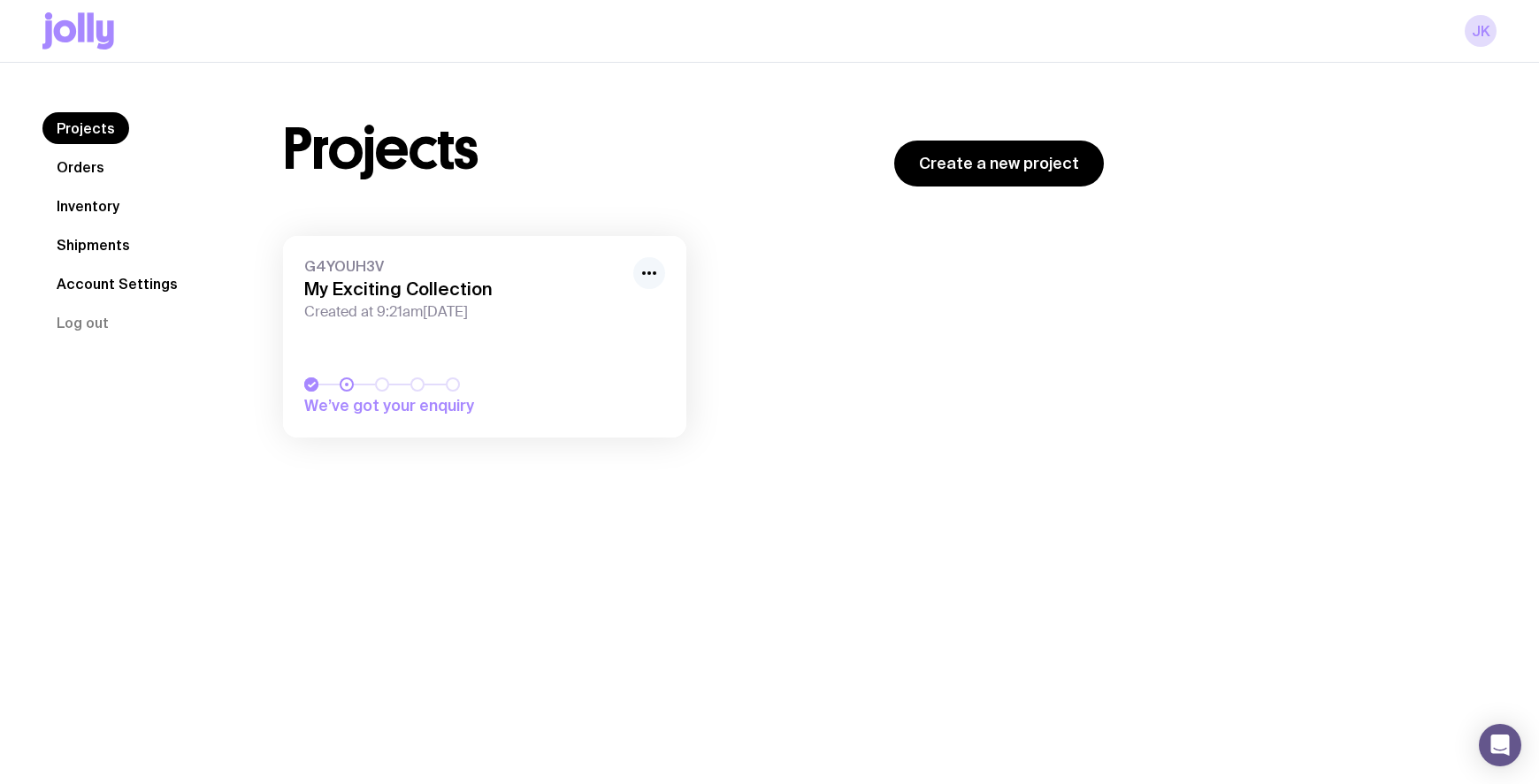
click at [649, 272] on icon "button" at bounding box center [649, 272] width 21 height 21
click at [817, 263] on div "G4YOUH3V My Exciting Collection Created at 9:21am[DATE] We’ve got your enquiry …" at bounding box center [693, 346] width 821 height 219
click at [77, 284] on link "Account Settings" at bounding box center [117, 283] width 149 height 32
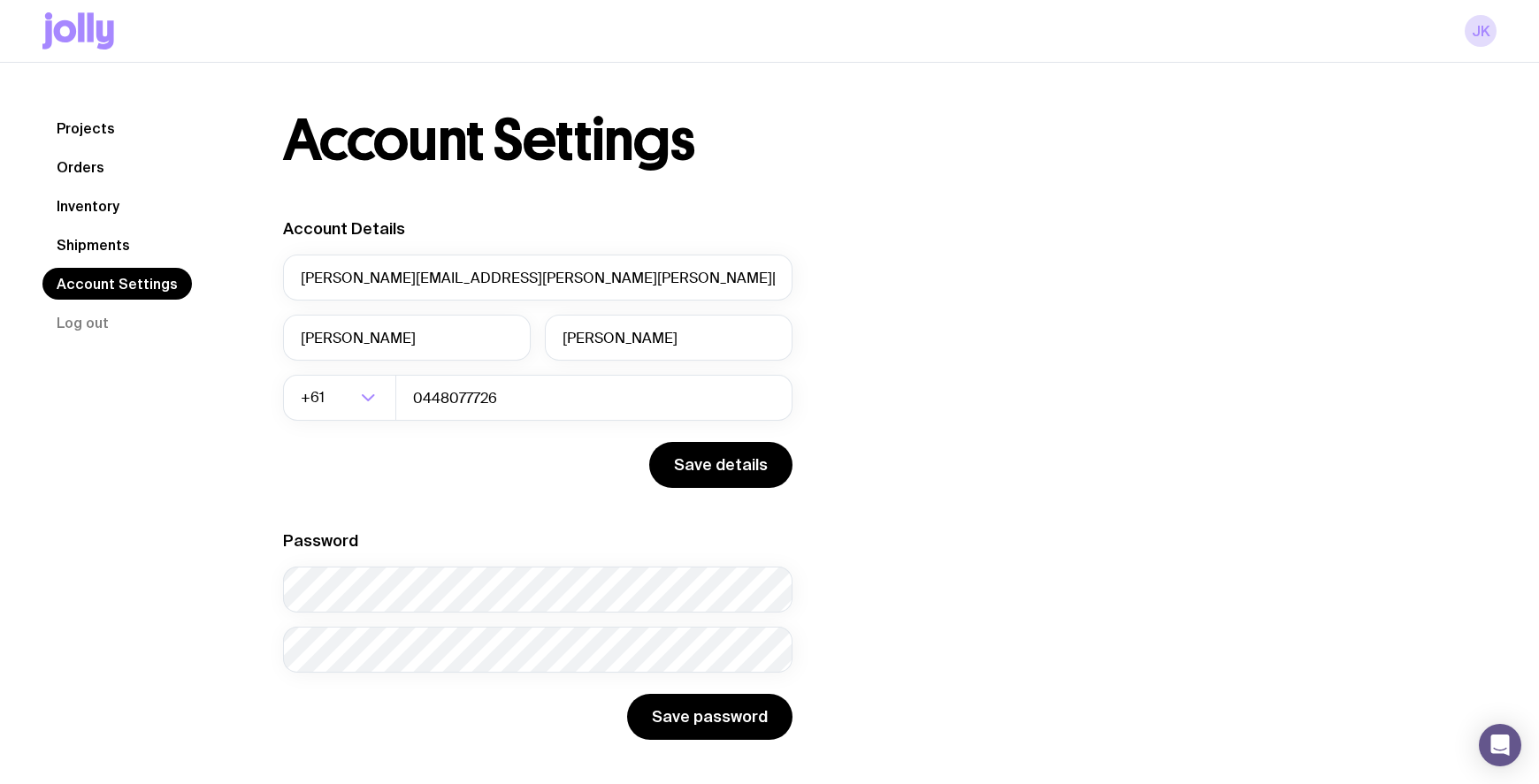
click at [91, 236] on link "Shipments" at bounding box center [93, 244] width 101 height 32
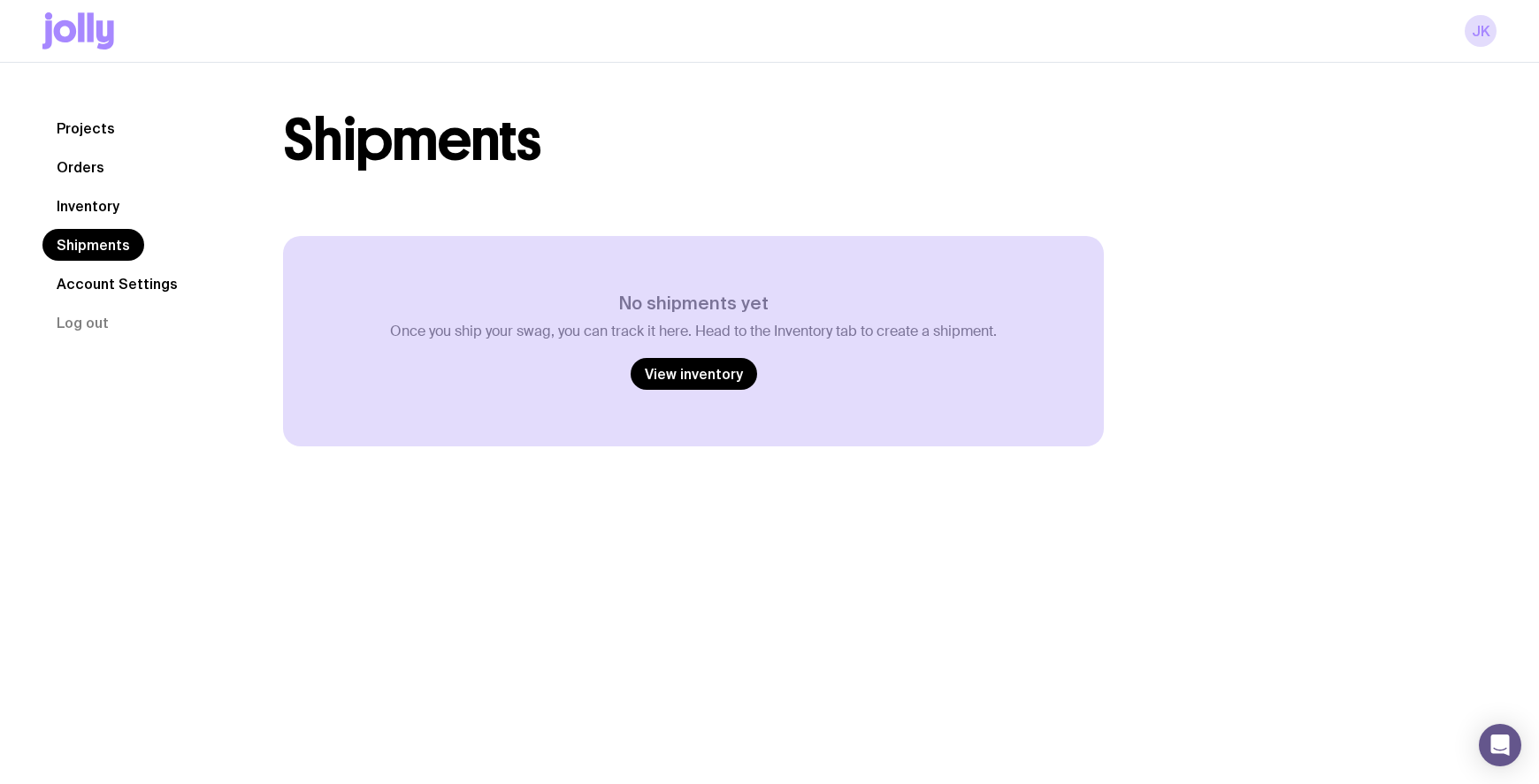
click at [96, 199] on link "Inventory" at bounding box center [88, 206] width 91 height 32
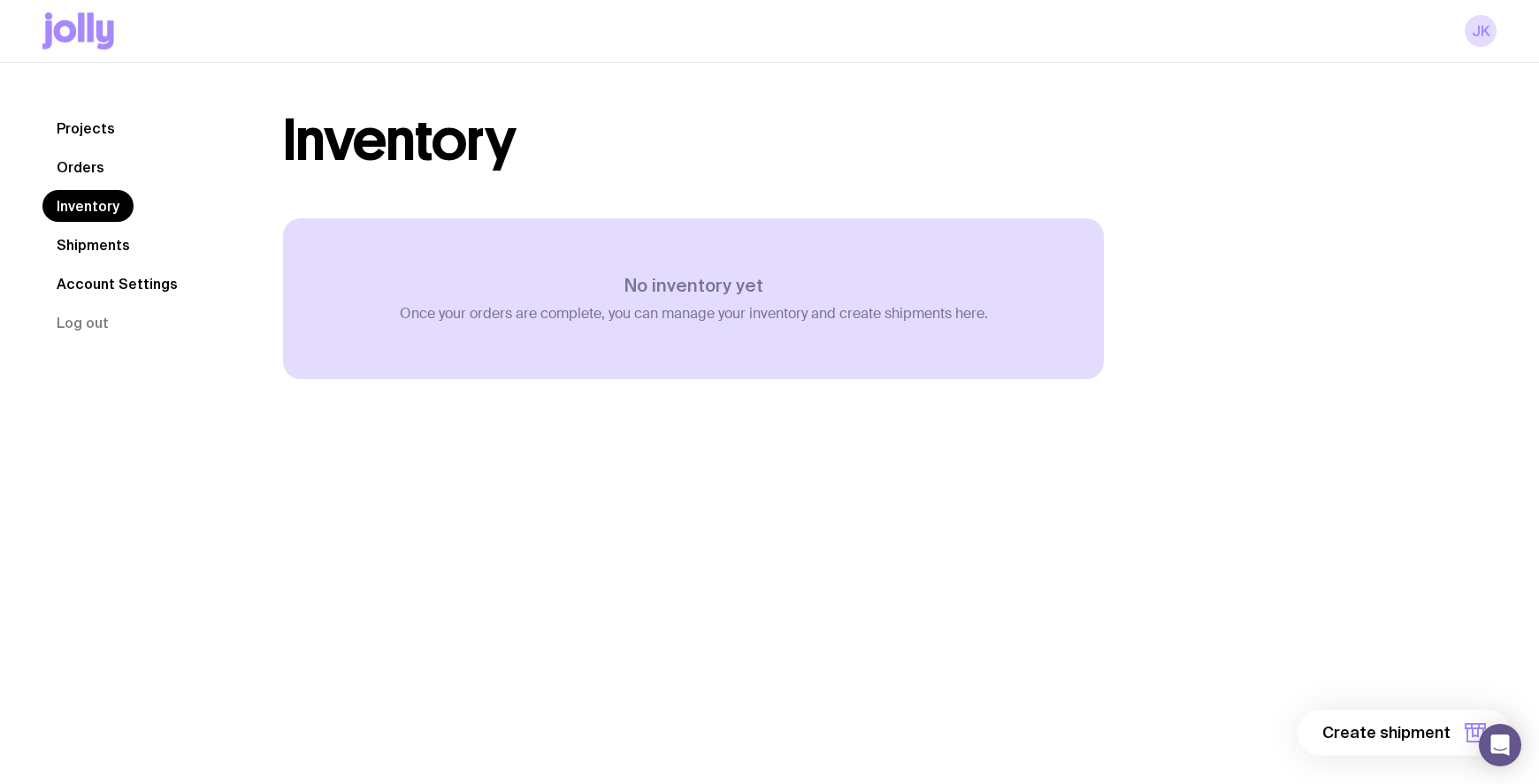
click at [84, 174] on link "Orders" at bounding box center [81, 167] width 76 height 32
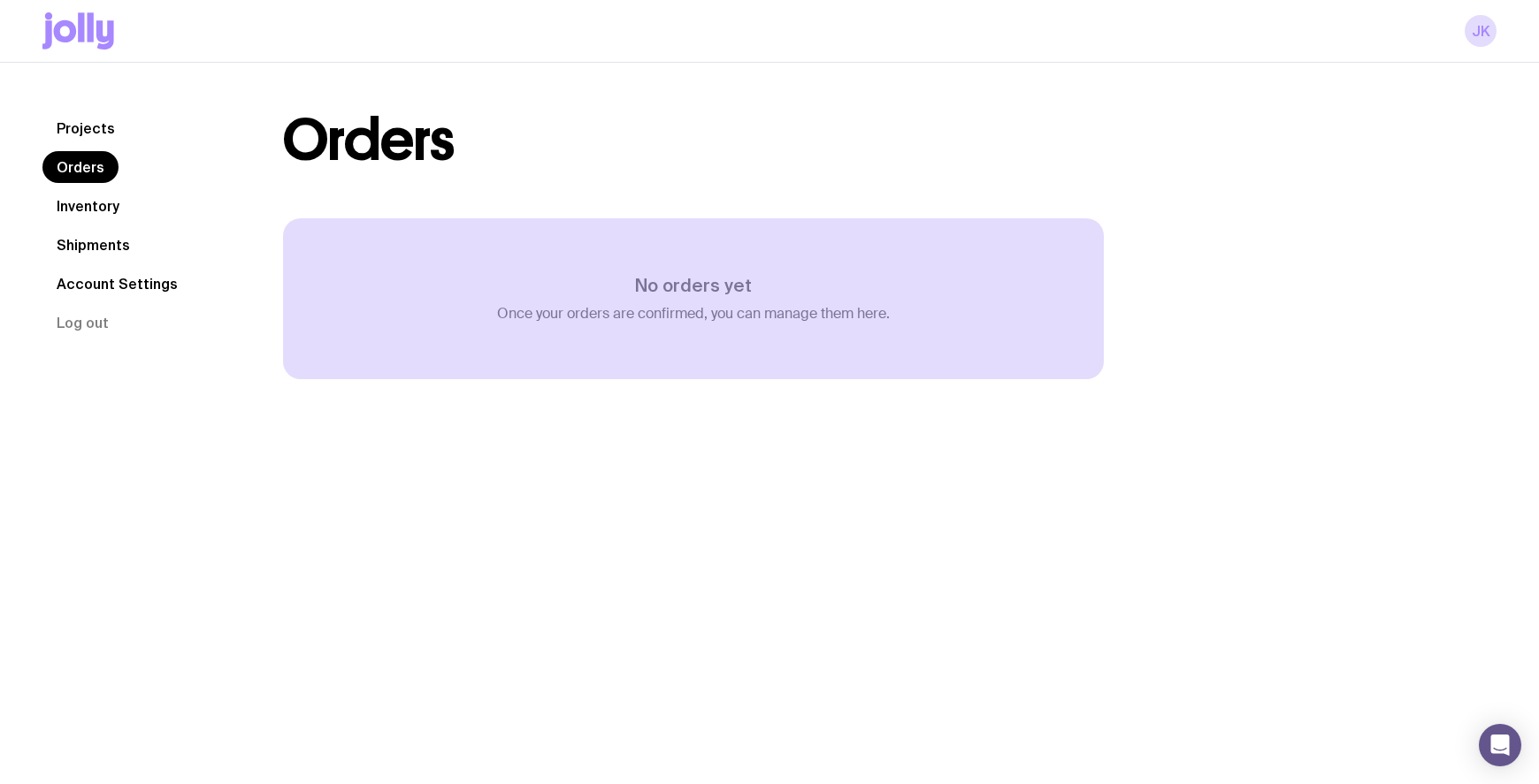
click at [93, 125] on link "Projects" at bounding box center [86, 128] width 87 height 32
